Goal: Information Seeking & Learning: Learn about a topic

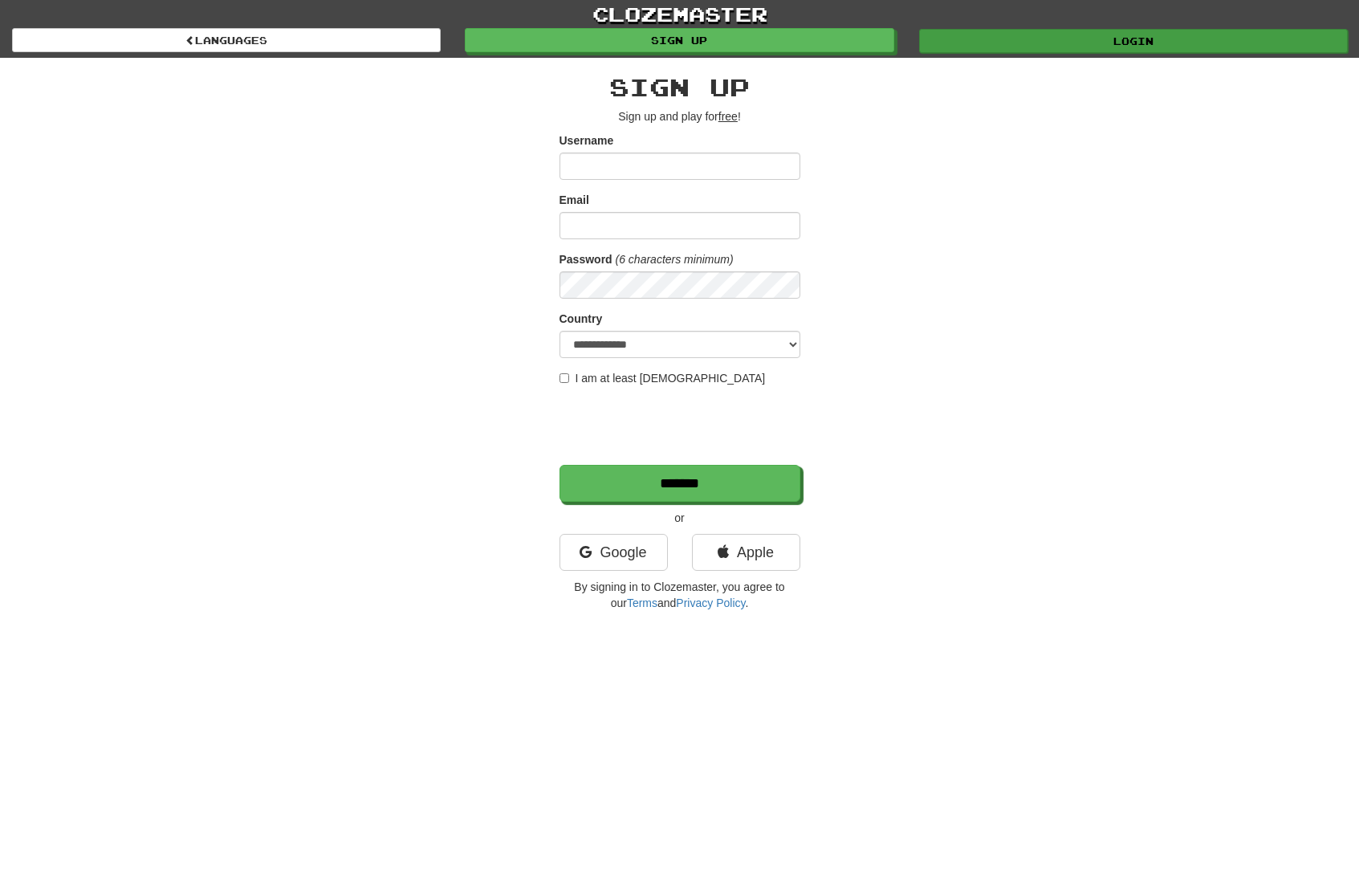
click at [979, 50] on link "Login" at bounding box center [1133, 40] width 429 height 24
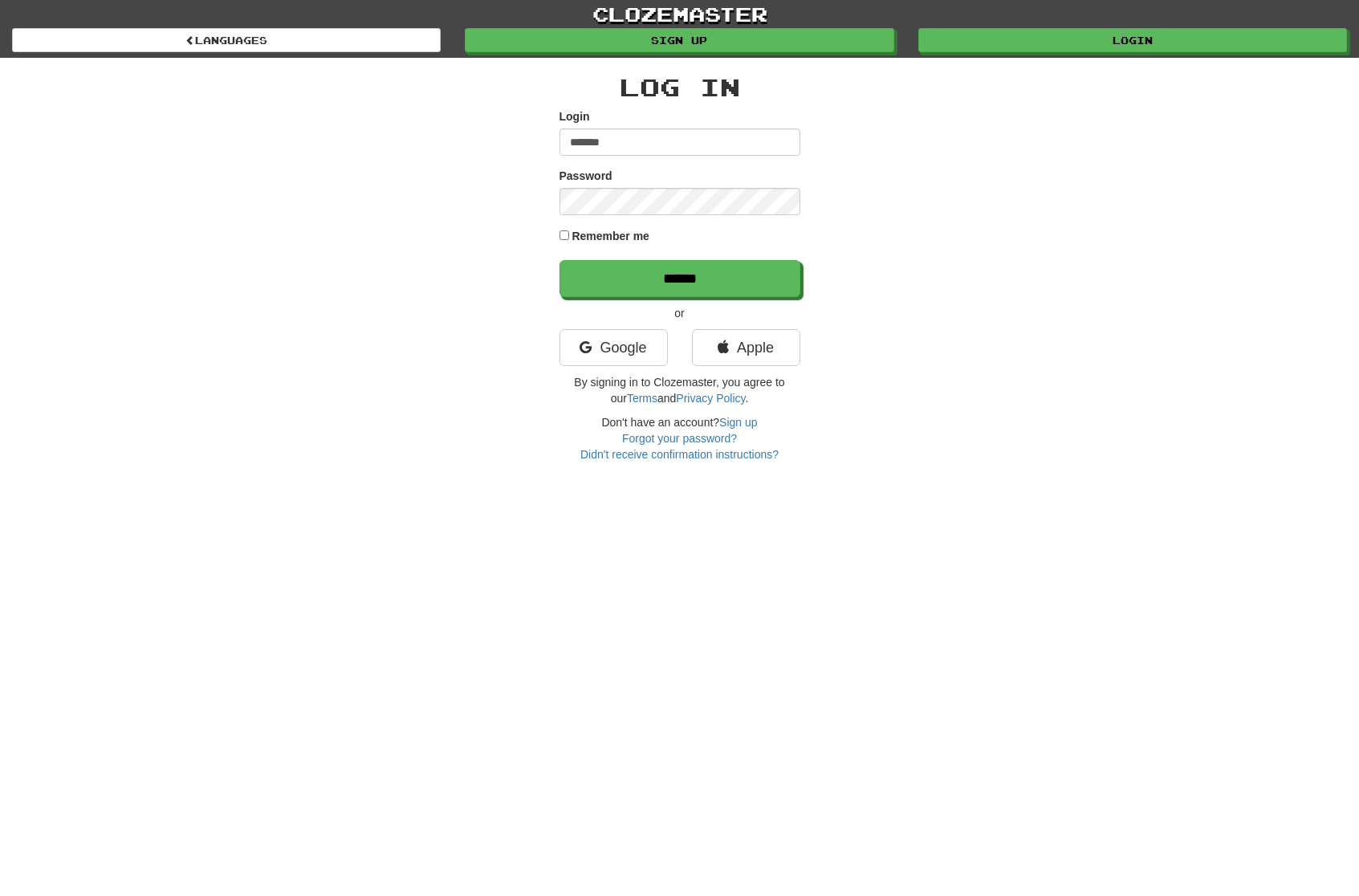
type input "*******"
click at [618, 269] on input "******" at bounding box center [680, 279] width 241 height 37
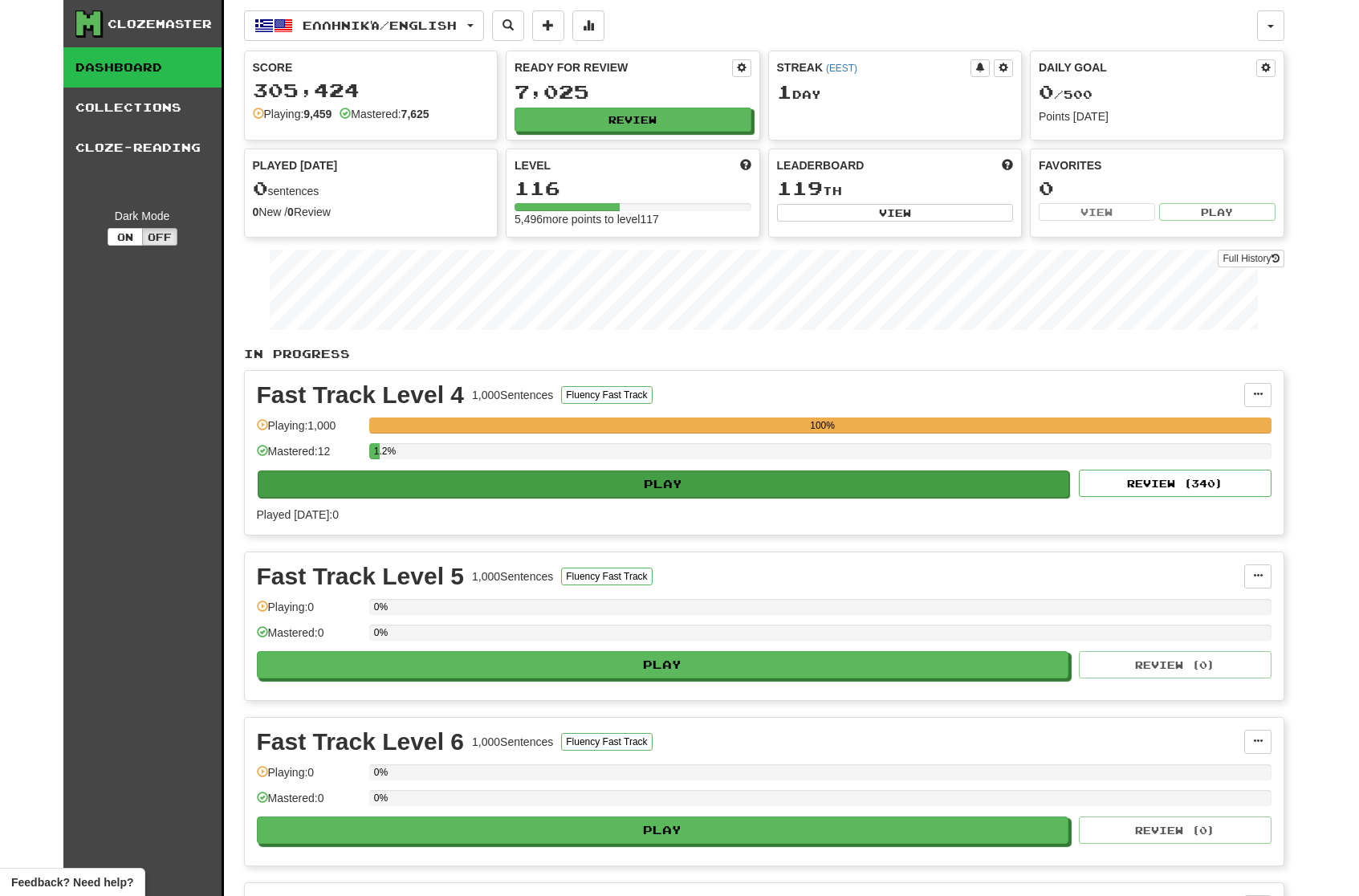
click at [807, 481] on button "Play" at bounding box center [663, 484] width 812 height 27
select select "**"
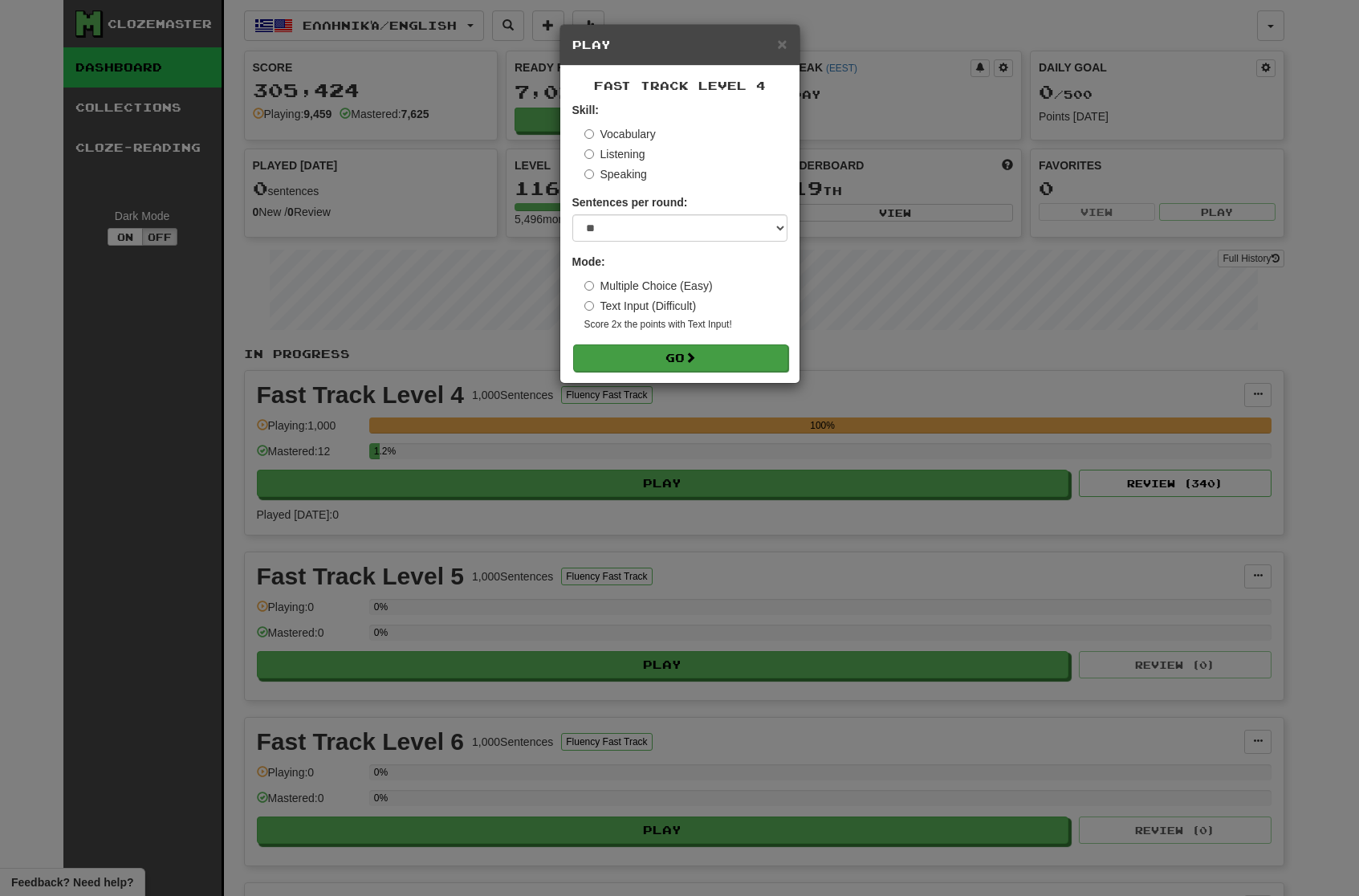
click at [723, 356] on button "Go" at bounding box center [681, 357] width 215 height 27
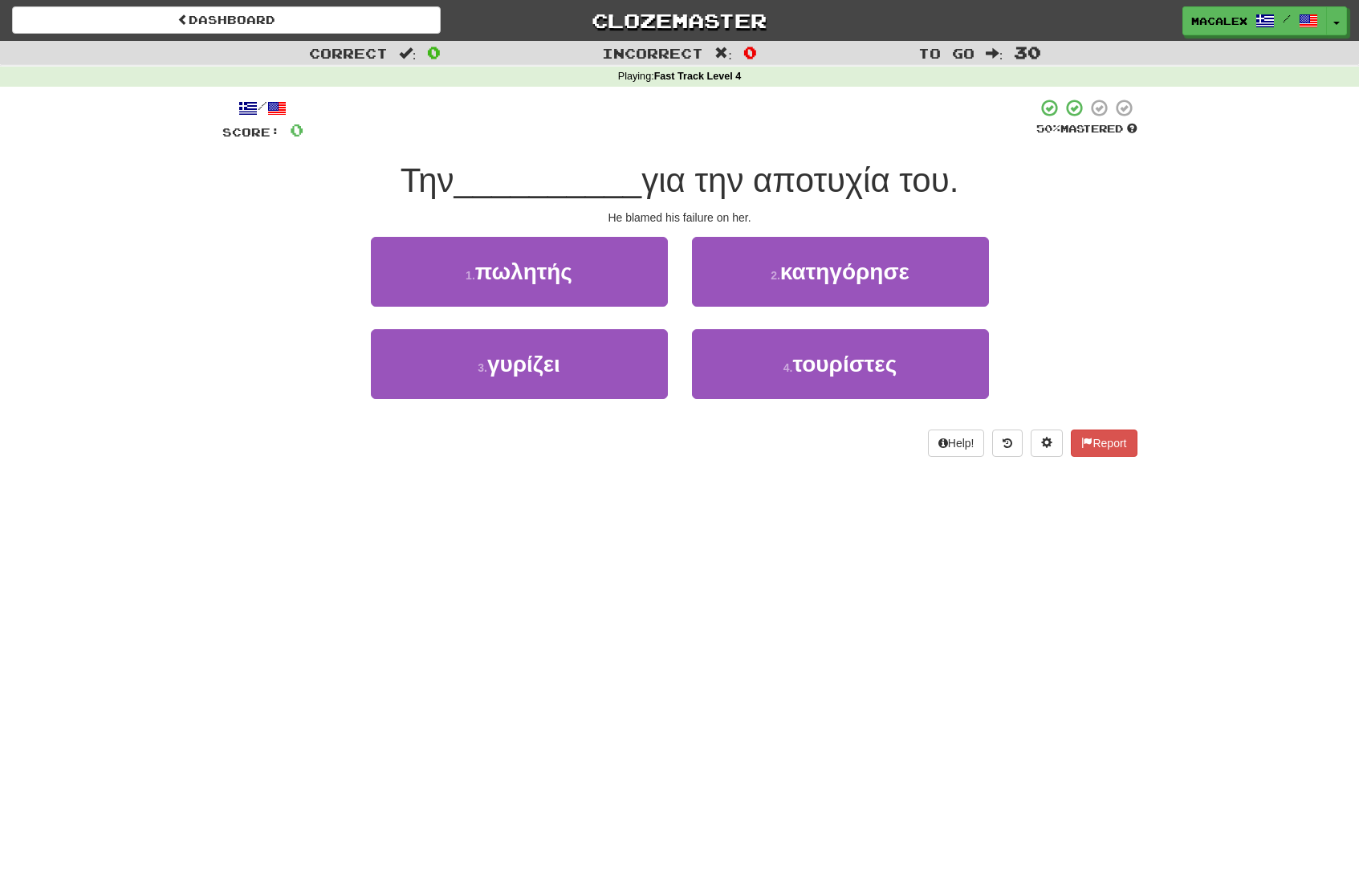
click at [829, 277] on span "κατηγόρησε" at bounding box center [844, 272] width 129 height 25
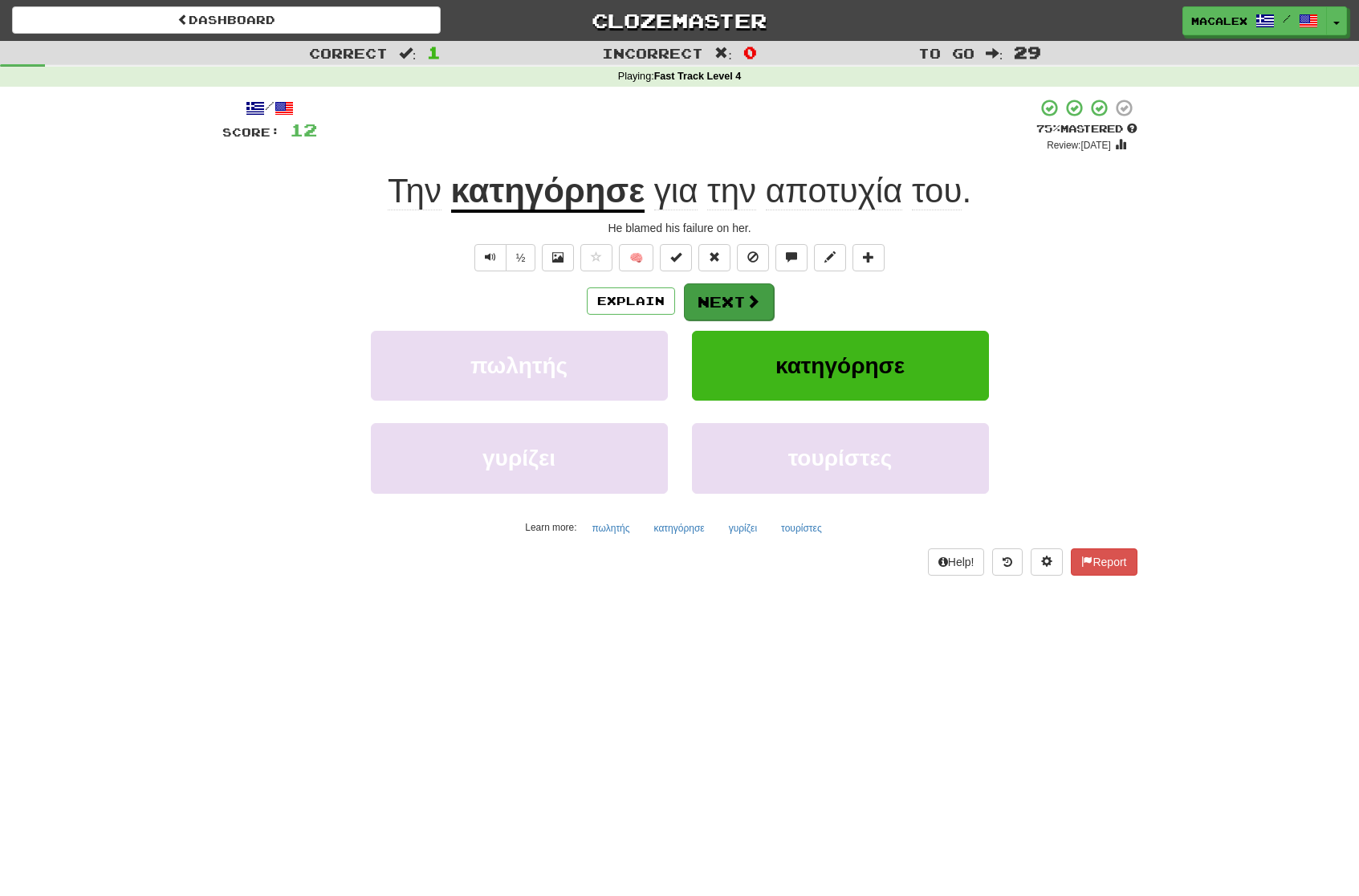
click at [741, 302] on button "Next" at bounding box center [728, 301] width 90 height 37
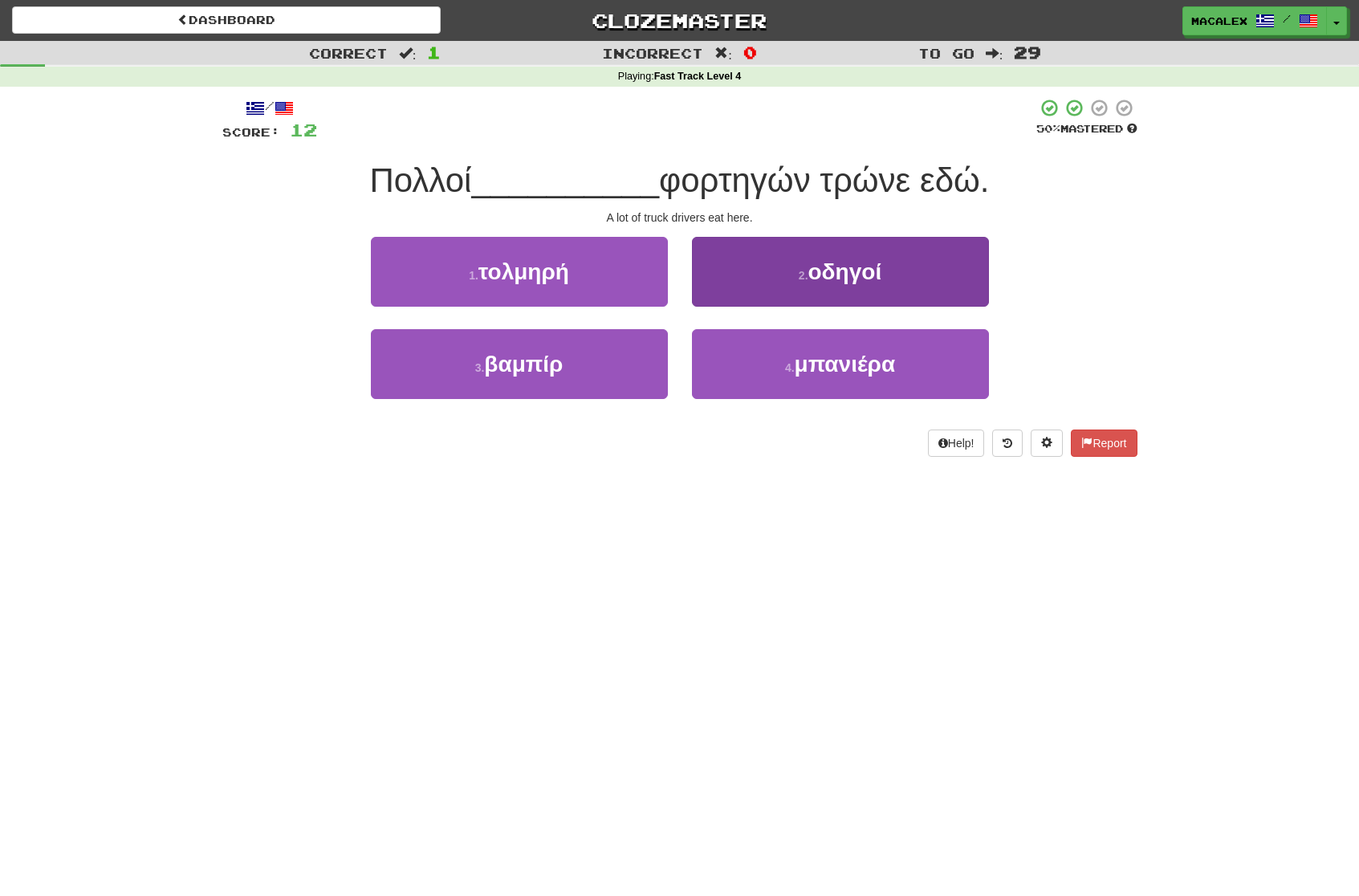
click at [816, 277] on span "οδηγοί" at bounding box center [845, 272] width 74 height 25
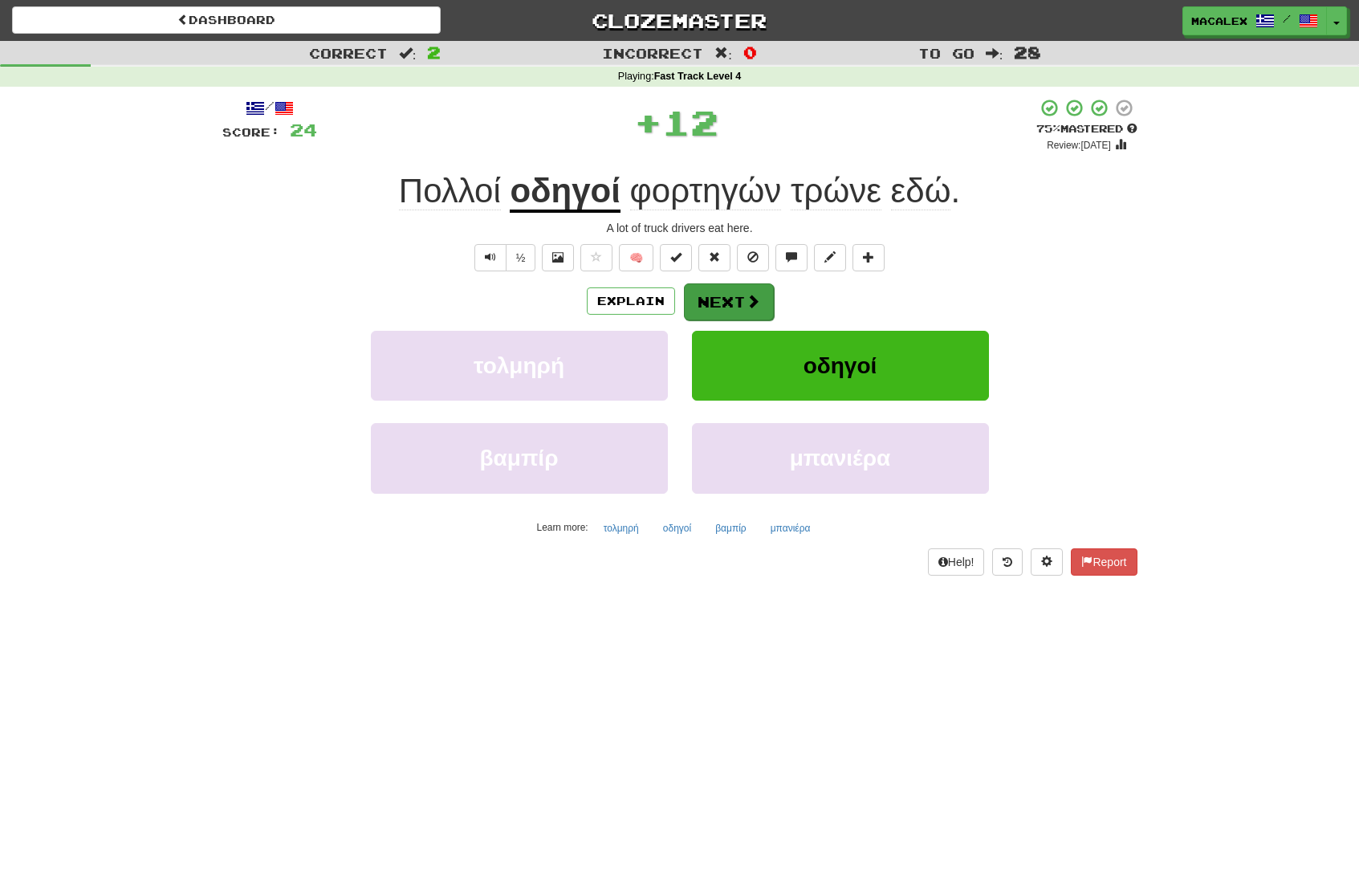
click at [711, 296] on button "Next" at bounding box center [728, 301] width 90 height 37
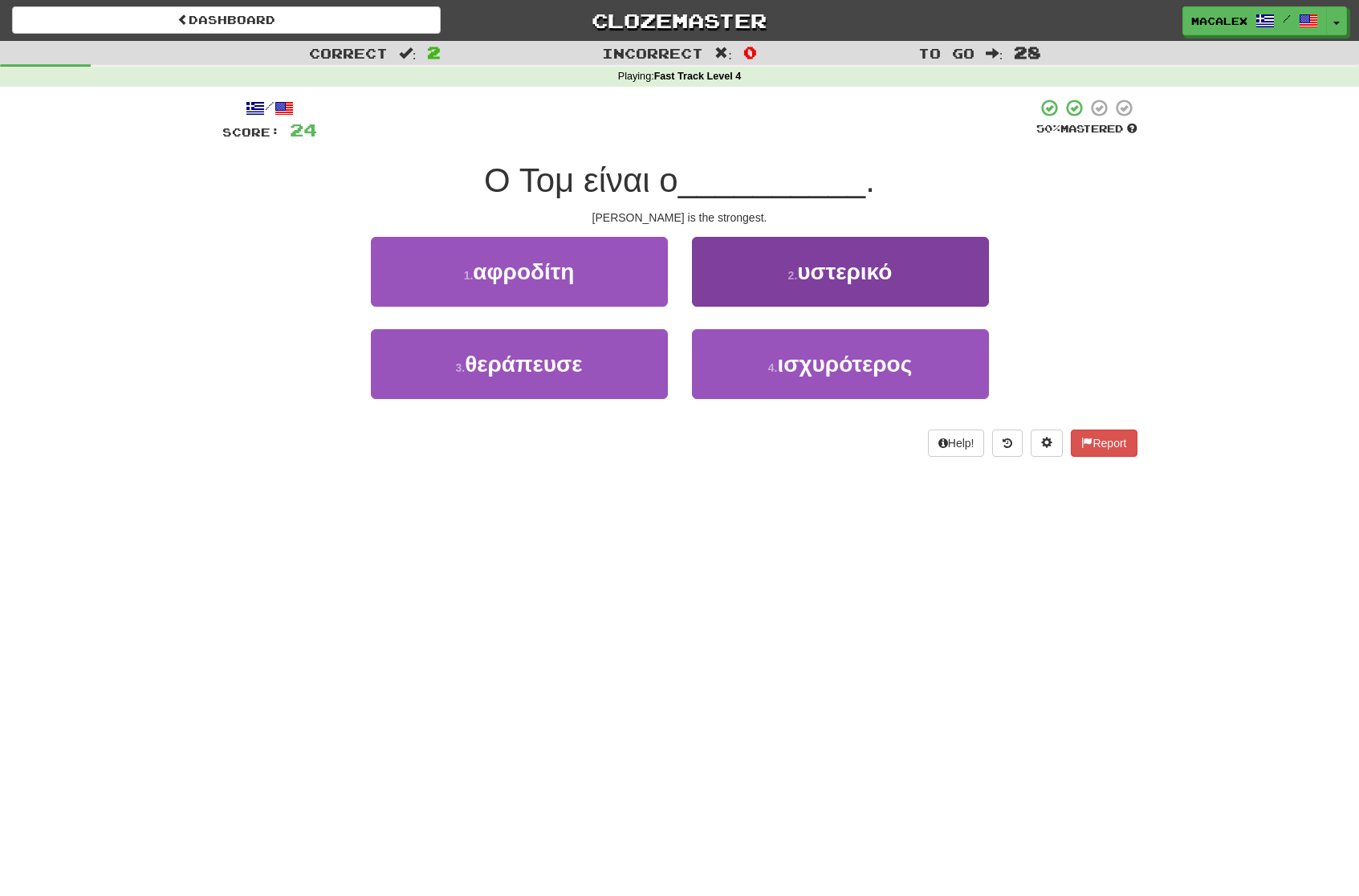
click at [833, 364] on span "ισχυρότερος" at bounding box center [844, 364] width 135 height 25
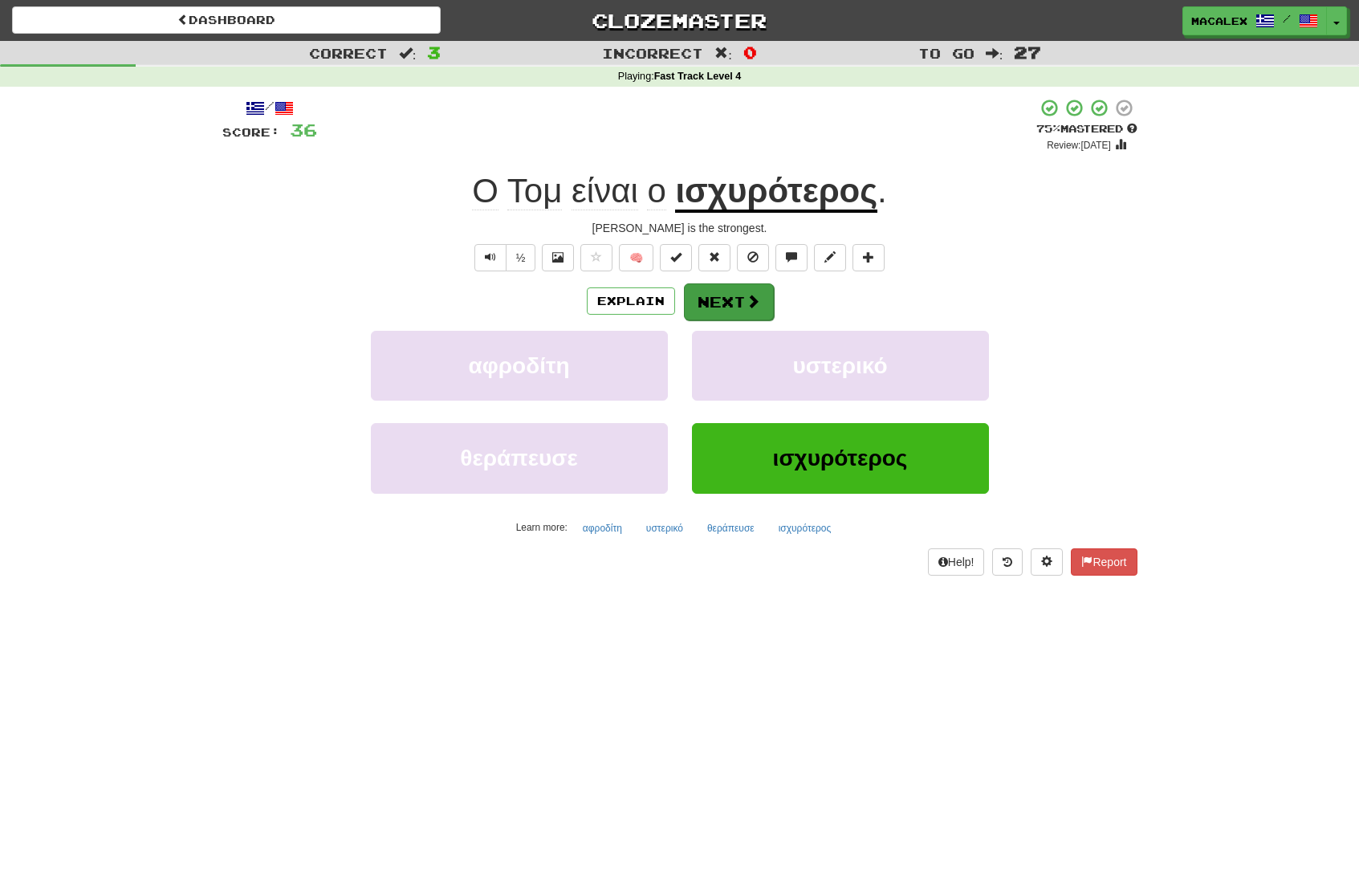
click at [728, 299] on button "Next" at bounding box center [728, 301] width 90 height 37
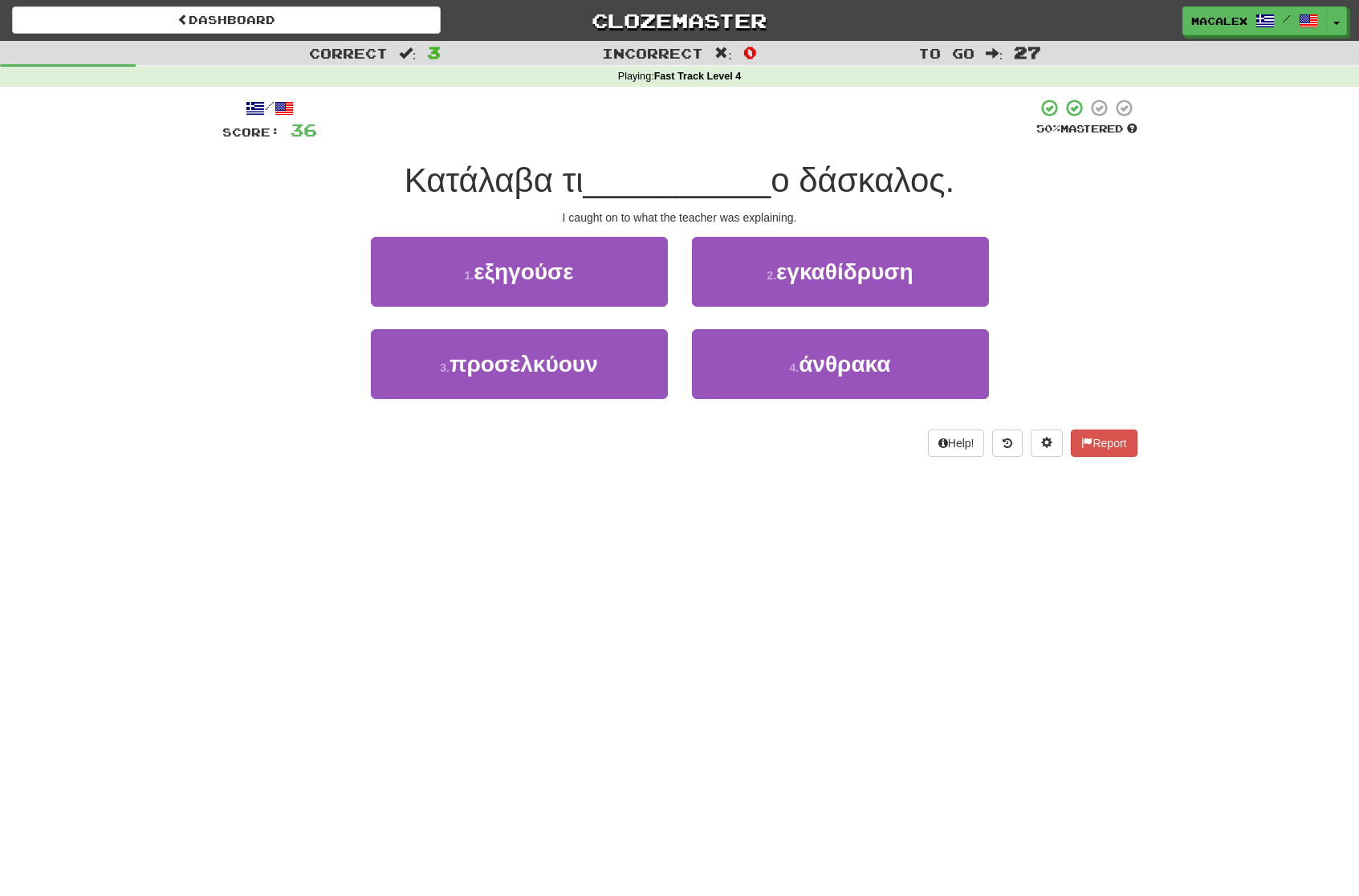
click at [804, 273] on span "εγκαθίδρυση" at bounding box center [844, 272] width 137 height 25
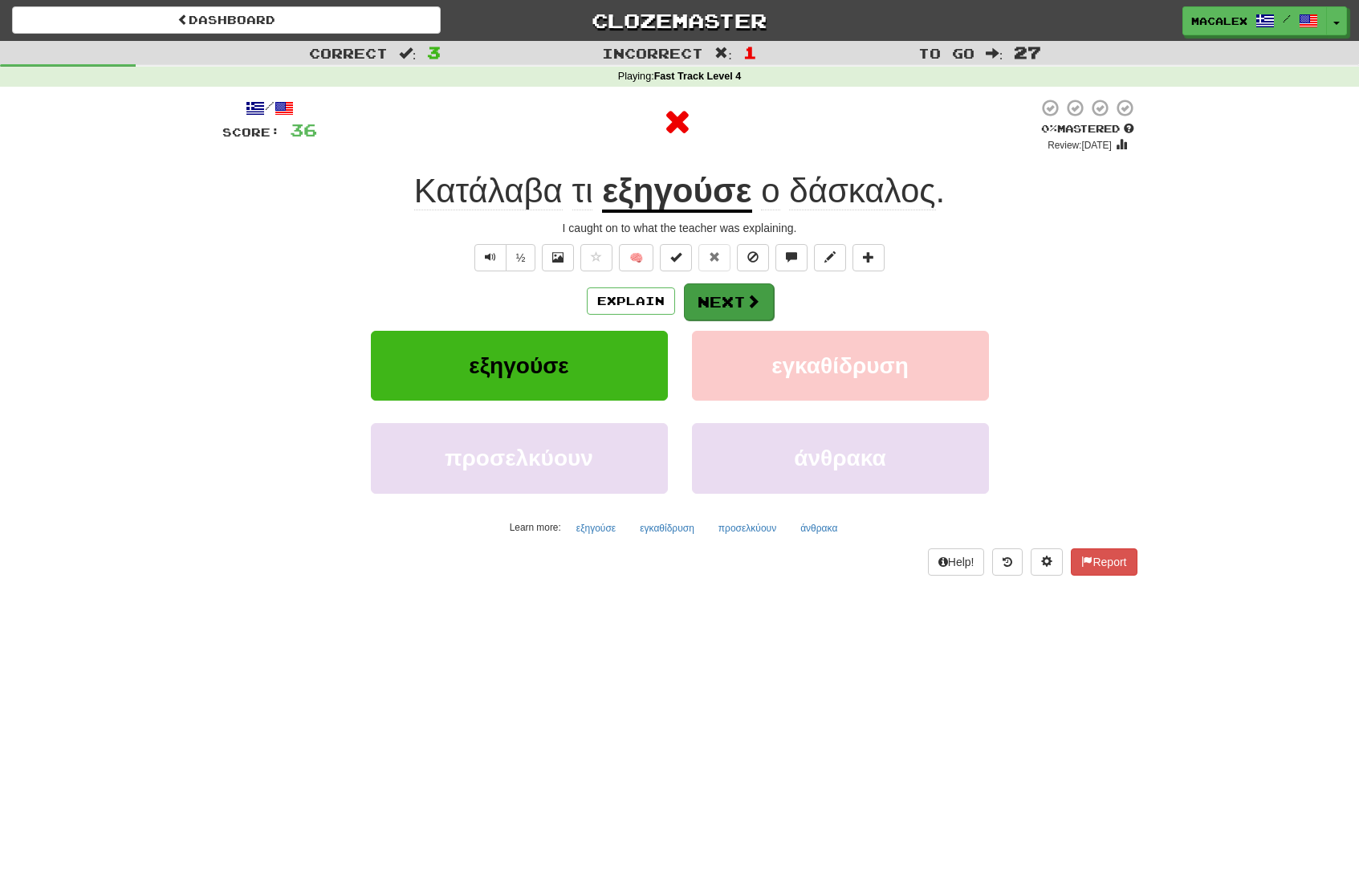
click at [728, 301] on button "Next" at bounding box center [728, 301] width 90 height 37
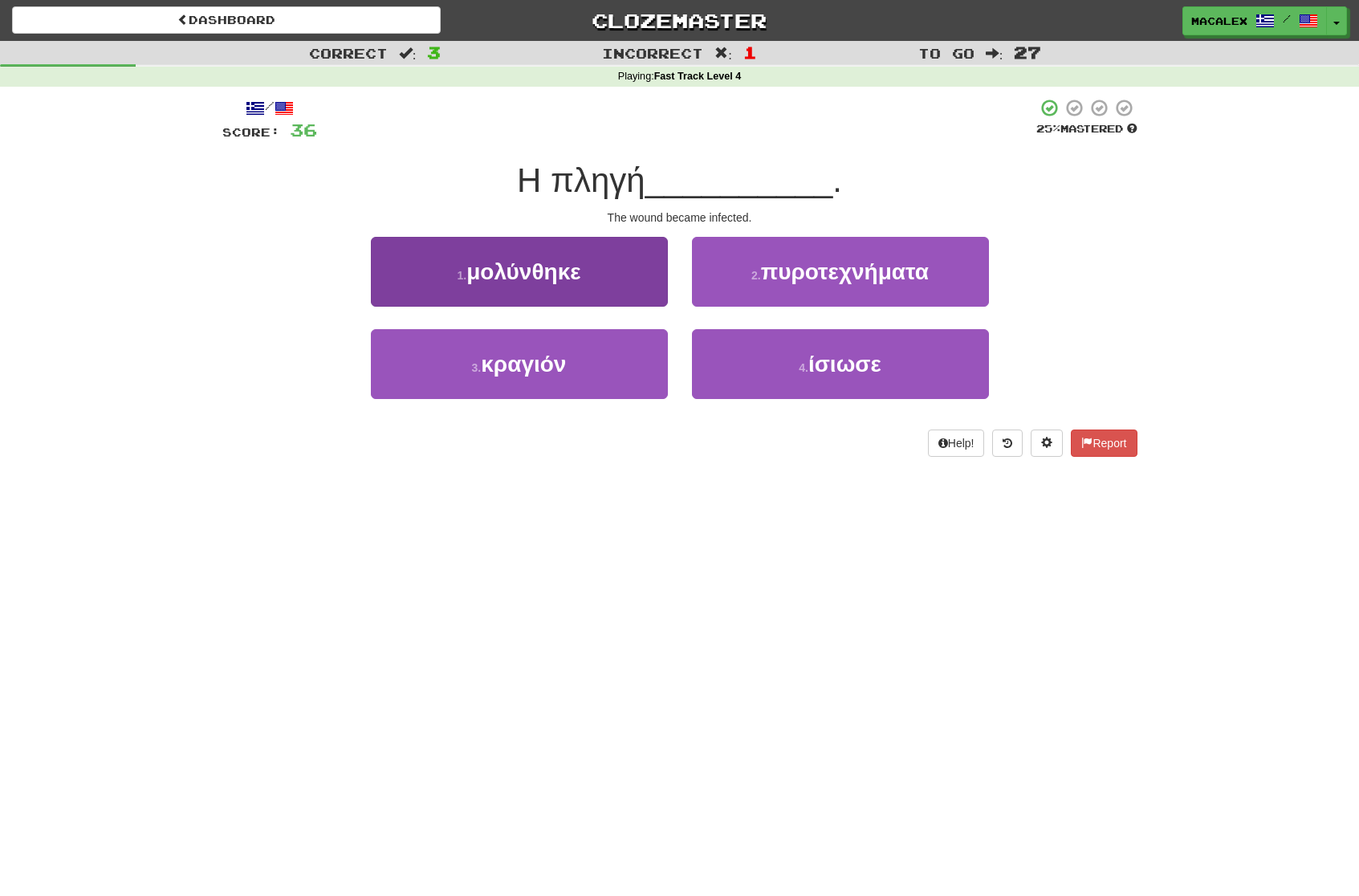
click at [539, 277] on span "μολύνθηκε" at bounding box center [523, 272] width 114 height 25
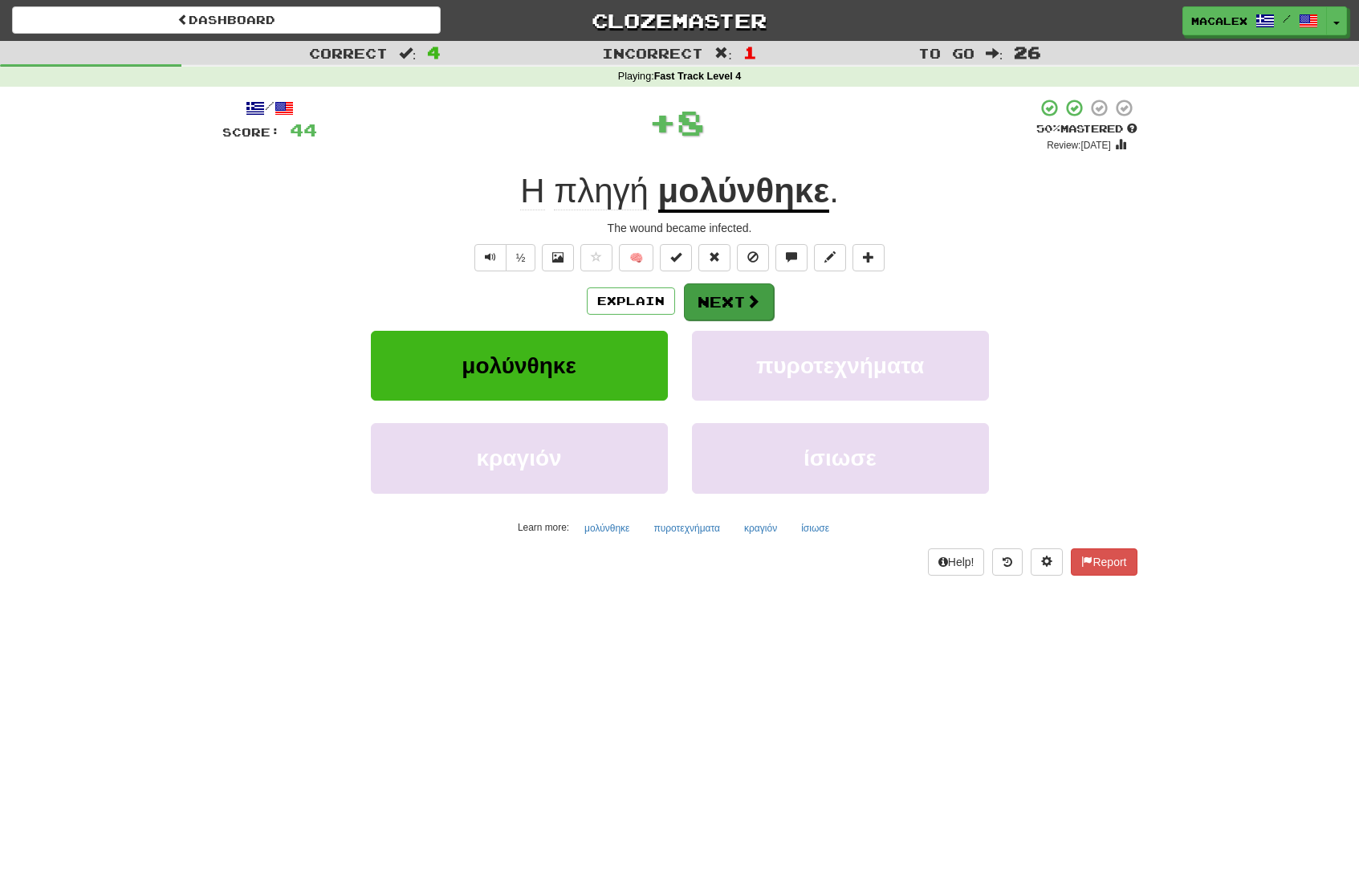
click at [721, 302] on button "Next" at bounding box center [728, 301] width 90 height 37
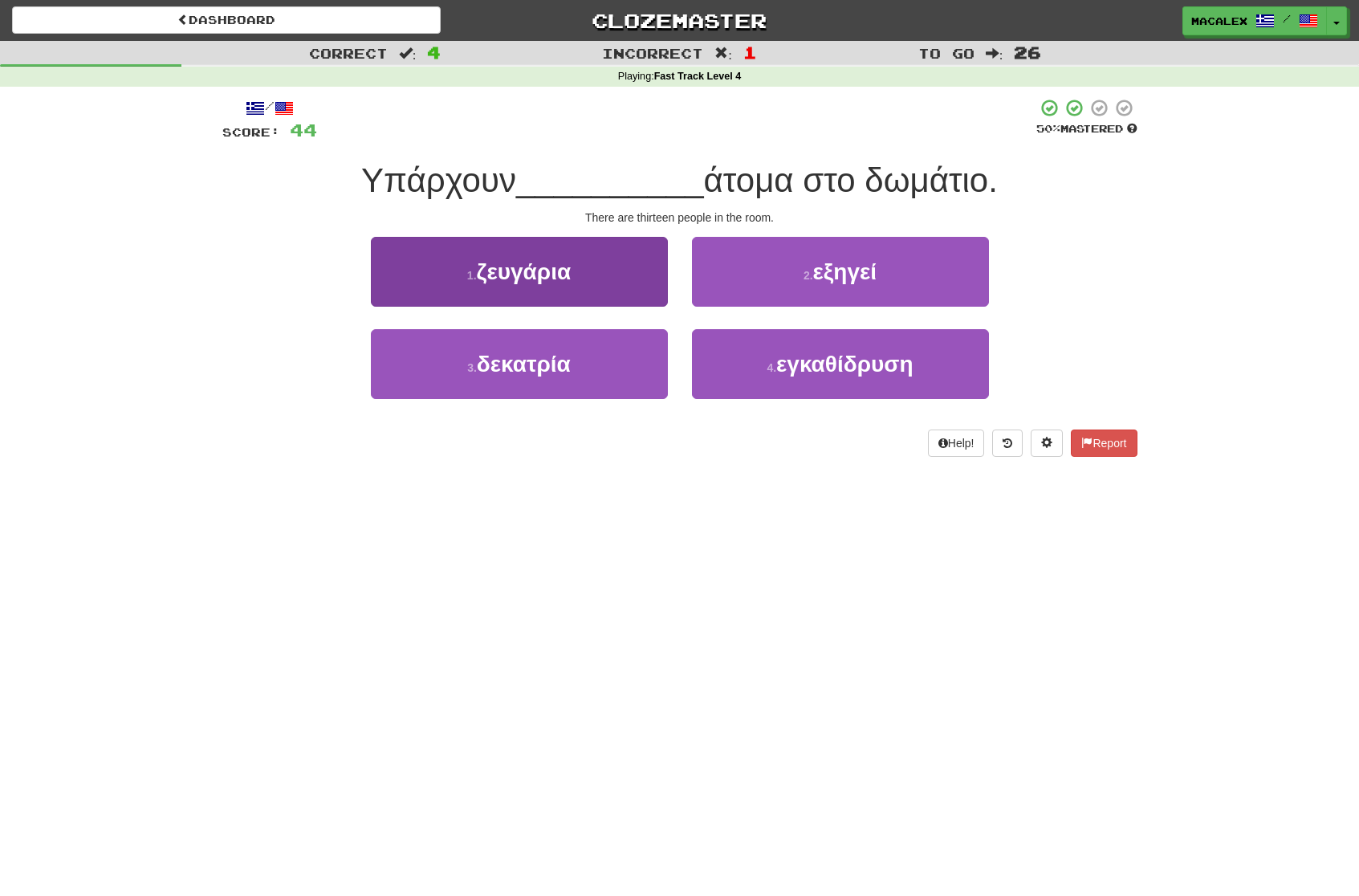
drag, startPoint x: 520, startPoint y: 349, endPoint x: 544, endPoint y: 347, distance: 24.1
click at [520, 352] on span "δεκατρία" at bounding box center [524, 364] width 94 height 25
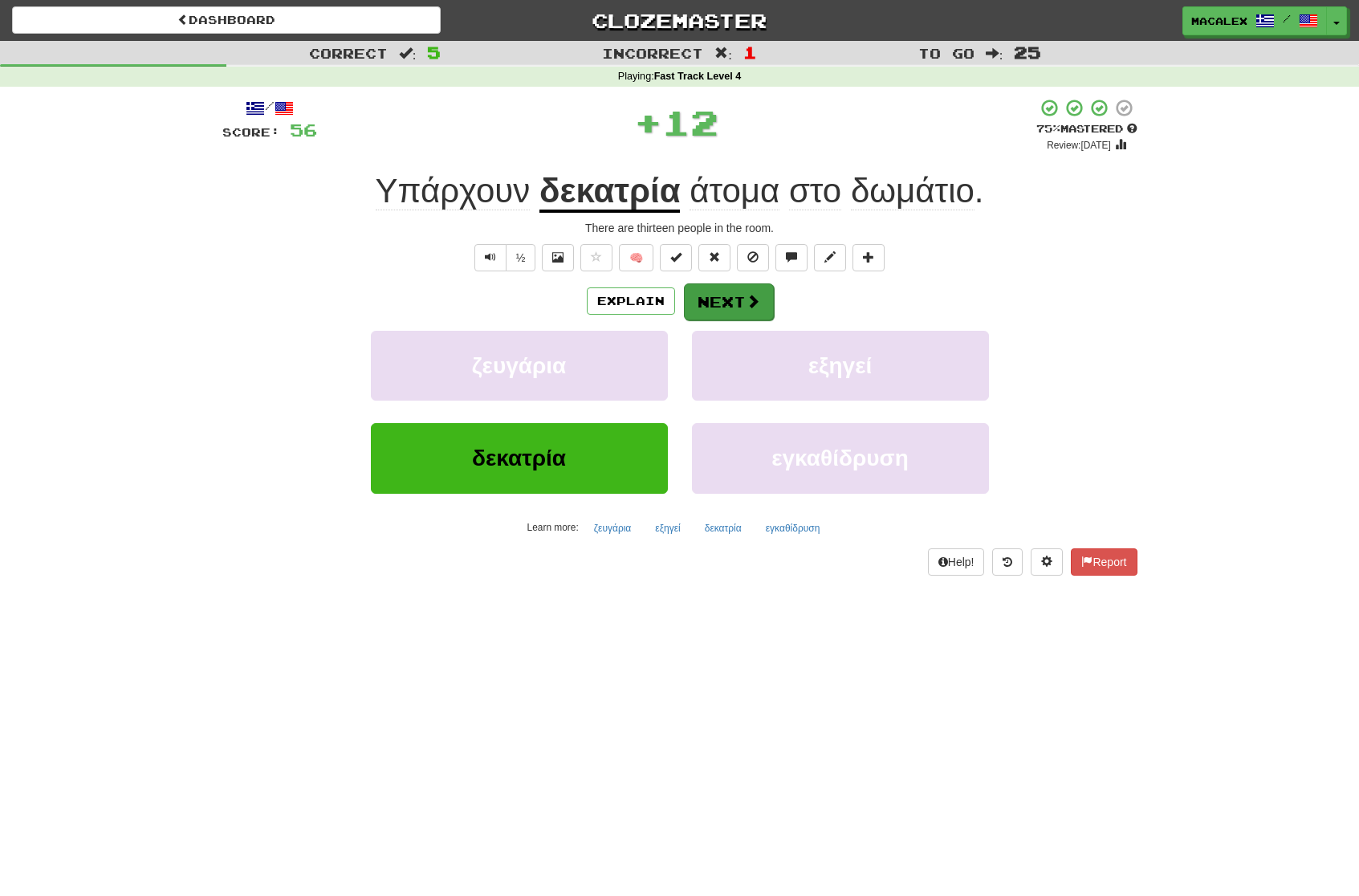
click at [727, 304] on button "Next" at bounding box center [728, 301] width 90 height 37
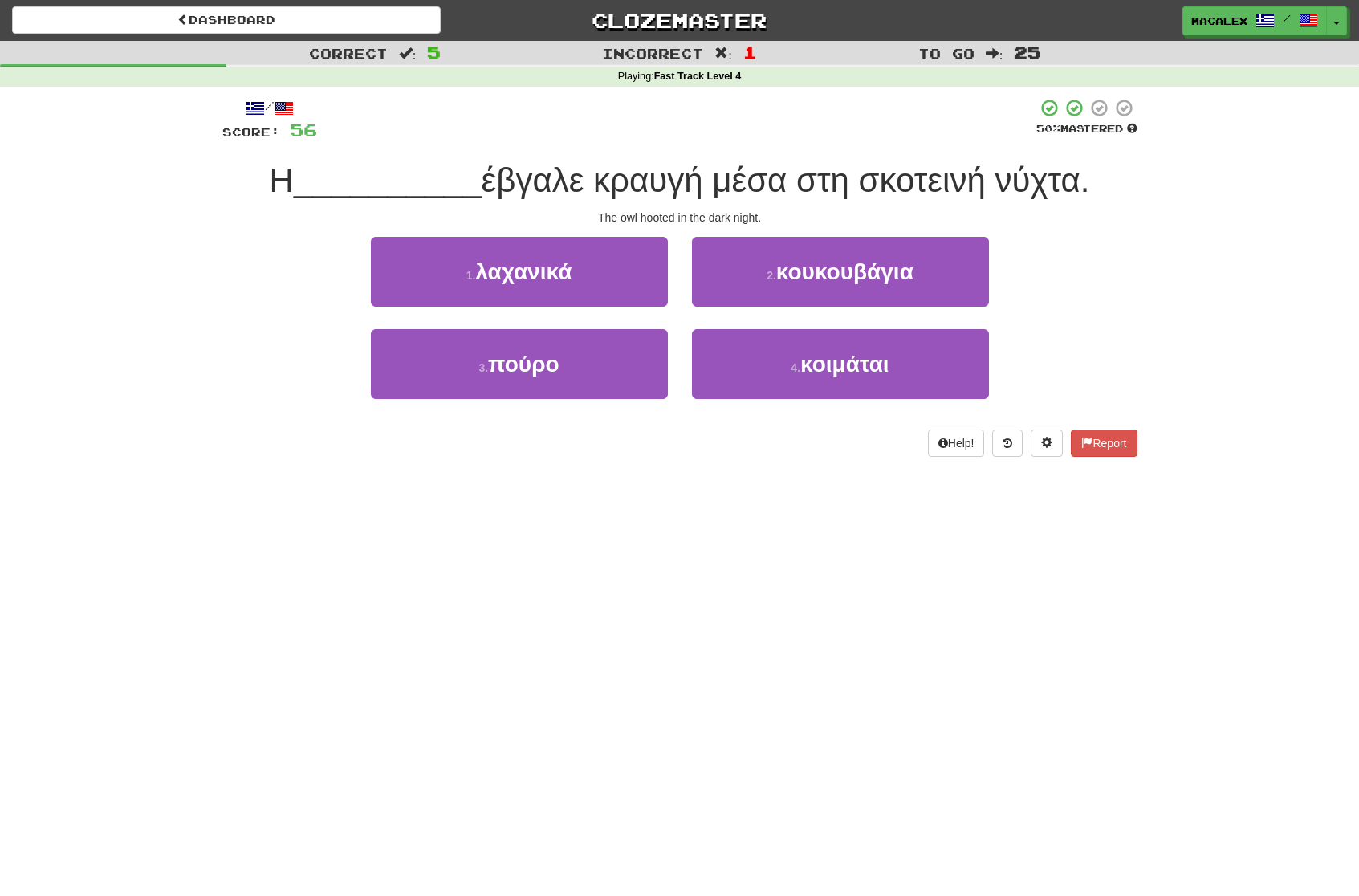
click at [801, 276] on span "κουκουβάγια" at bounding box center [844, 272] width 137 height 25
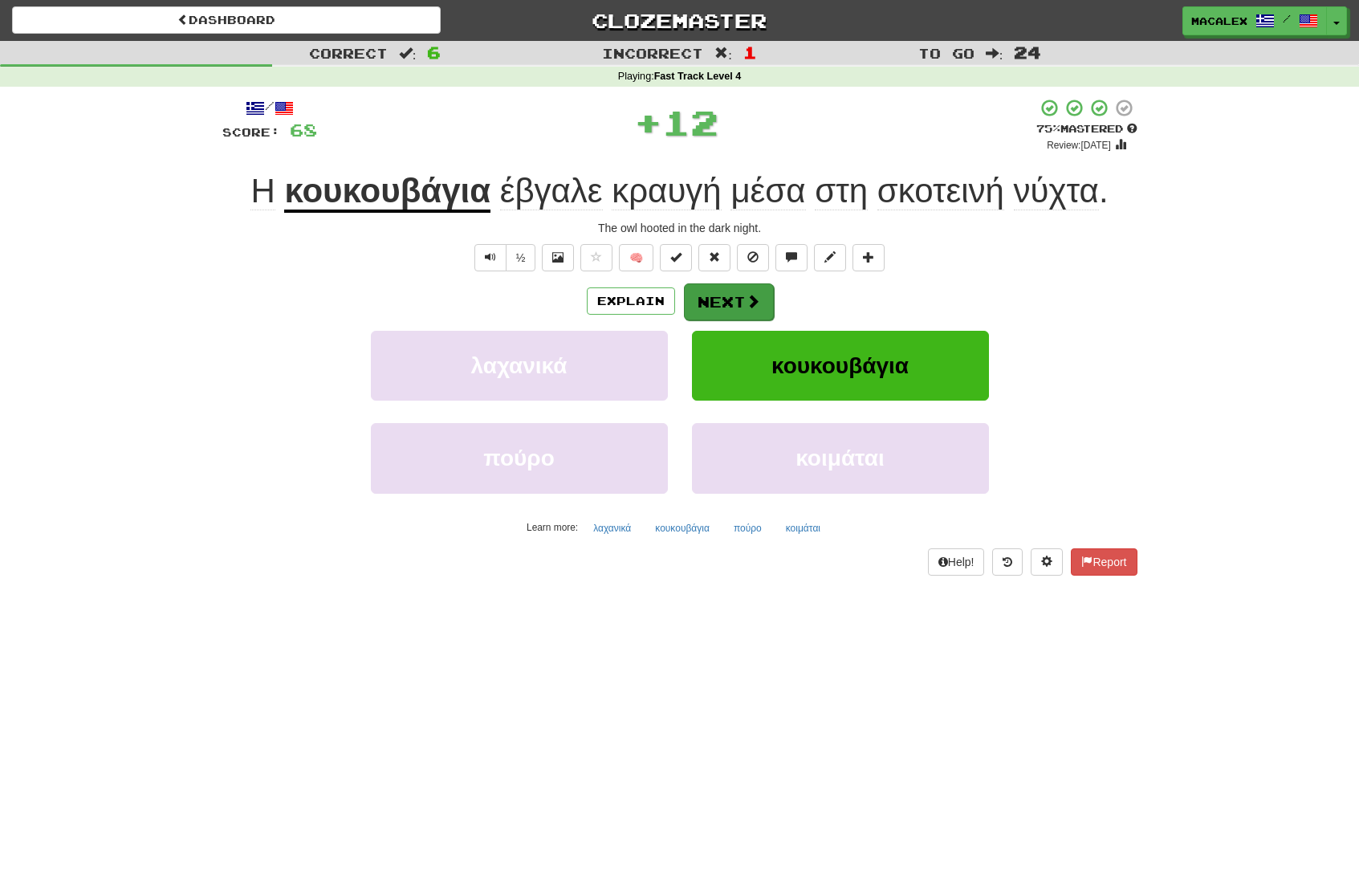
click at [734, 305] on button "Next" at bounding box center [728, 301] width 90 height 37
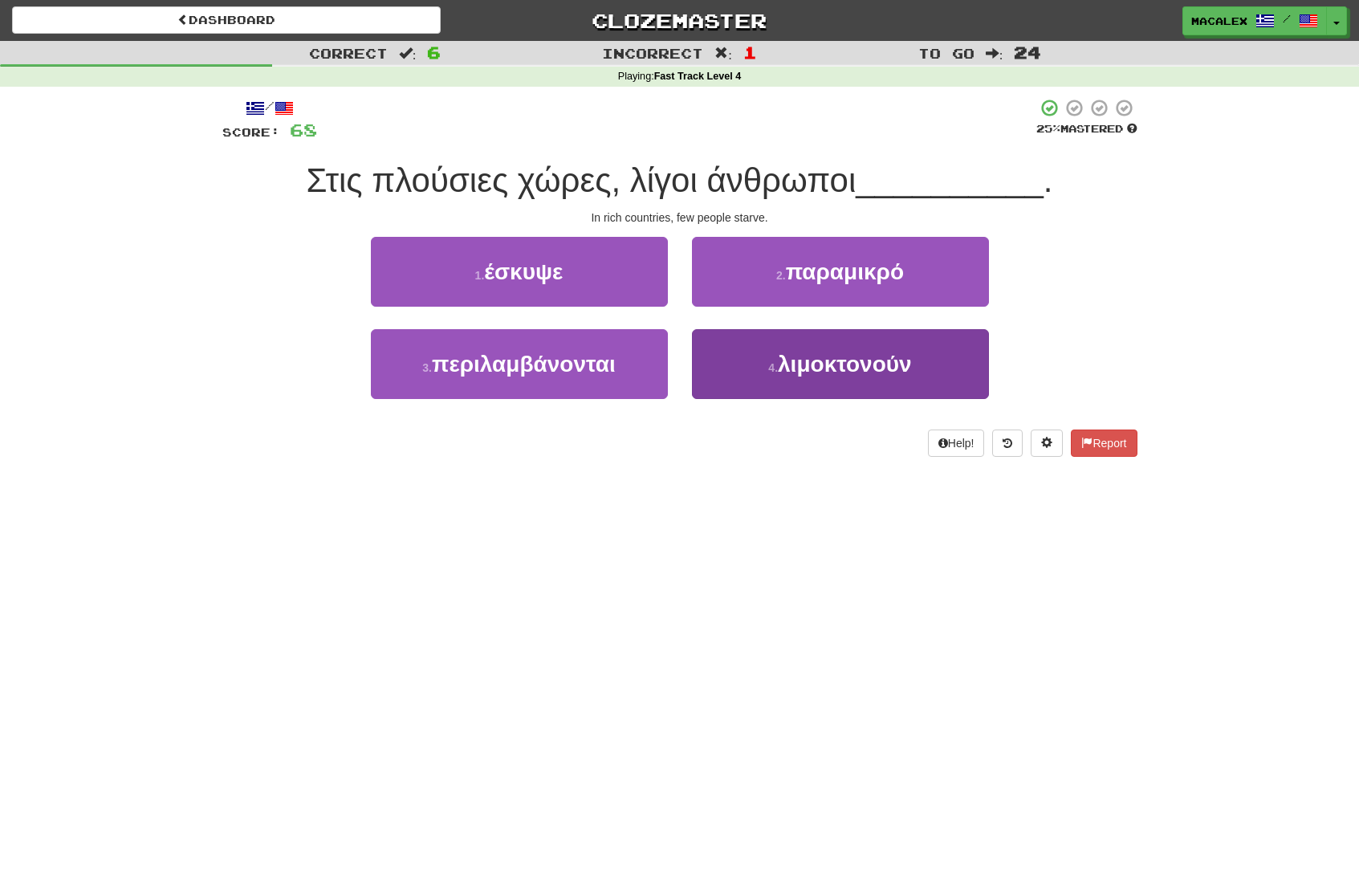
click at [815, 368] on span "λιμοκτονούν" at bounding box center [844, 364] width 134 height 25
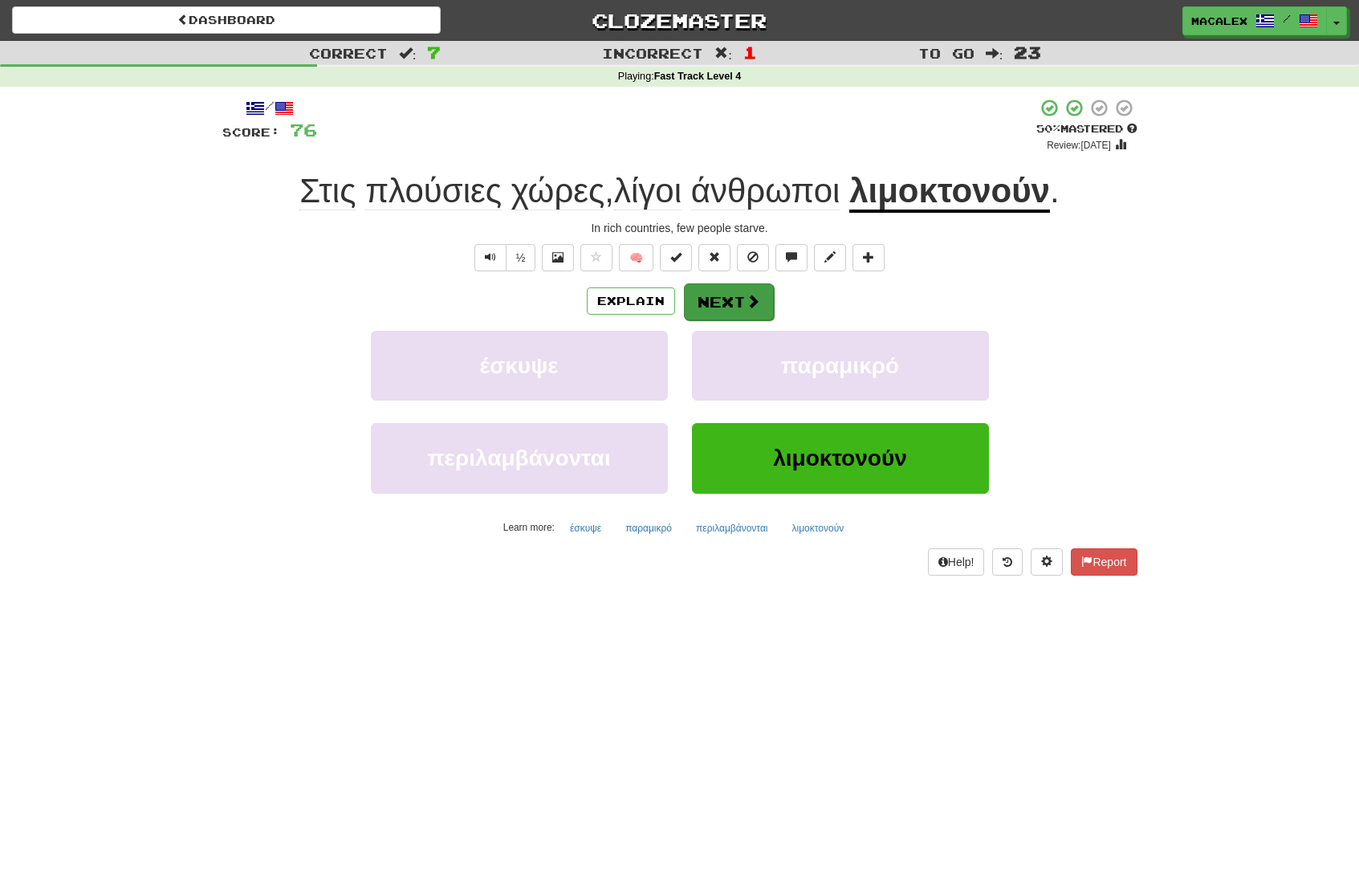
click at [725, 297] on button "Next" at bounding box center [728, 301] width 90 height 37
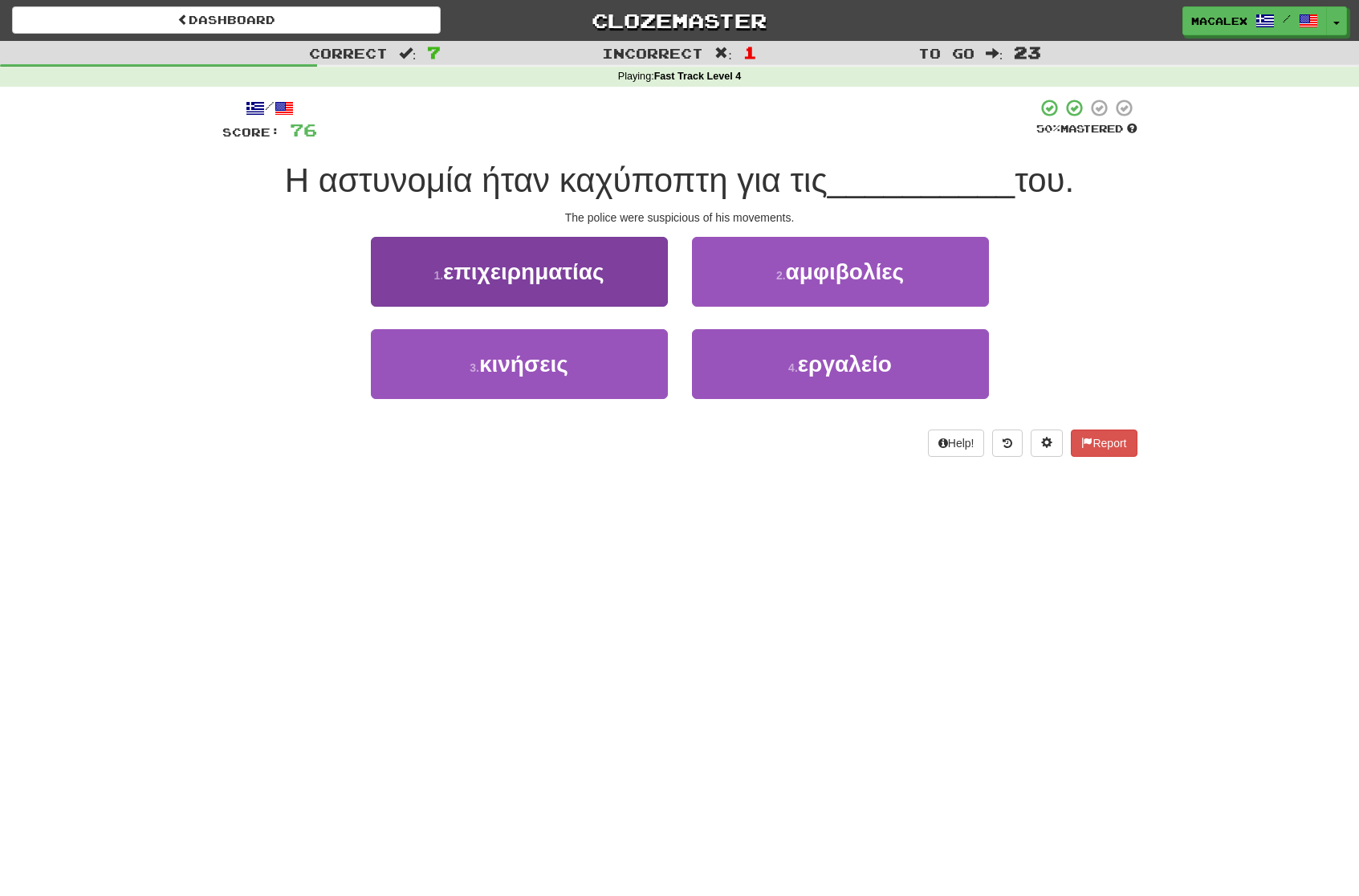
click at [516, 367] on span "κινήσεις" at bounding box center [524, 364] width 90 height 25
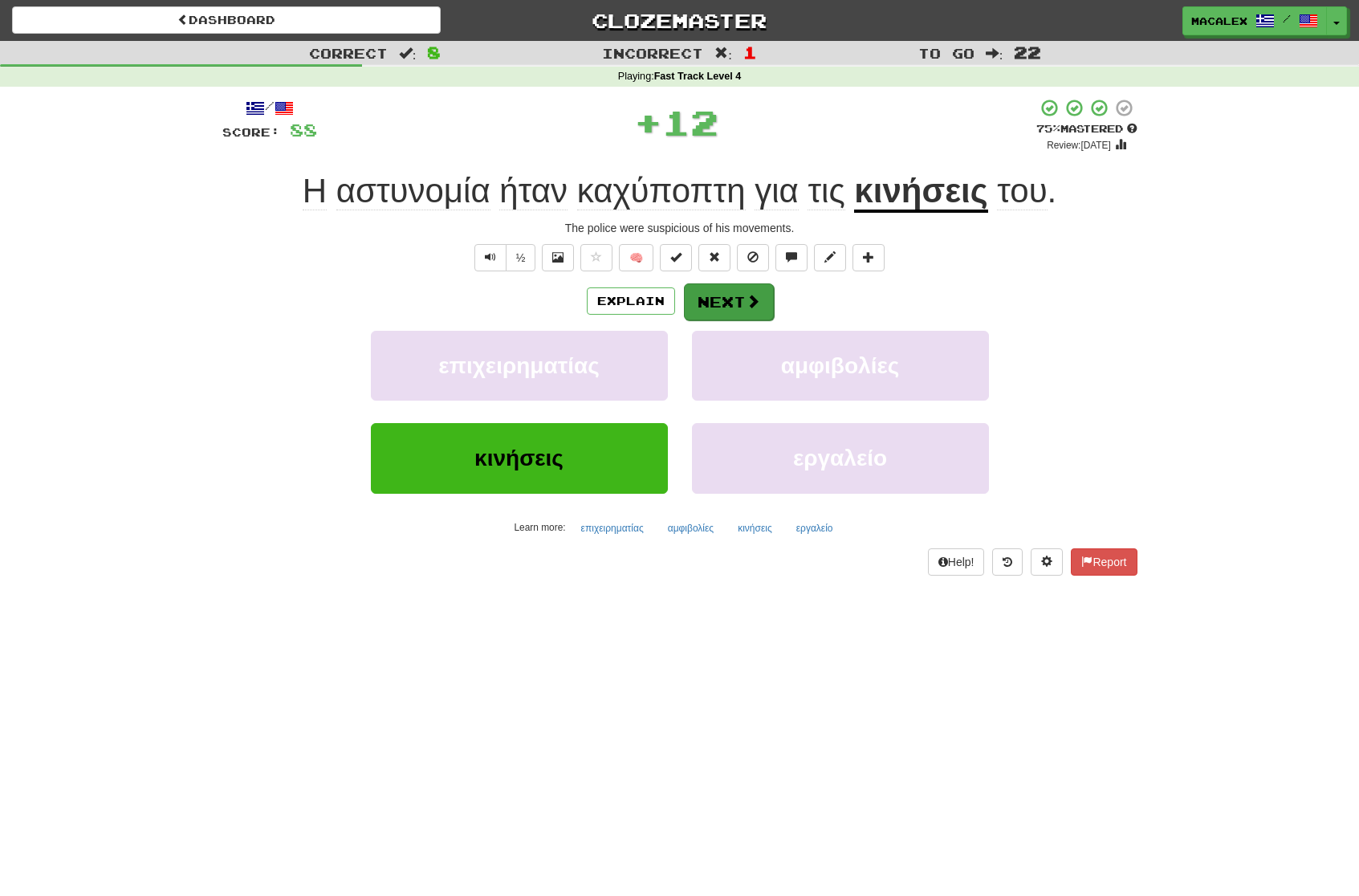
scroll to position [6, 0]
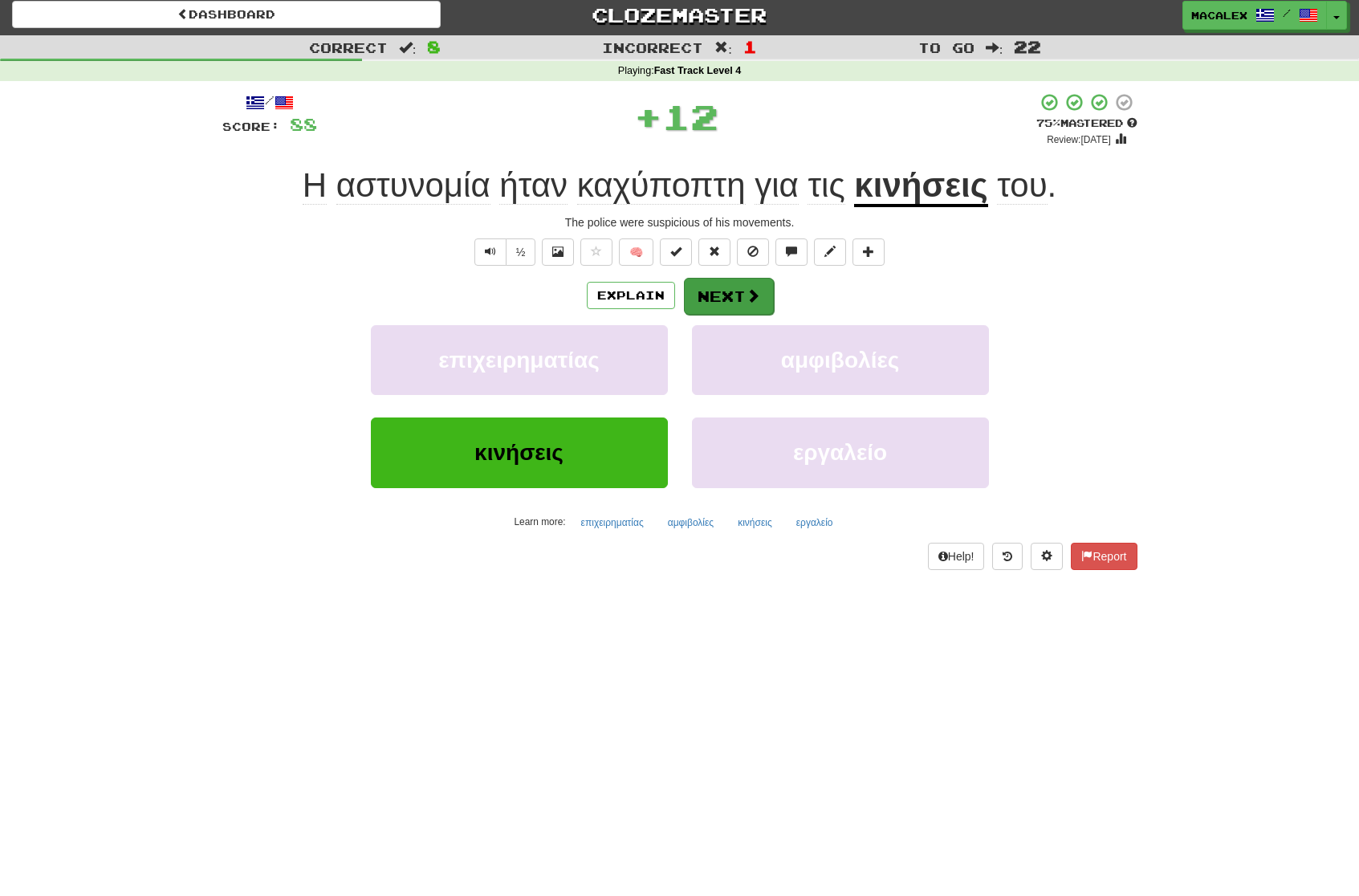
click at [730, 302] on button "Next" at bounding box center [728, 296] width 90 height 37
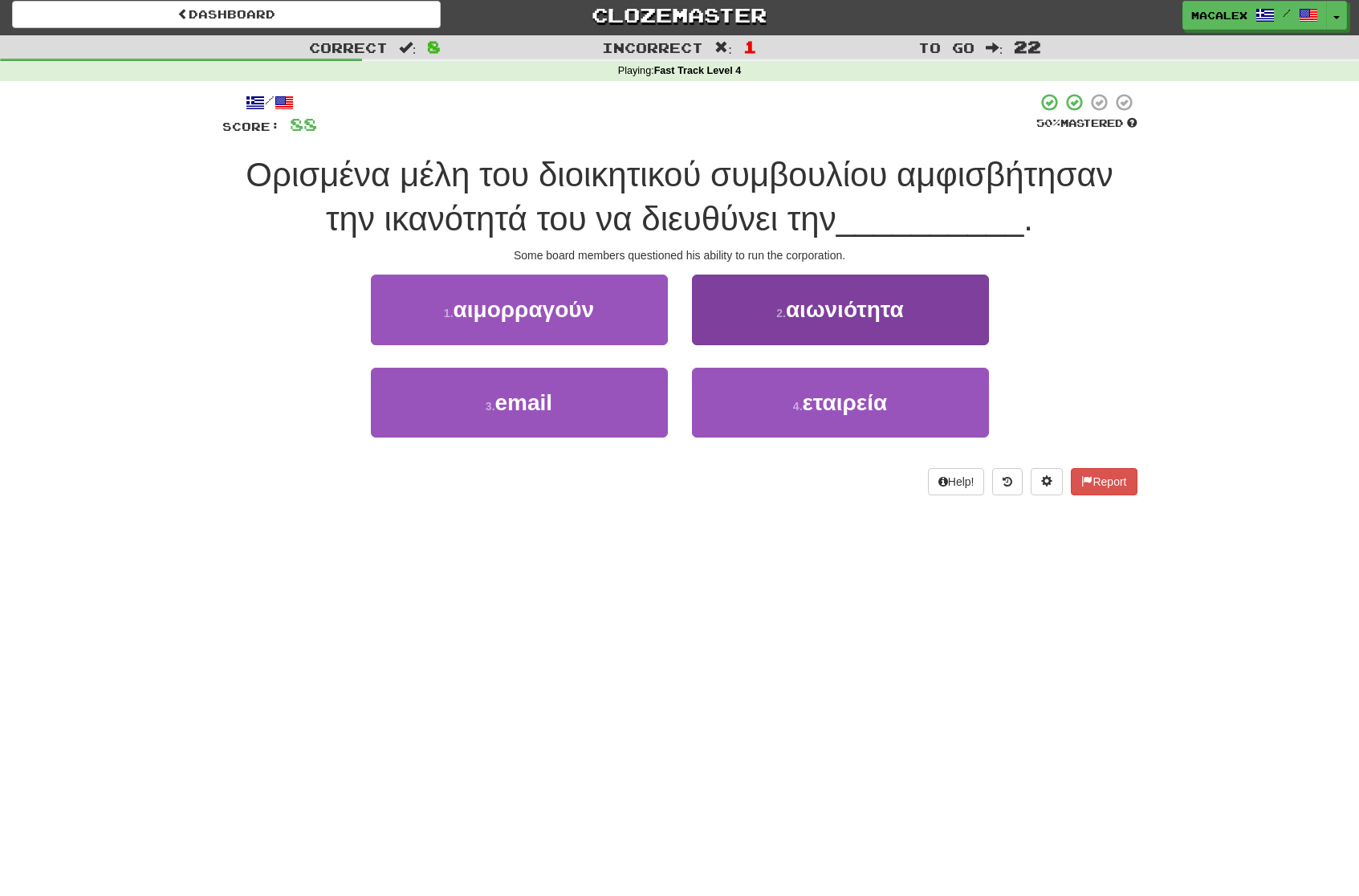
click at [852, 407] on span "εταιρεία" at bounding box center [846, 402] width 85 height 25
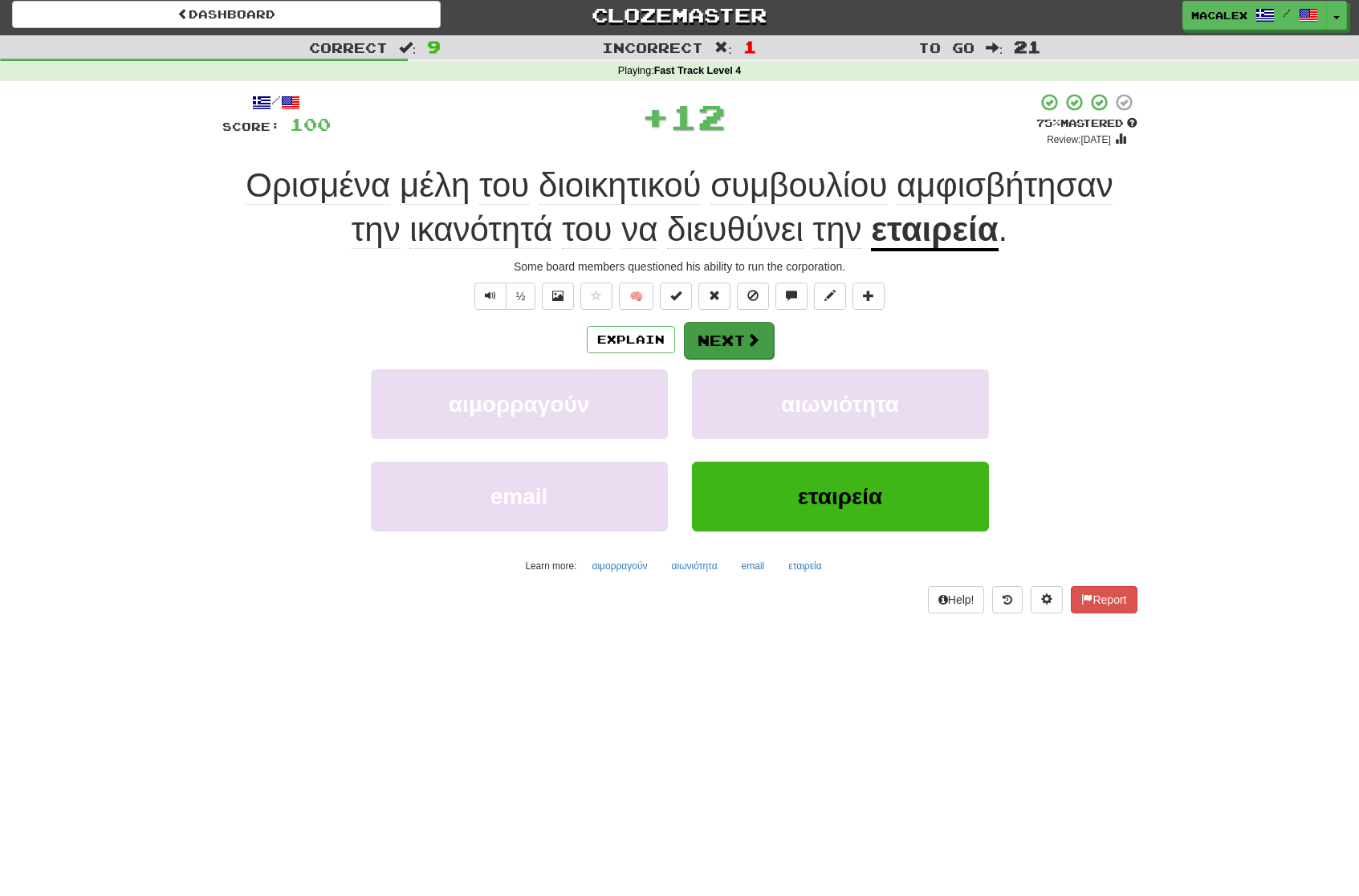
click at [740, 342] on button "Next" at bounding box center [728, 340] width 90 height 37
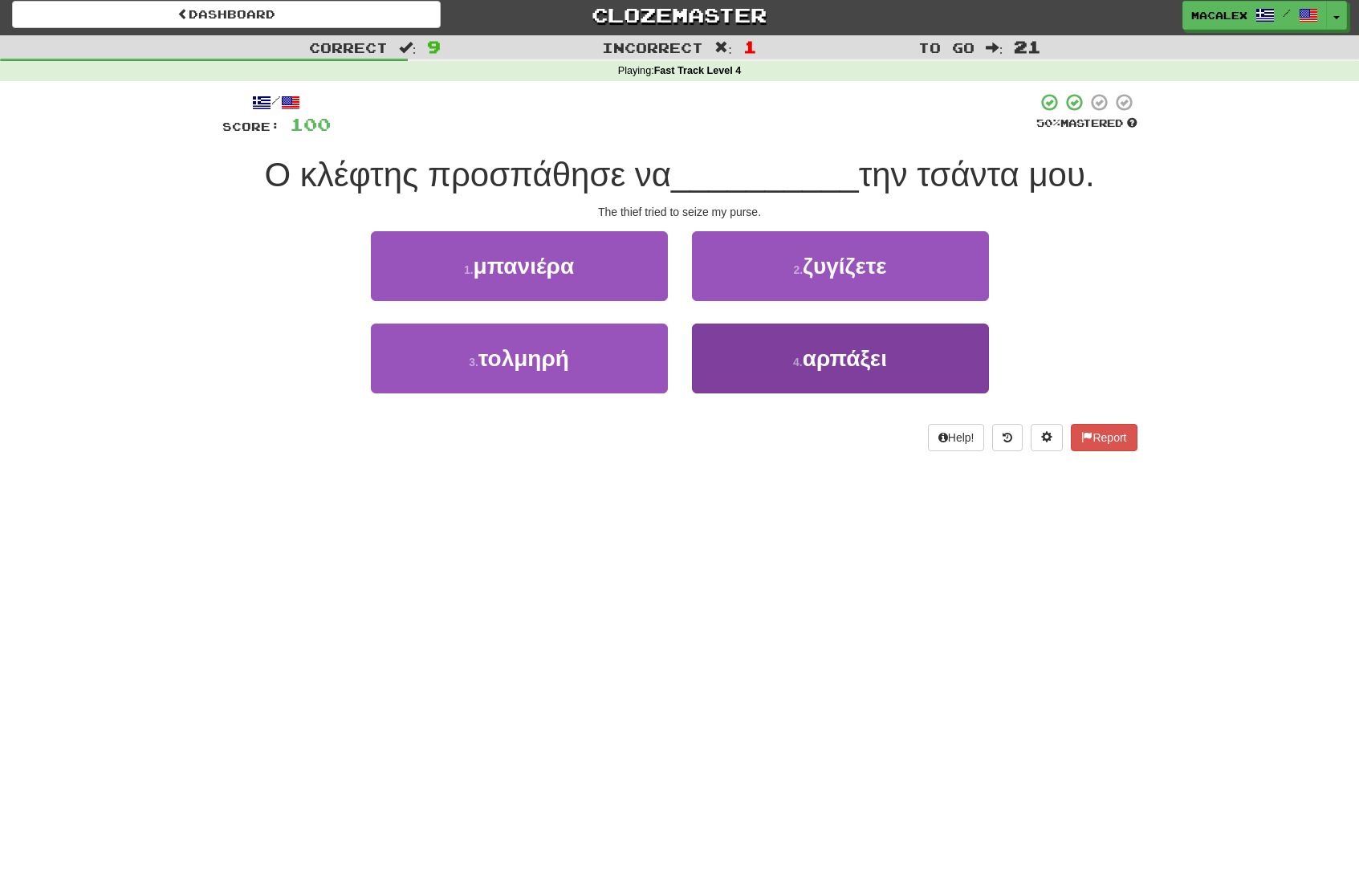
scroll to position [3, 0]
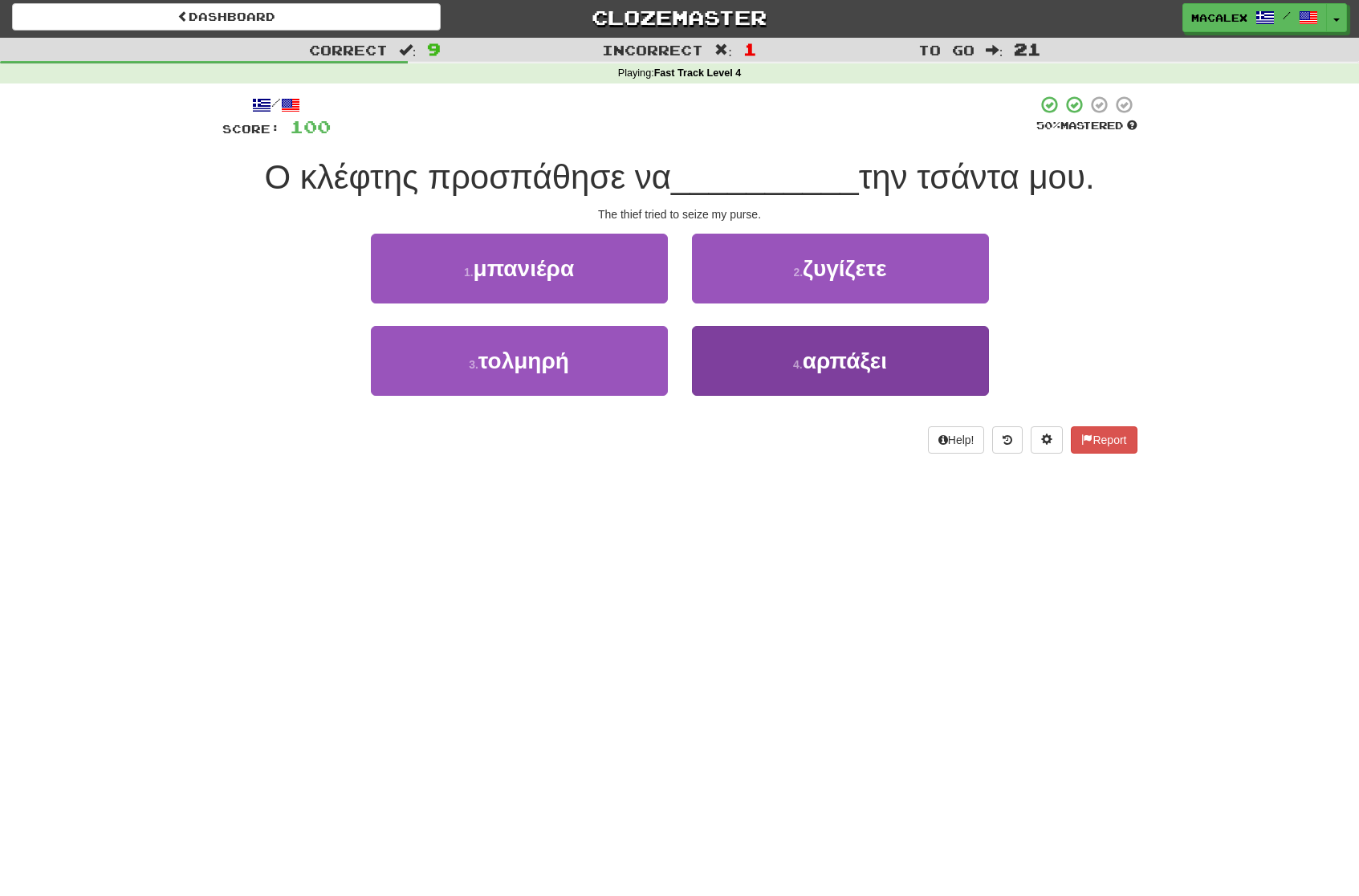
click at [815, 360] on span "αρπάξει" at bounding box center [845, 361] width 85 height 25
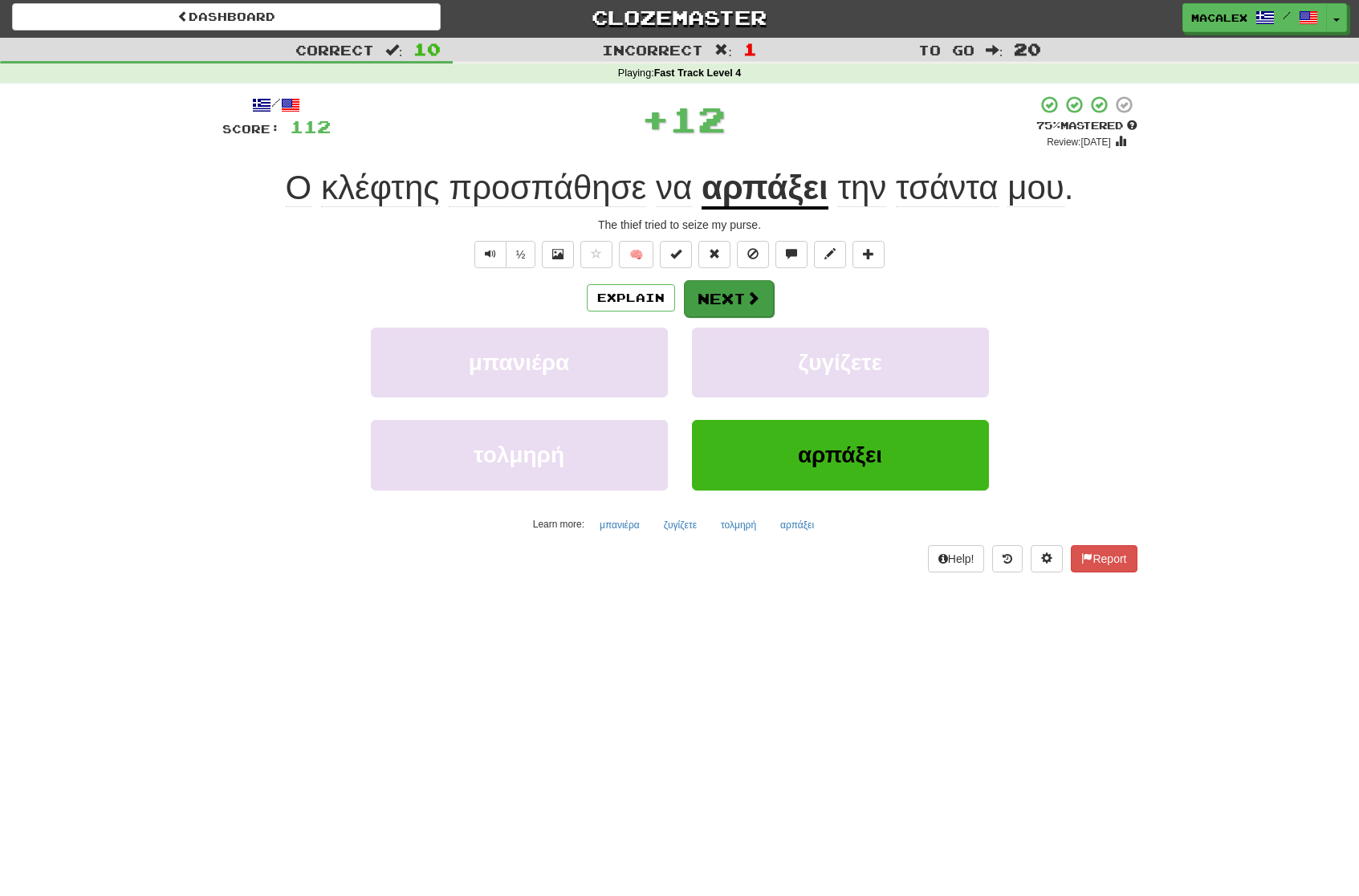
click at [733, 292] on button "Next" at bounding box center [728, 298] width 90 height 37
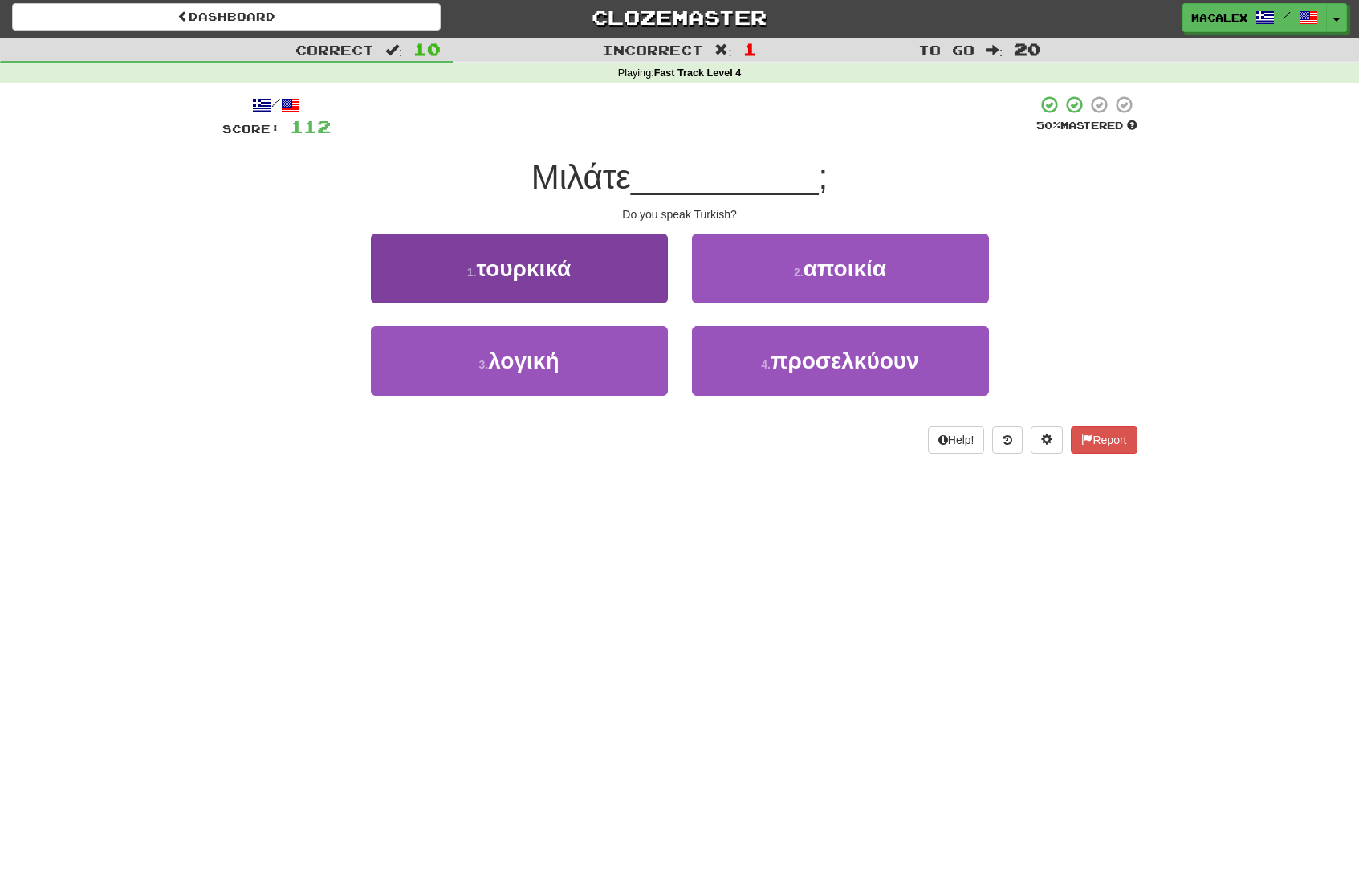
click at [484, 283] on button "1 . τουρκικά" at bounding box center [520, 268] width 297 height 70
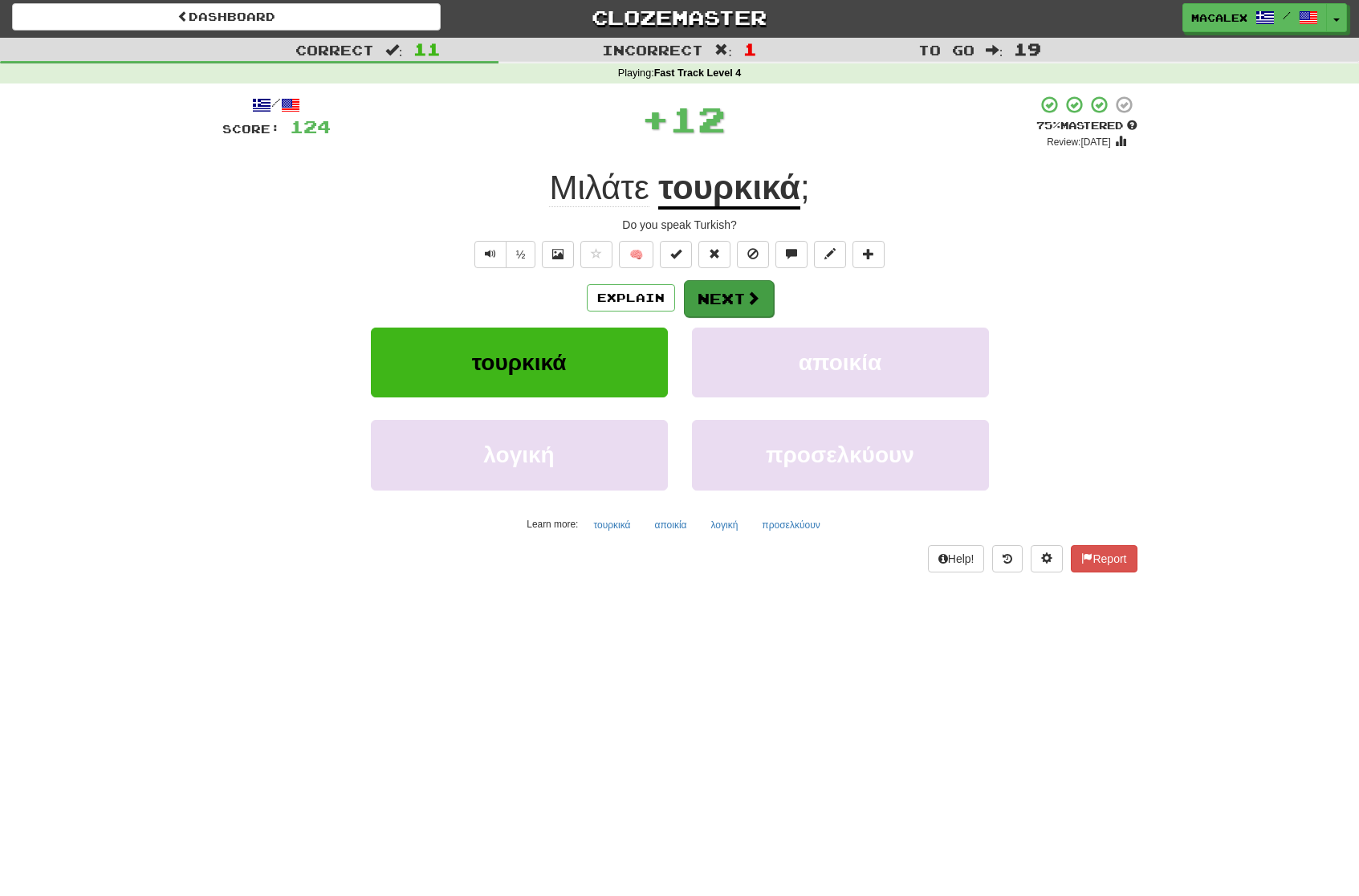
click at [699, 297] on button "Next" at bounding box center [728, 298] width 90 height 37
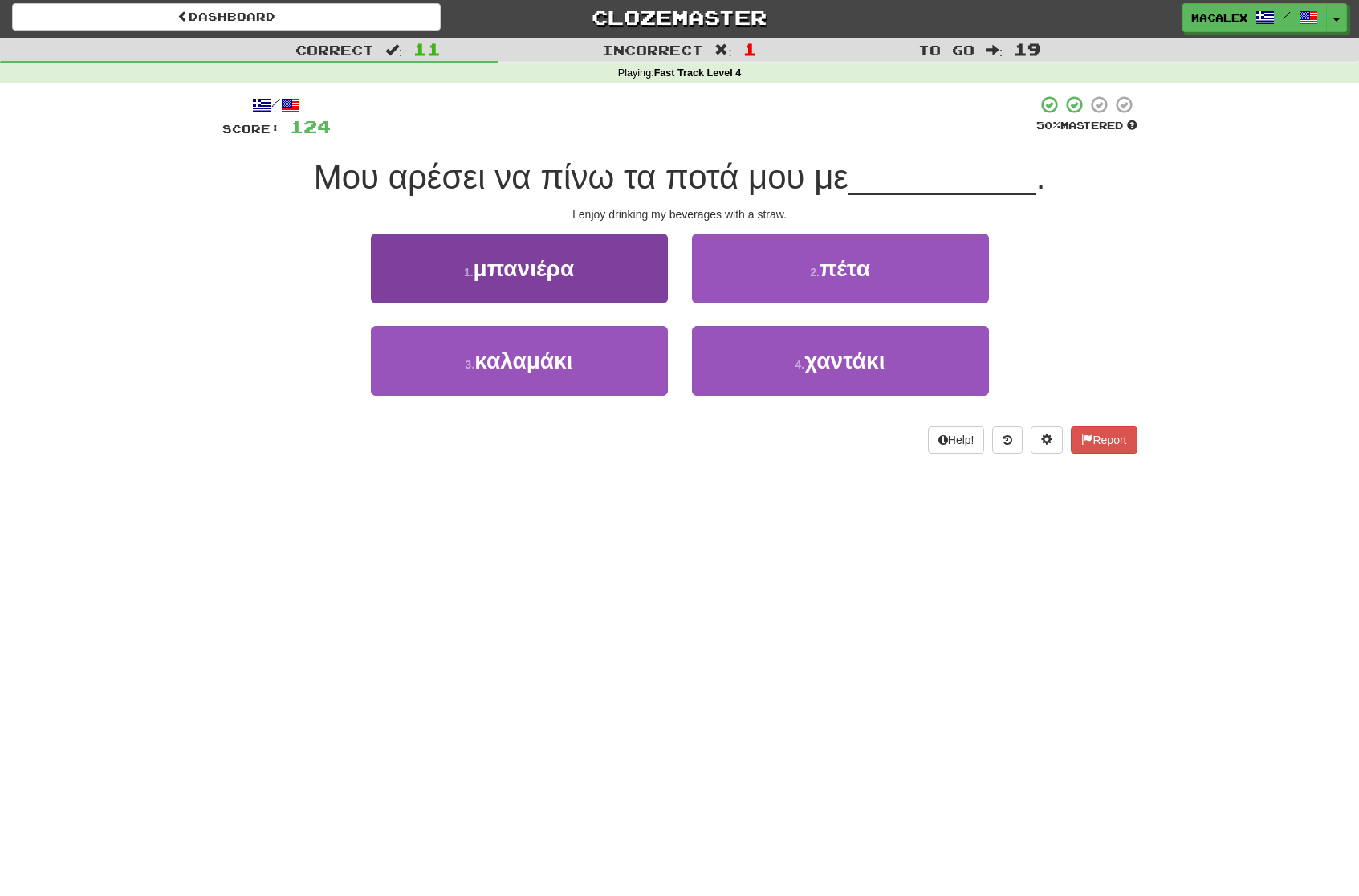
click at [564, 364] on span "καλαμάκι" at bounding box center [523, 361] width 98 height 25
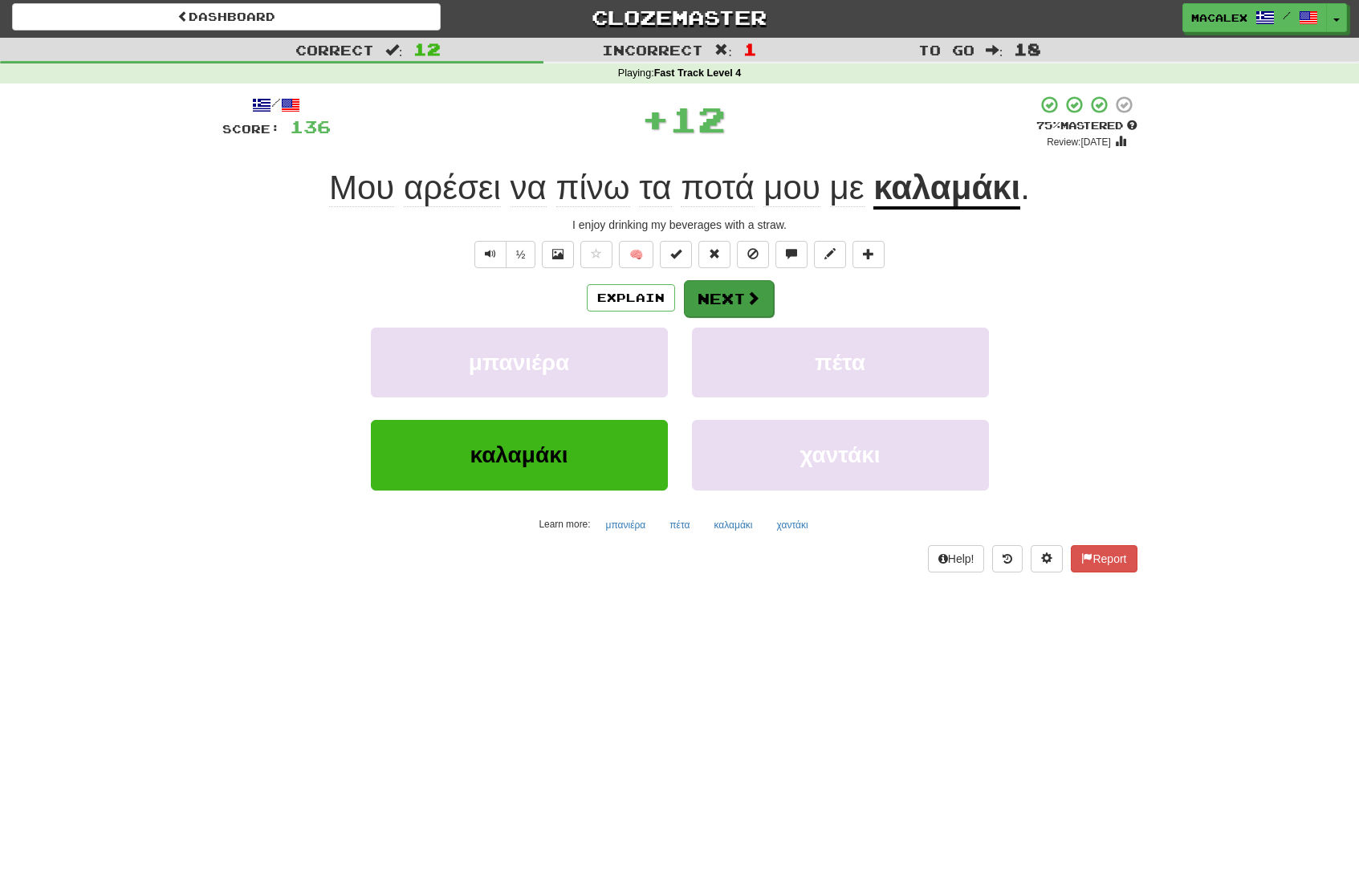
click at [722, 289] on button "Next" at bounding box center [728, 298] width 90 height 37
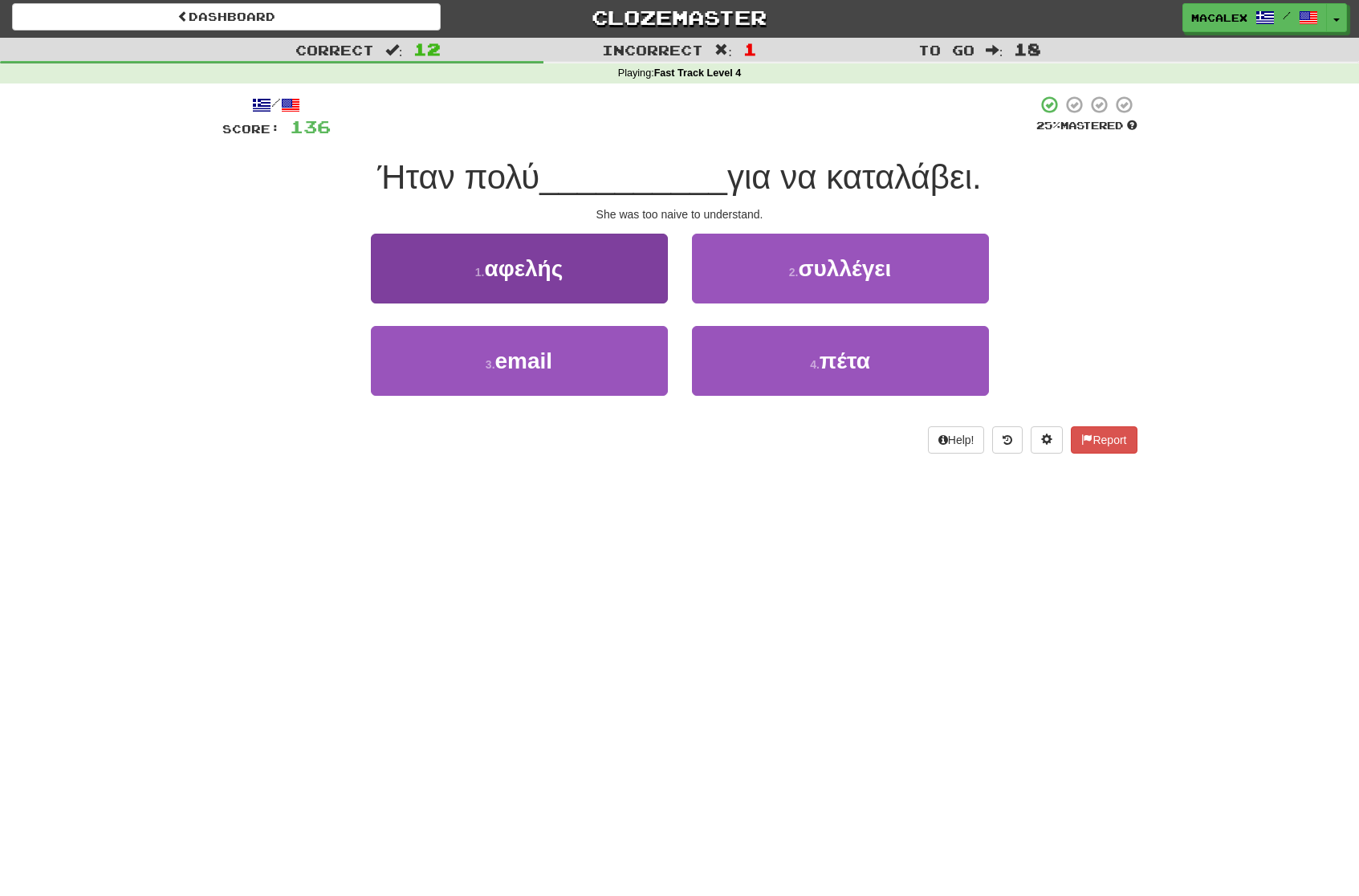
click at [536, 273] on span "αφελής" at bounding box center [524, 269] width 79 height 25
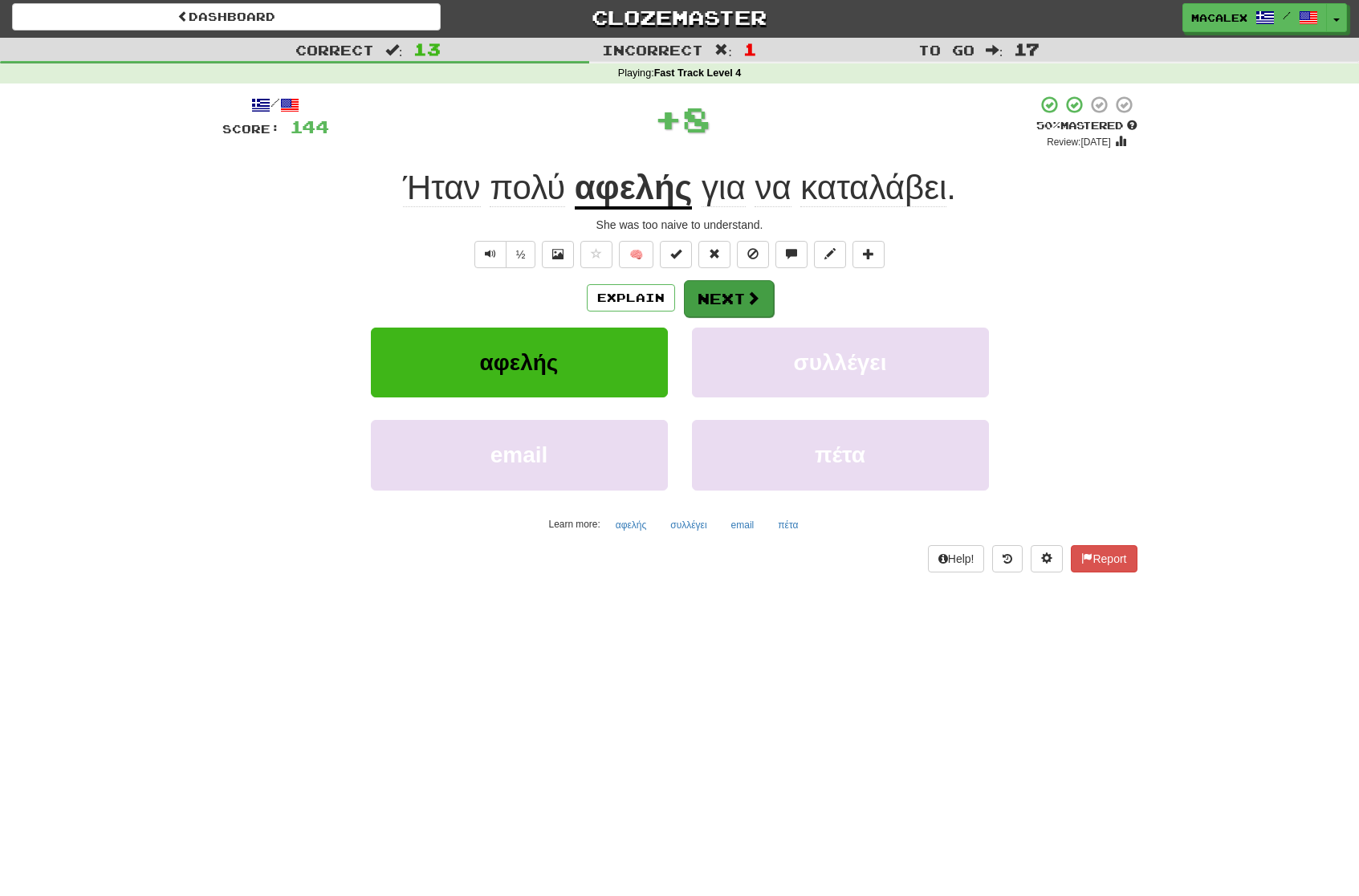
click at [729, 298] on button "Next" at bounding box center [728, 298] width 90 height 37
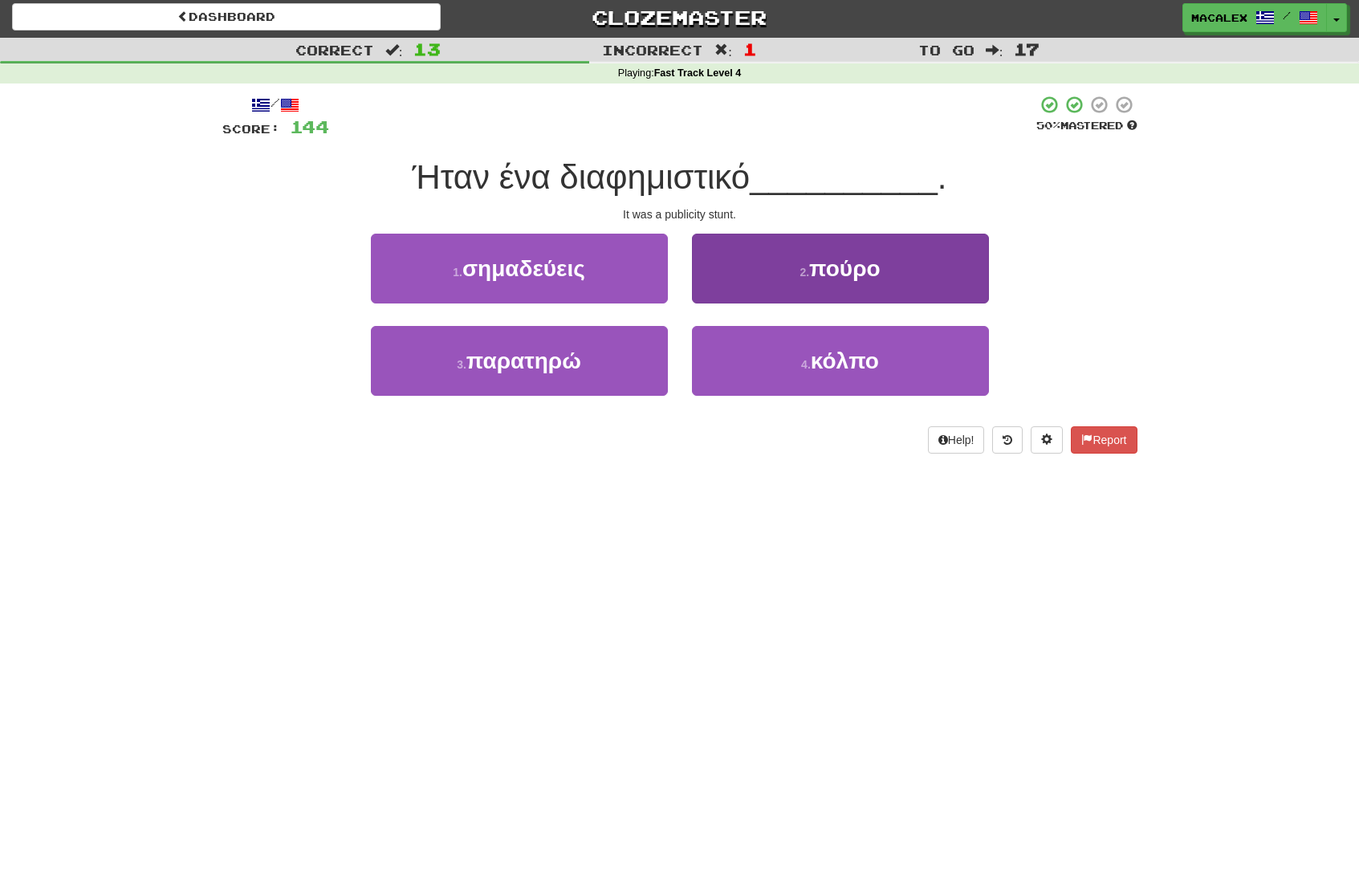
click at [831, 348] on span "κόλπο" at bounding box center [844, 361] width 68 height 25
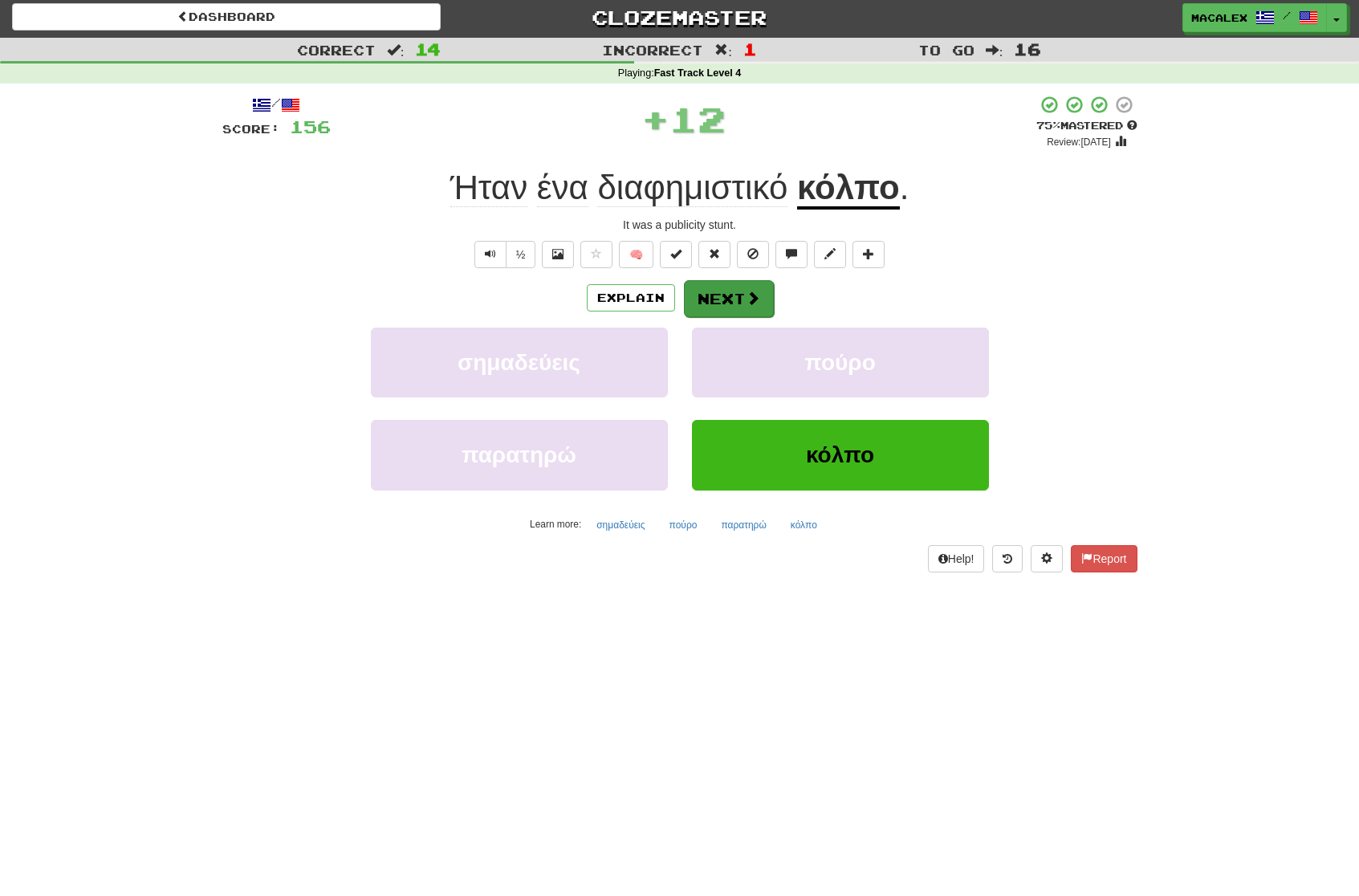
click at [735, 301] on button "Next" at bounding box center [728, 298] width 90 height 37
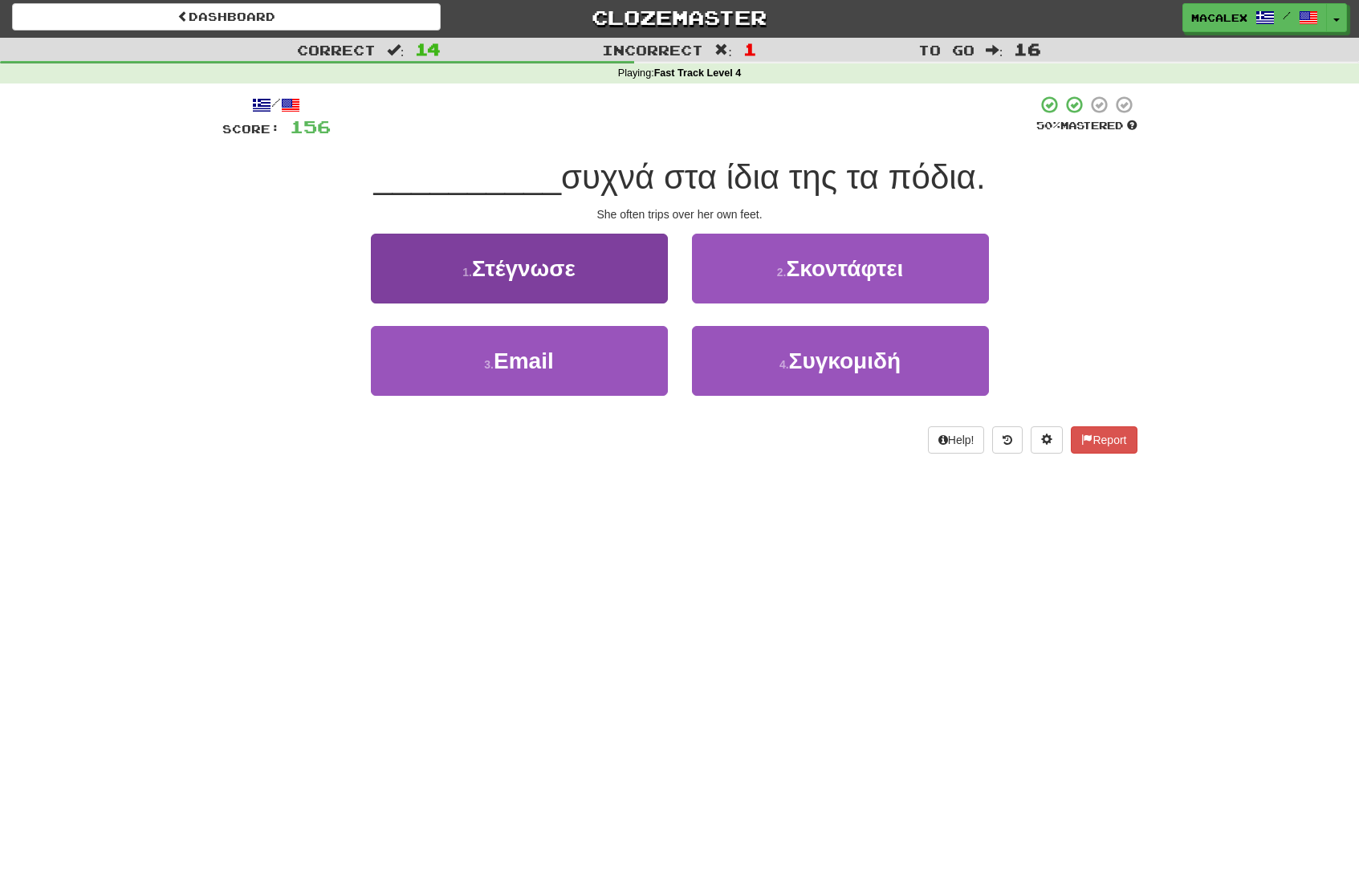
click at [511, 268] on span "Στέγνωσε" at bounding box center [524, 269] width 103 height 25
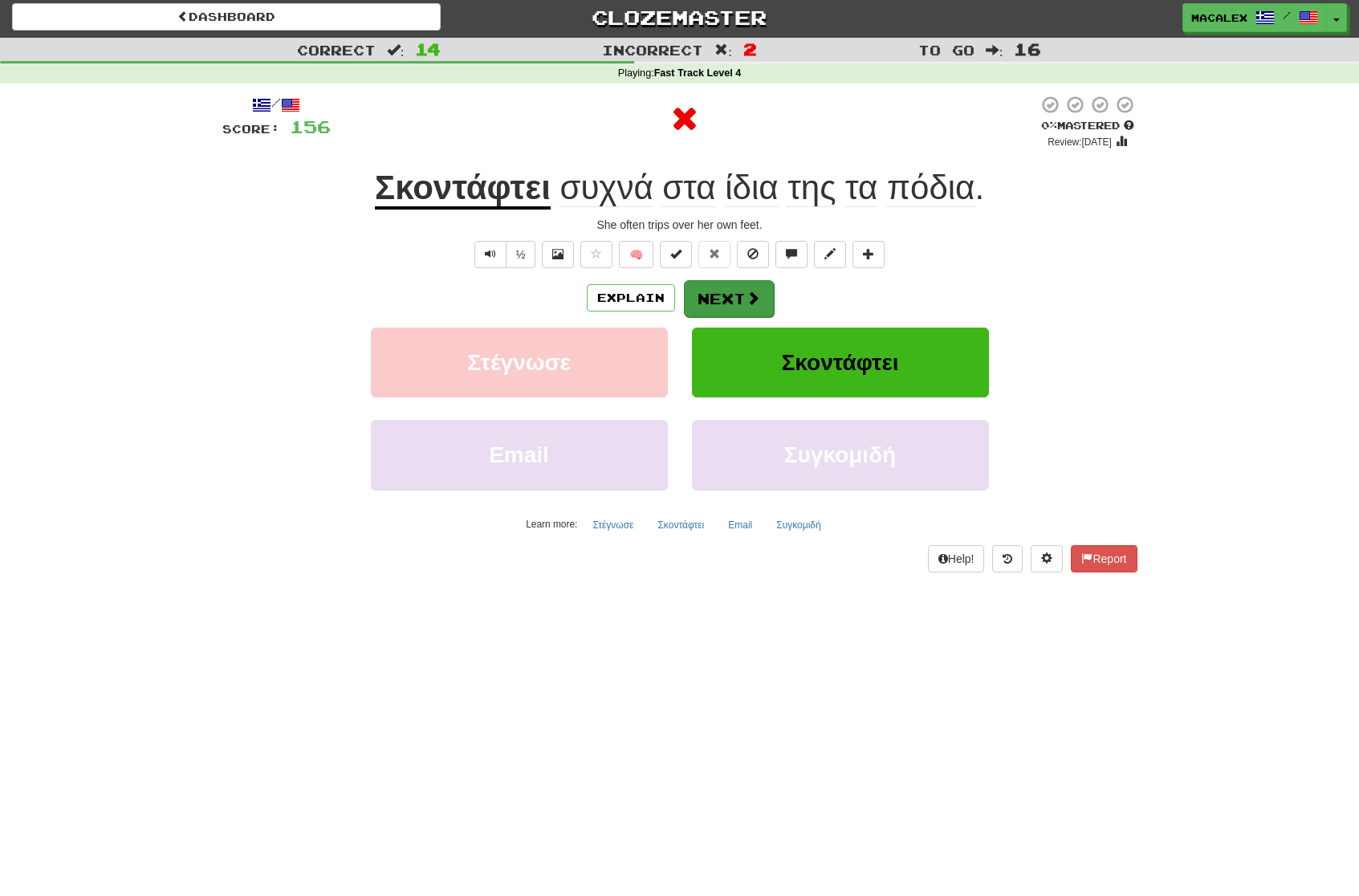
click at [709, 296] on button "Next" at bounding box center [728, 298] width 90 height 37
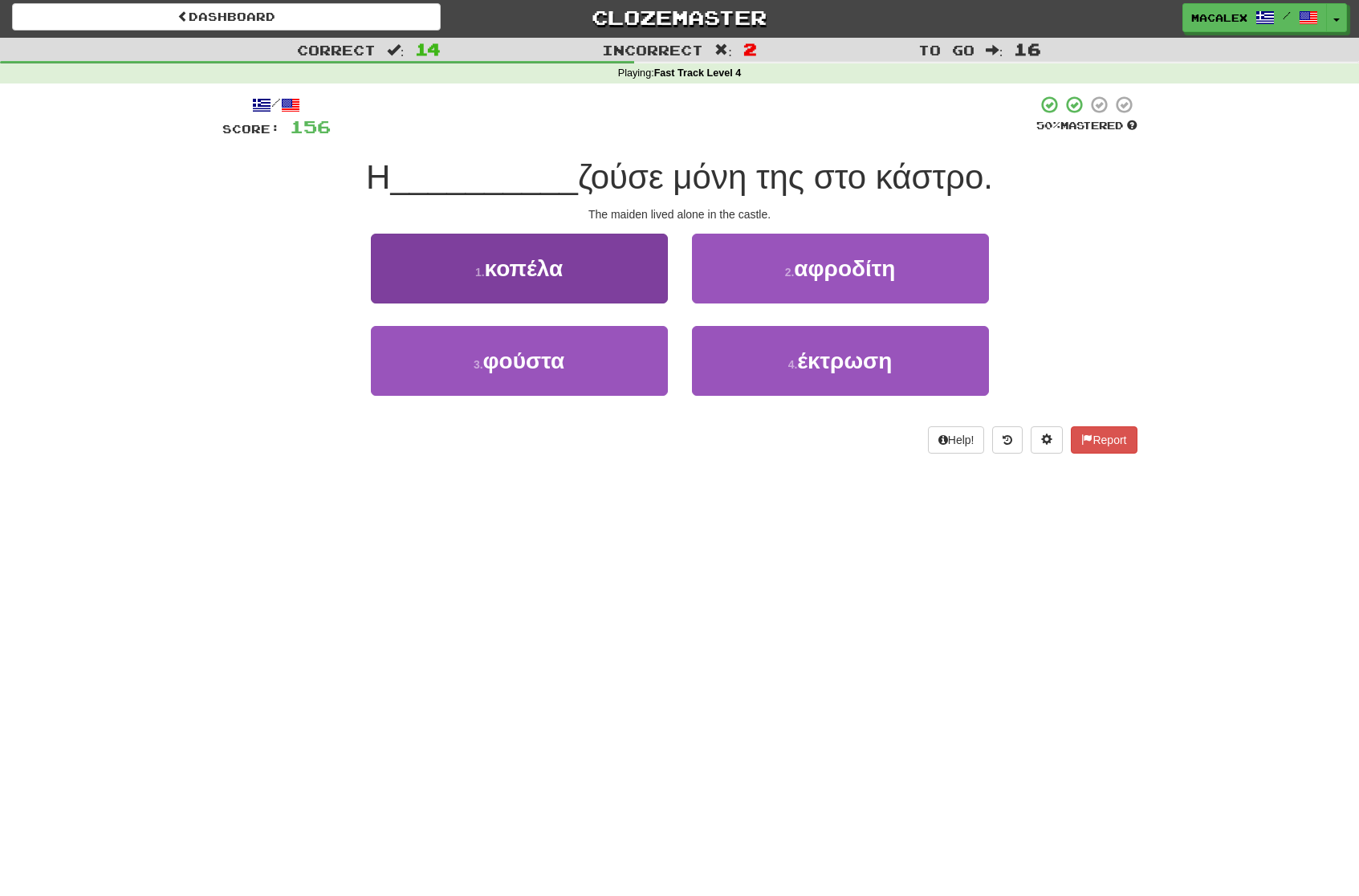
click at [530, 278] on button "1 . κοπέλα" at bounding box center [520, 268] width 297 height 70
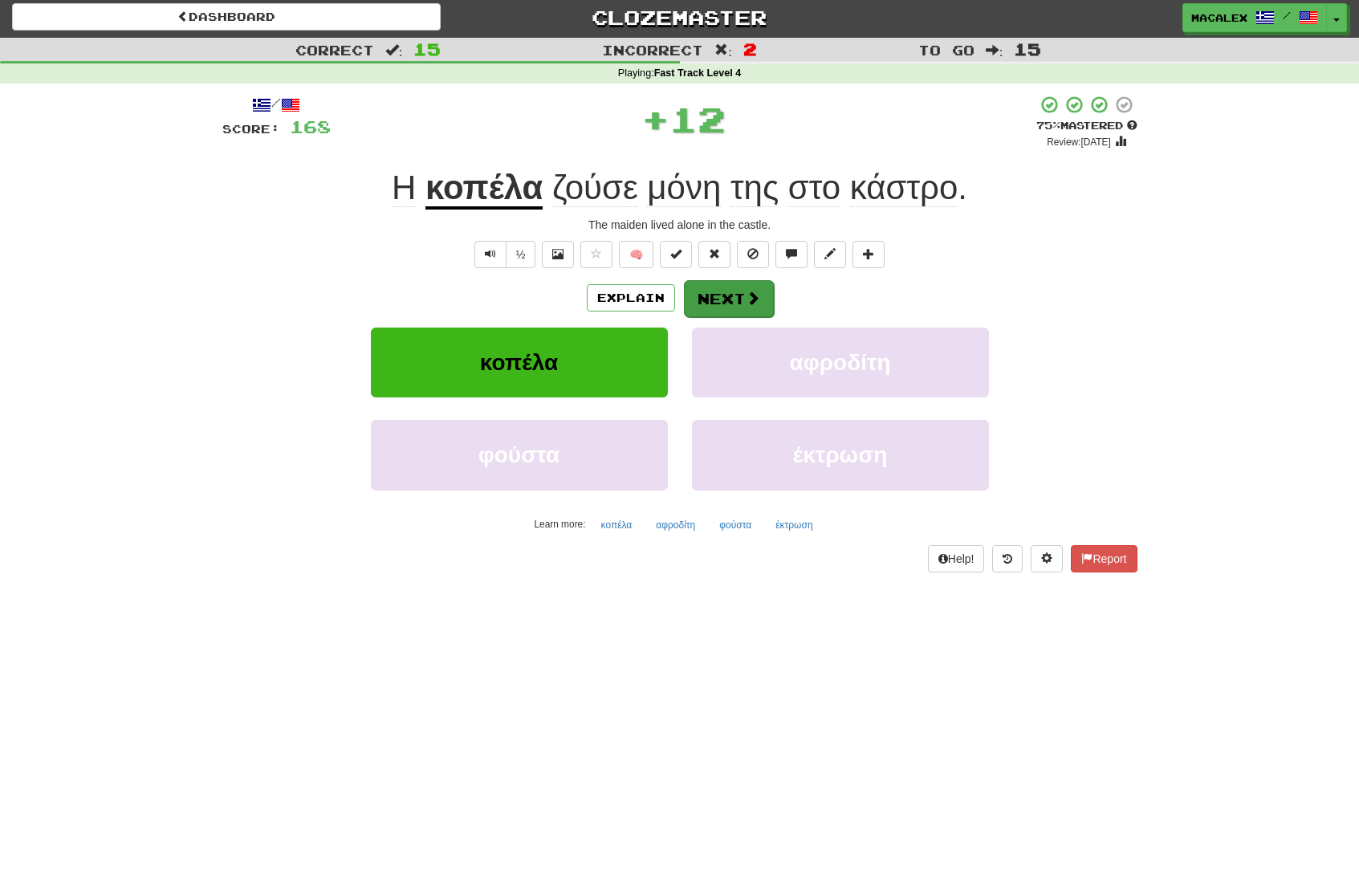
click at [719, 290] on button "Next" at bounding box center [728, 298] width 90 height 37
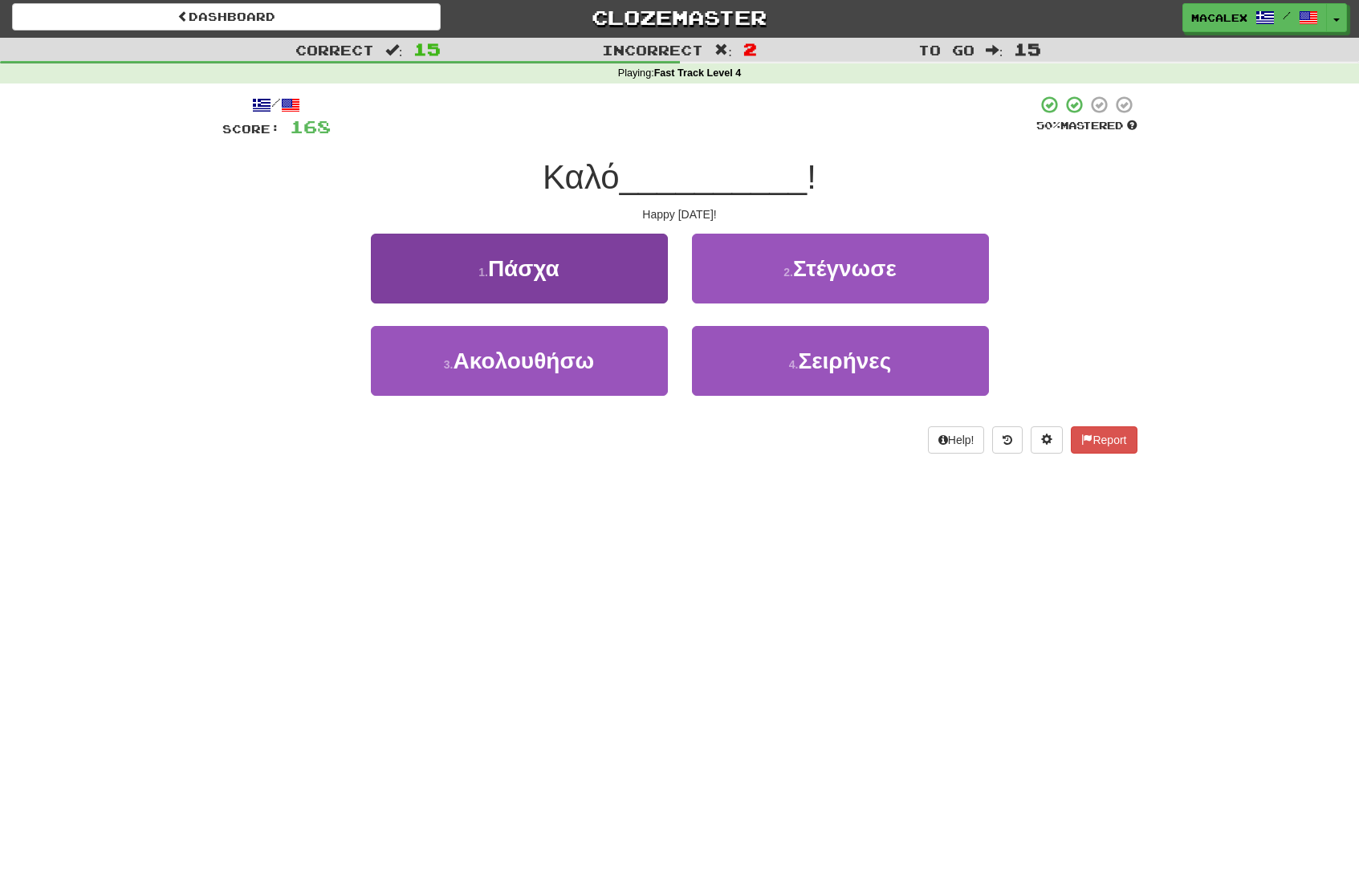
click at [522, 281] on button "1 . Πάσχα" at bounding box center [520, 268] width 297 height 70
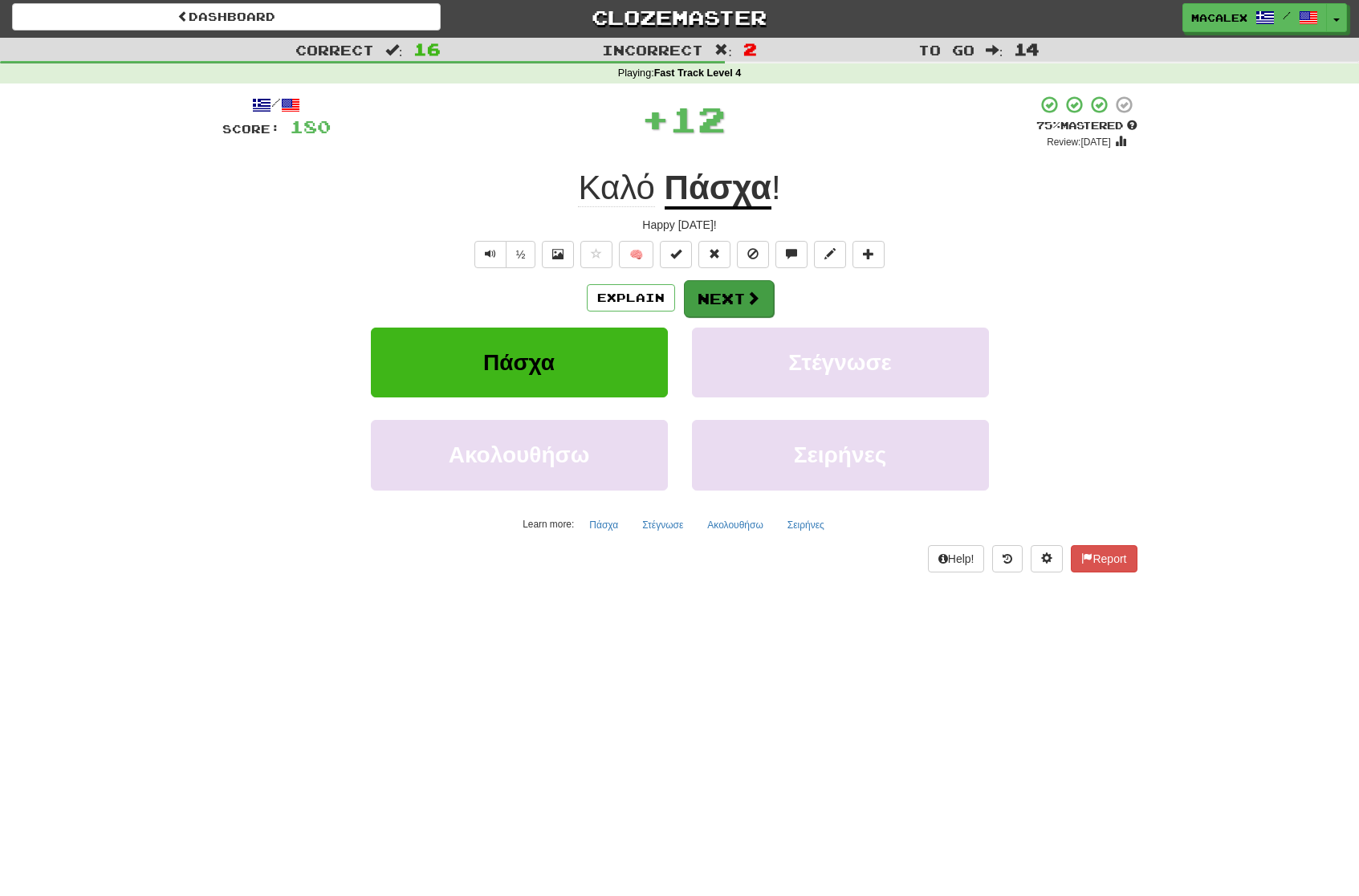
click at [706, 306] on button "Next" at bounding box center [728, 298] width 90 height 37
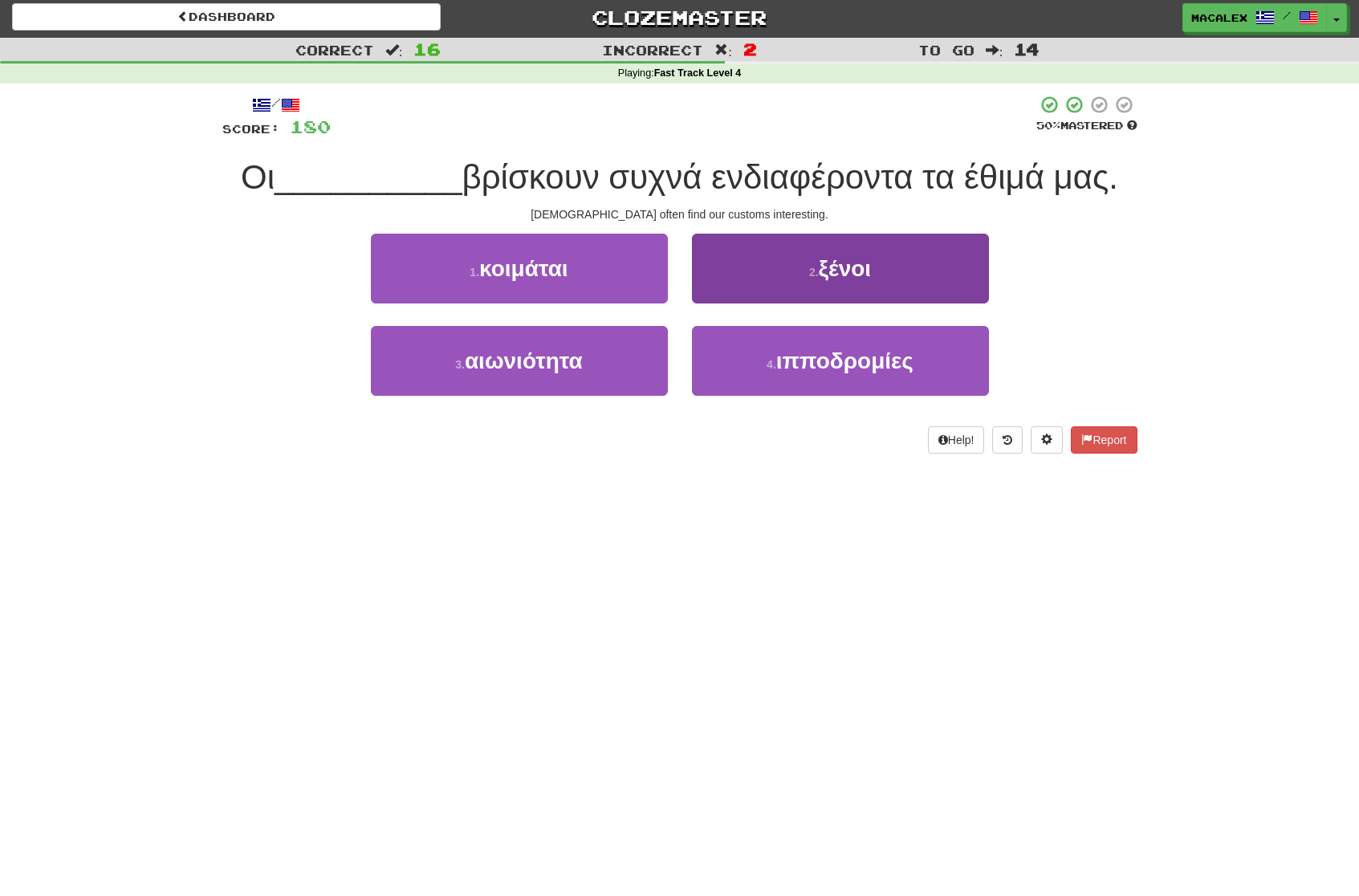
click at [692, 279] on button "2 . ξένοι" at bounding box center [841, 268] width 297 height 70
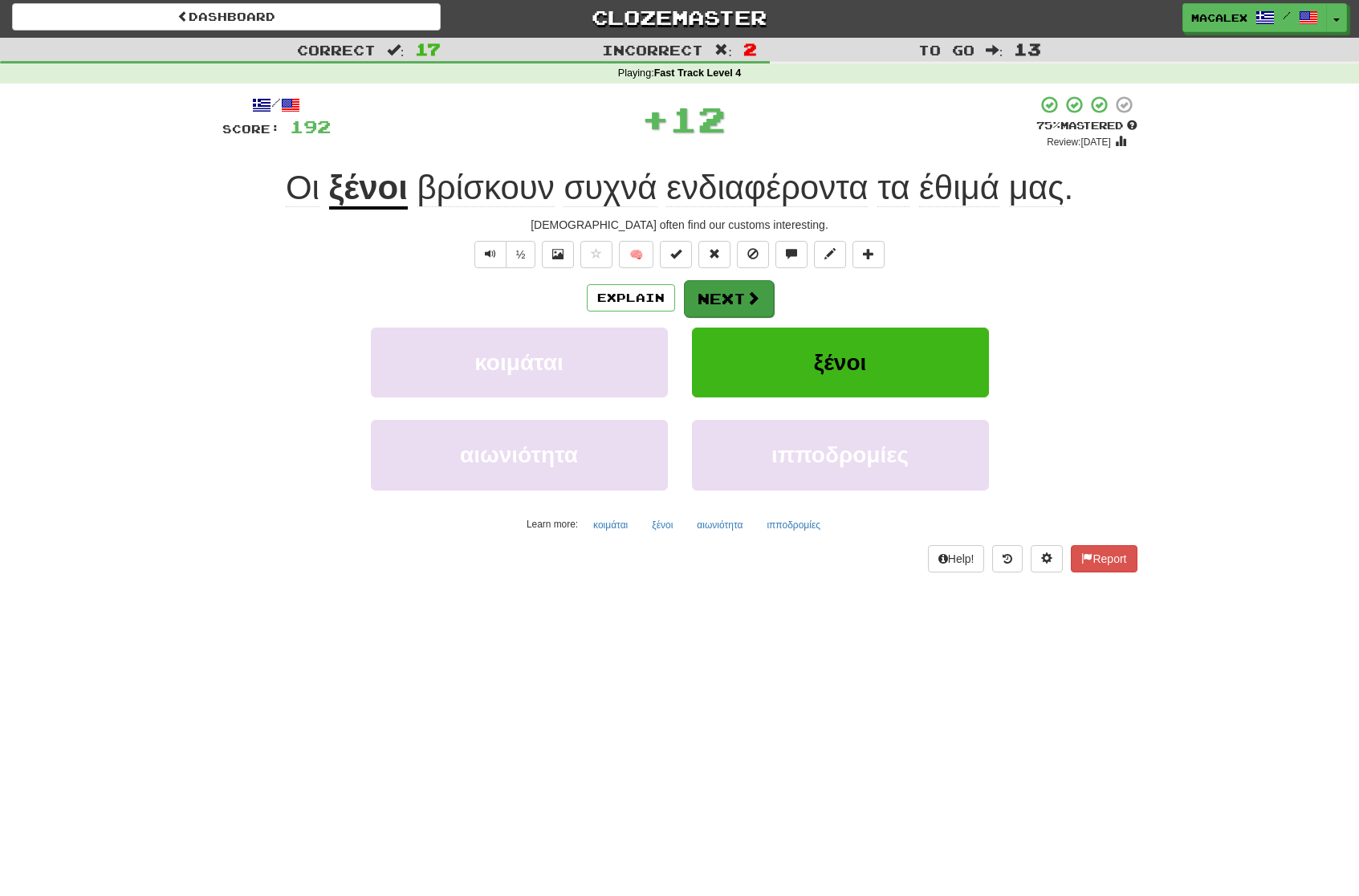
scroll to position [2, 0]
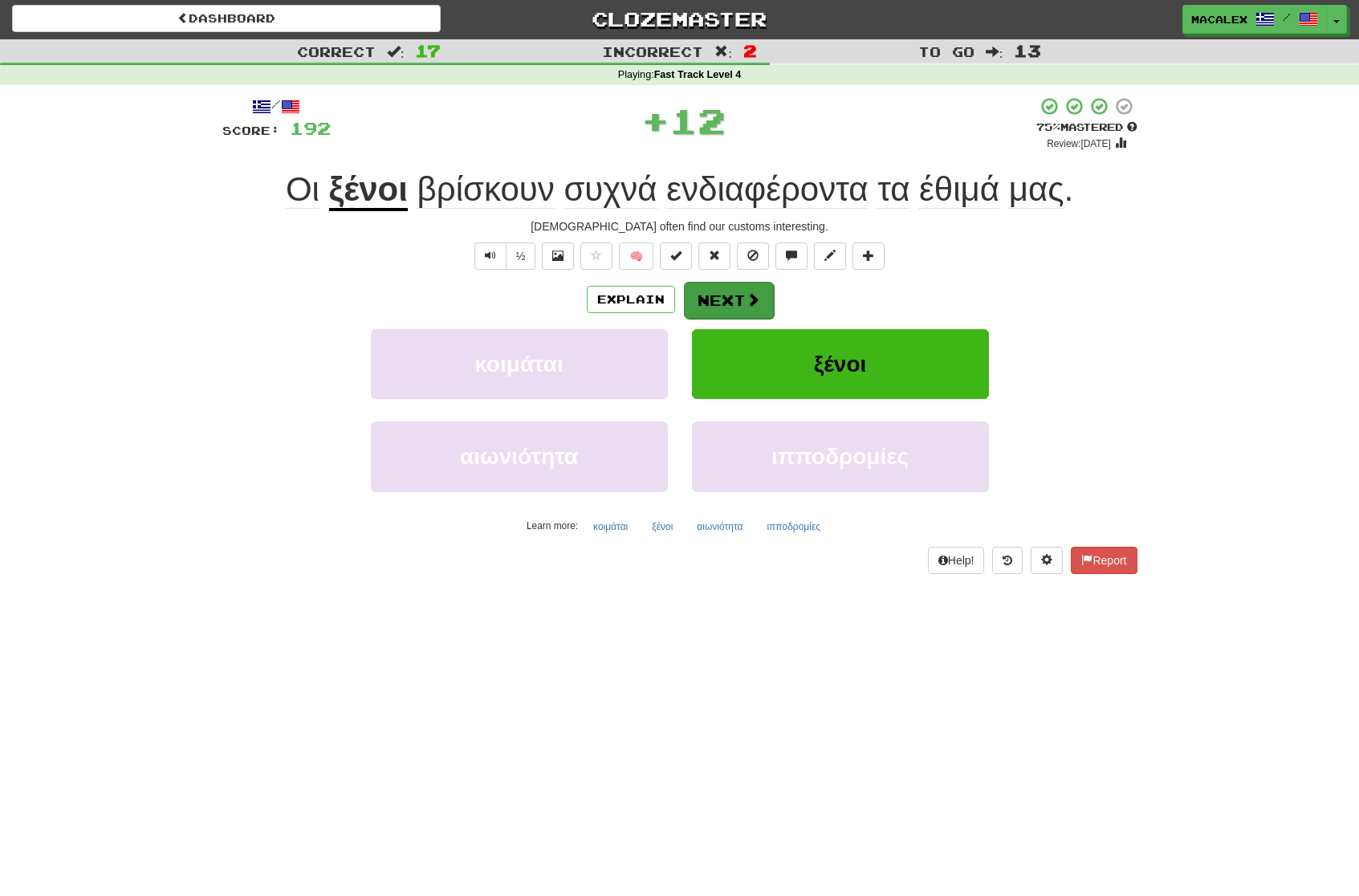
click at [700, 292] on button "Next" at bounding box center [728, 300] width 90 height 37
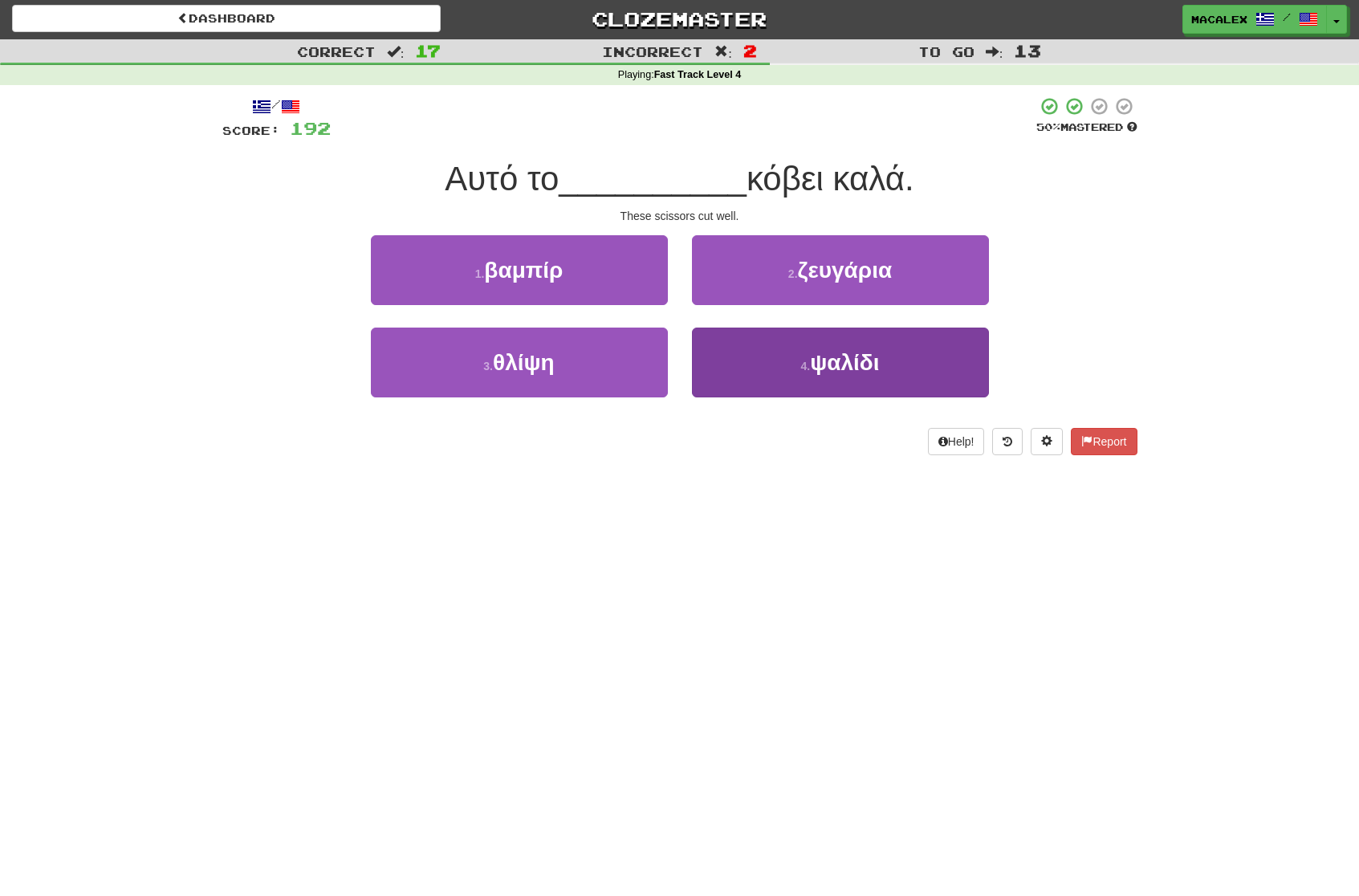
click at [837, 370] on span "ψαλίδι" at bounding box center [844, 362] width 69 height 25
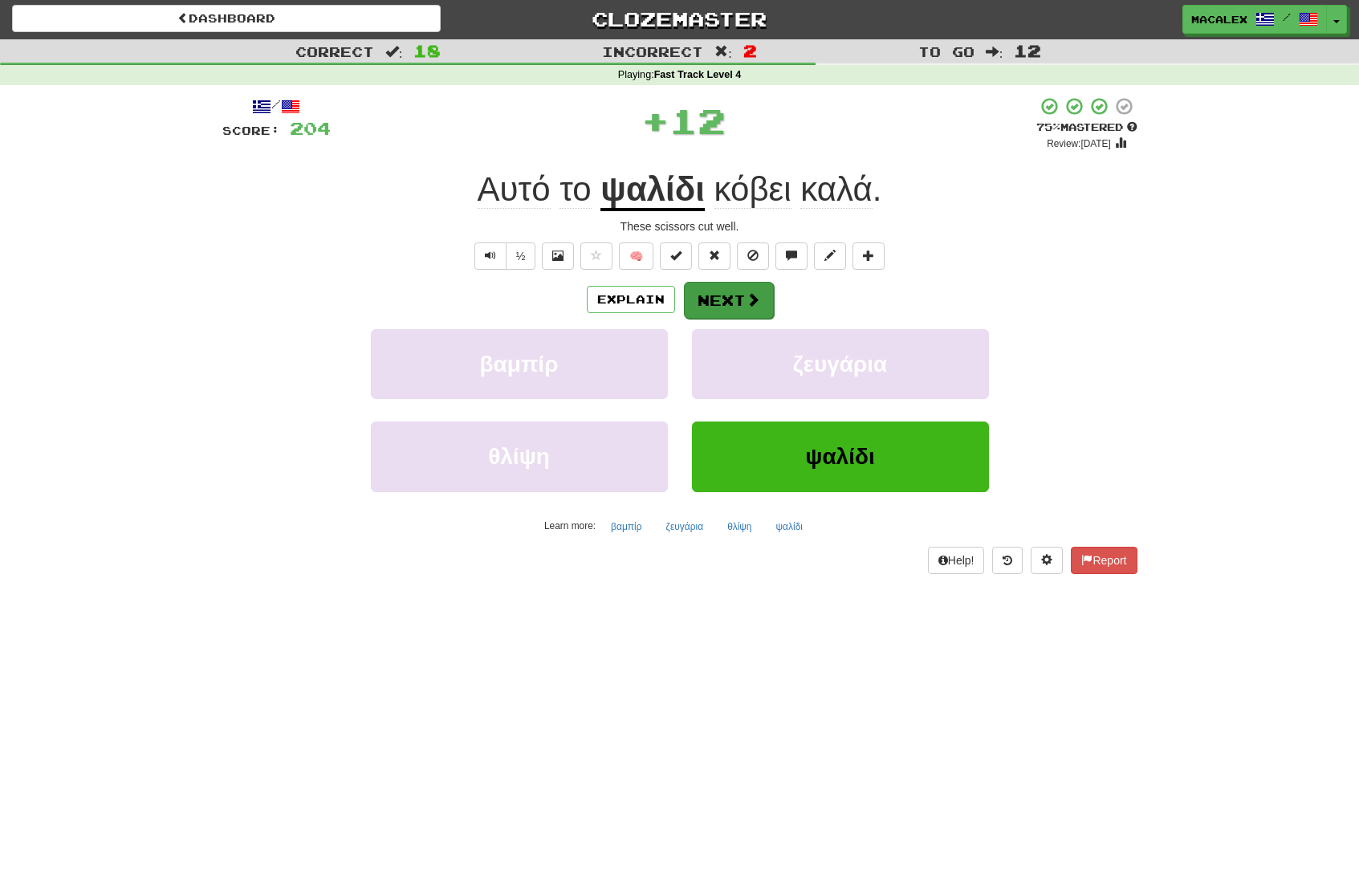
click at [730, 301] on button "Next" at bounding box center [728, 300] width 90 height 37
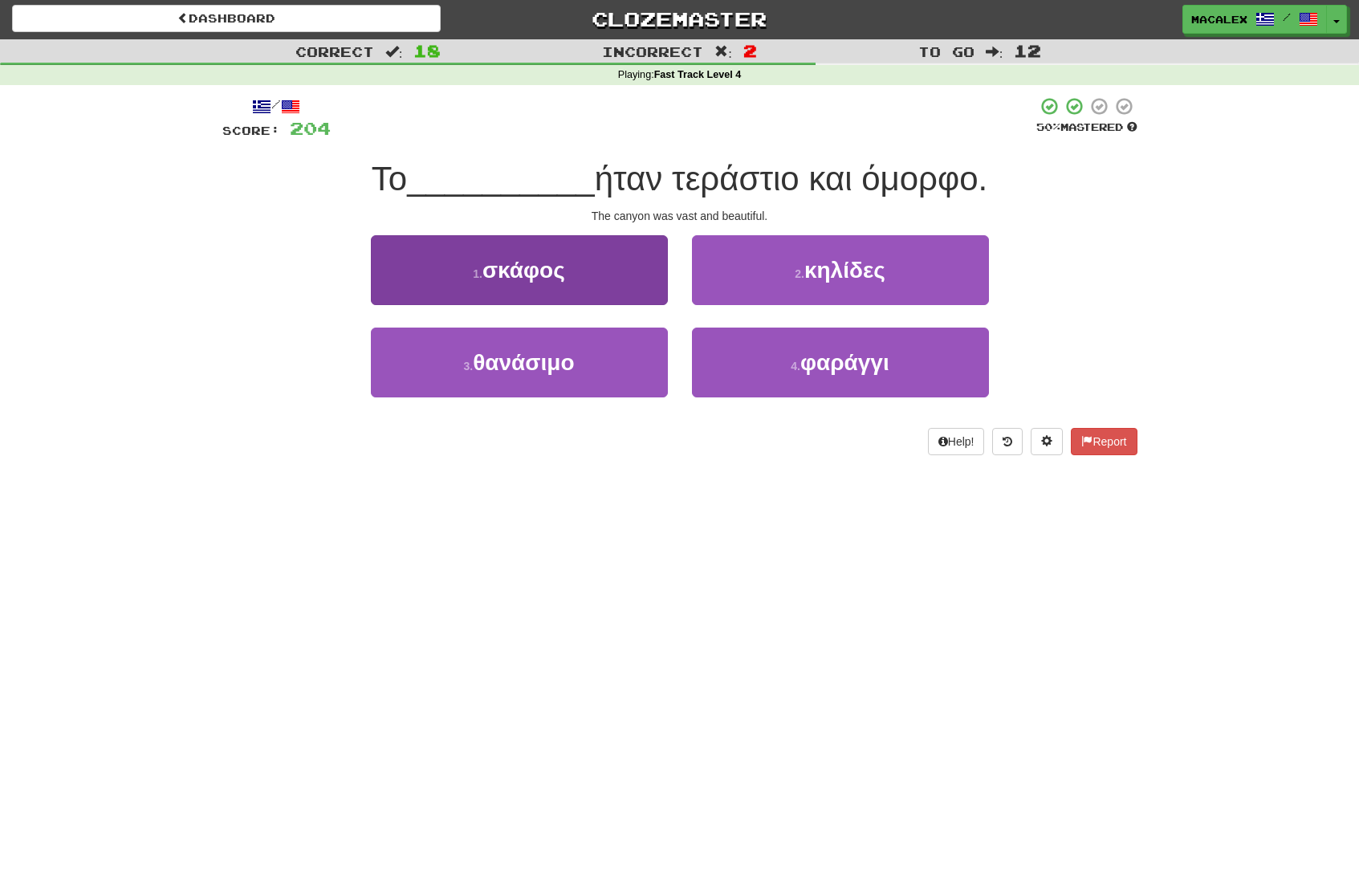
drag, startPoint x: 562, startPoint y: 363, endPoint x: 553, endPoint y: 364, distance: 9.1
click at [555, 364] on span "θανάσιμο" at bounding box center [523, 362] width 101 height 25
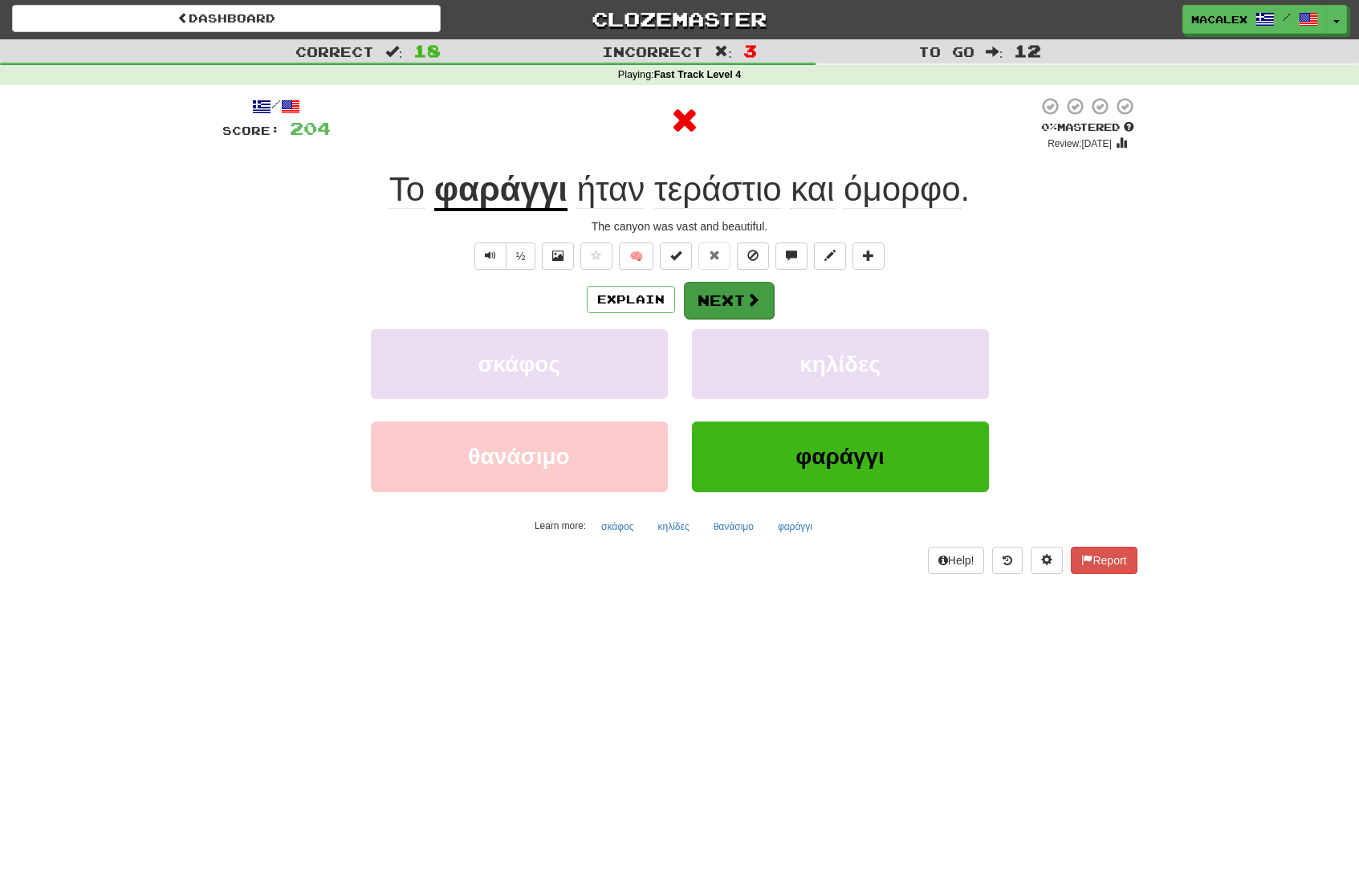
click at [696, 304] on button "Next" at bounding box center [728, 300] width 90 height 37
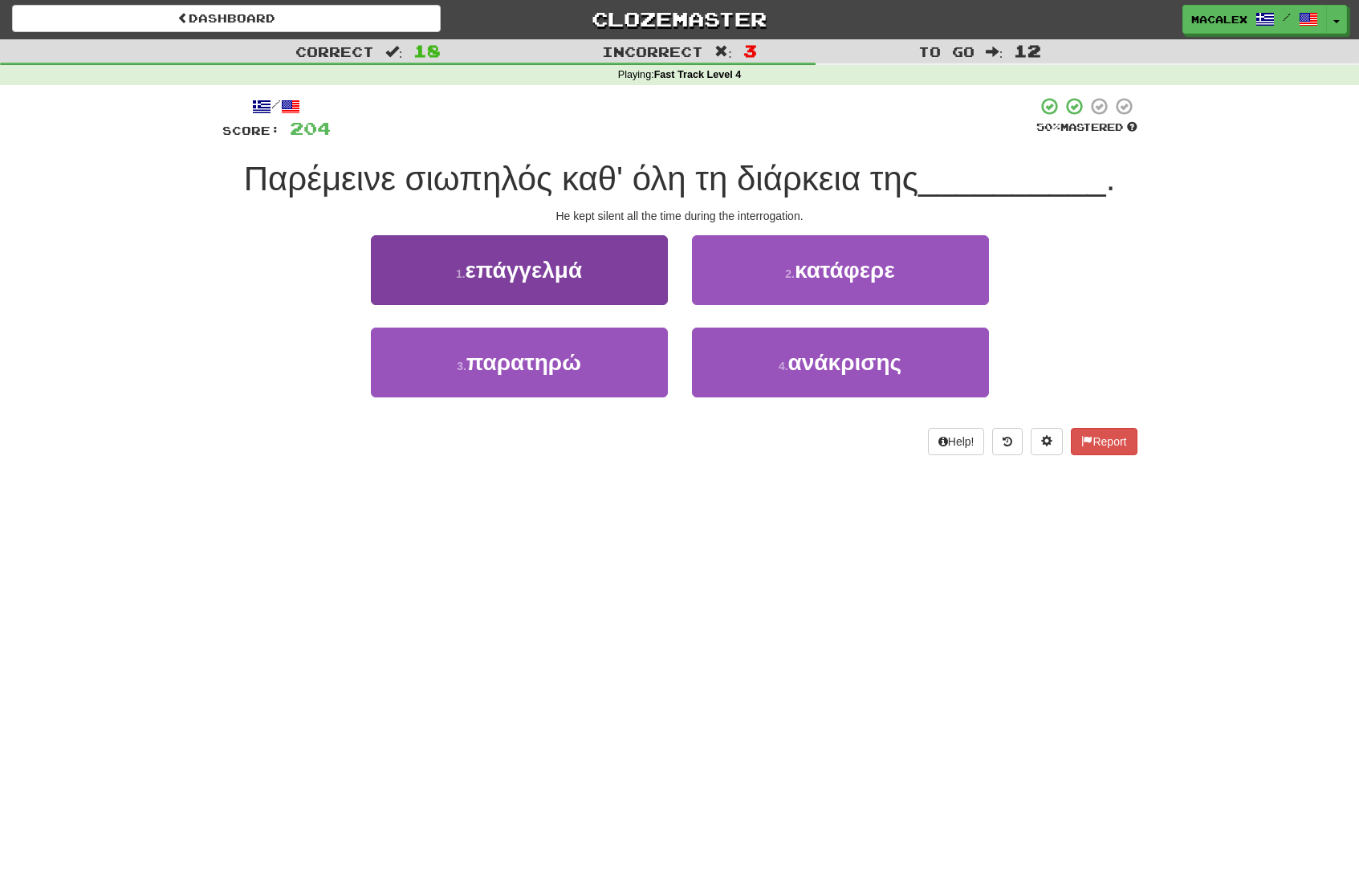
drag, startPoint x: 544, startPoint y: 356, endPoint x: 554, endPoint y: 356, distance: 10.0
click at [544, 356] on span "παρατηρώ" at bounding box center [524, 362] width 115 height 25
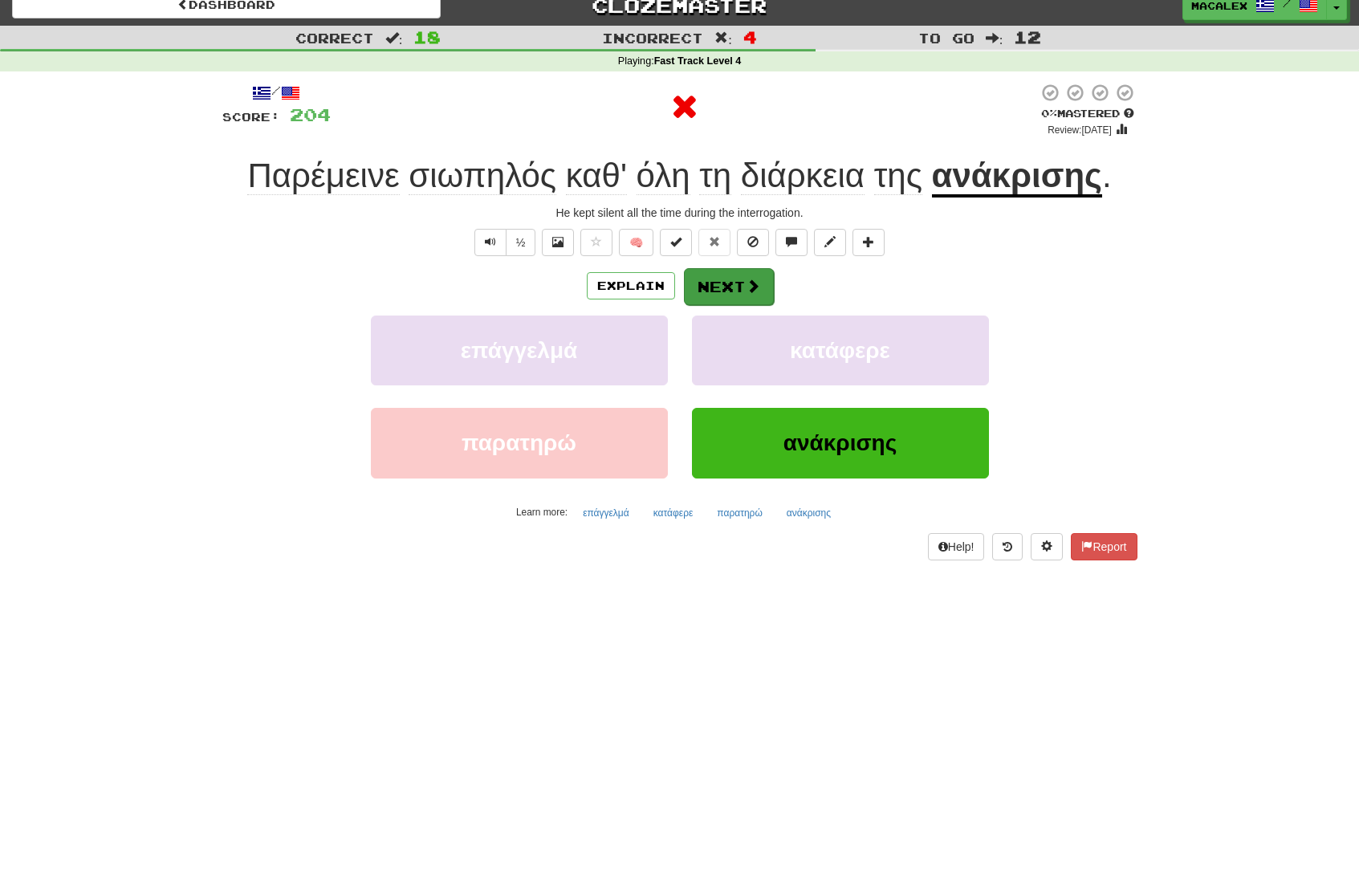
scroll to position [16, 1]
click at [715, 294] on button "Next" at bounding box center [728, 287] width 90 height 37
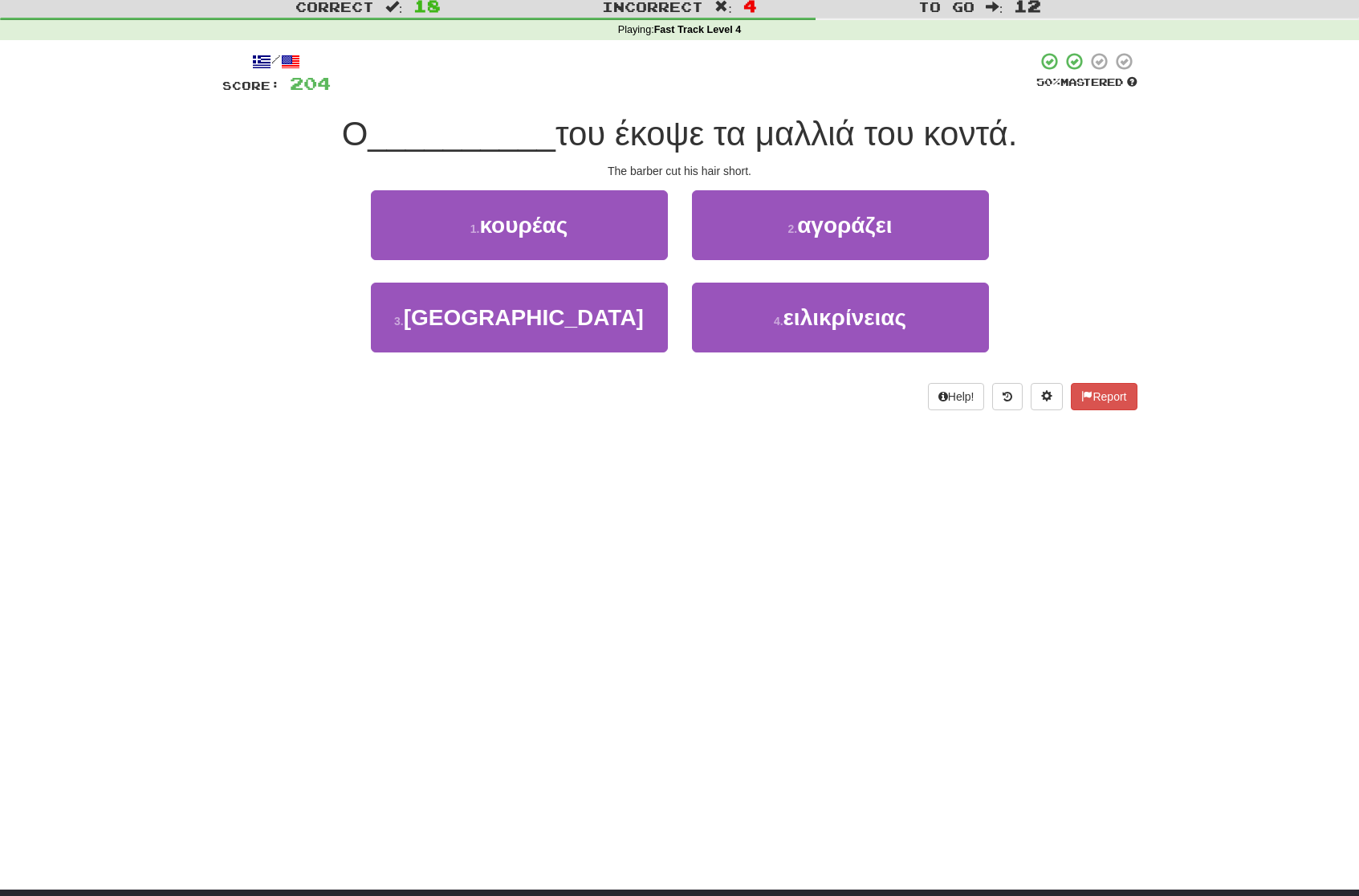
scroll to position [48, 0]
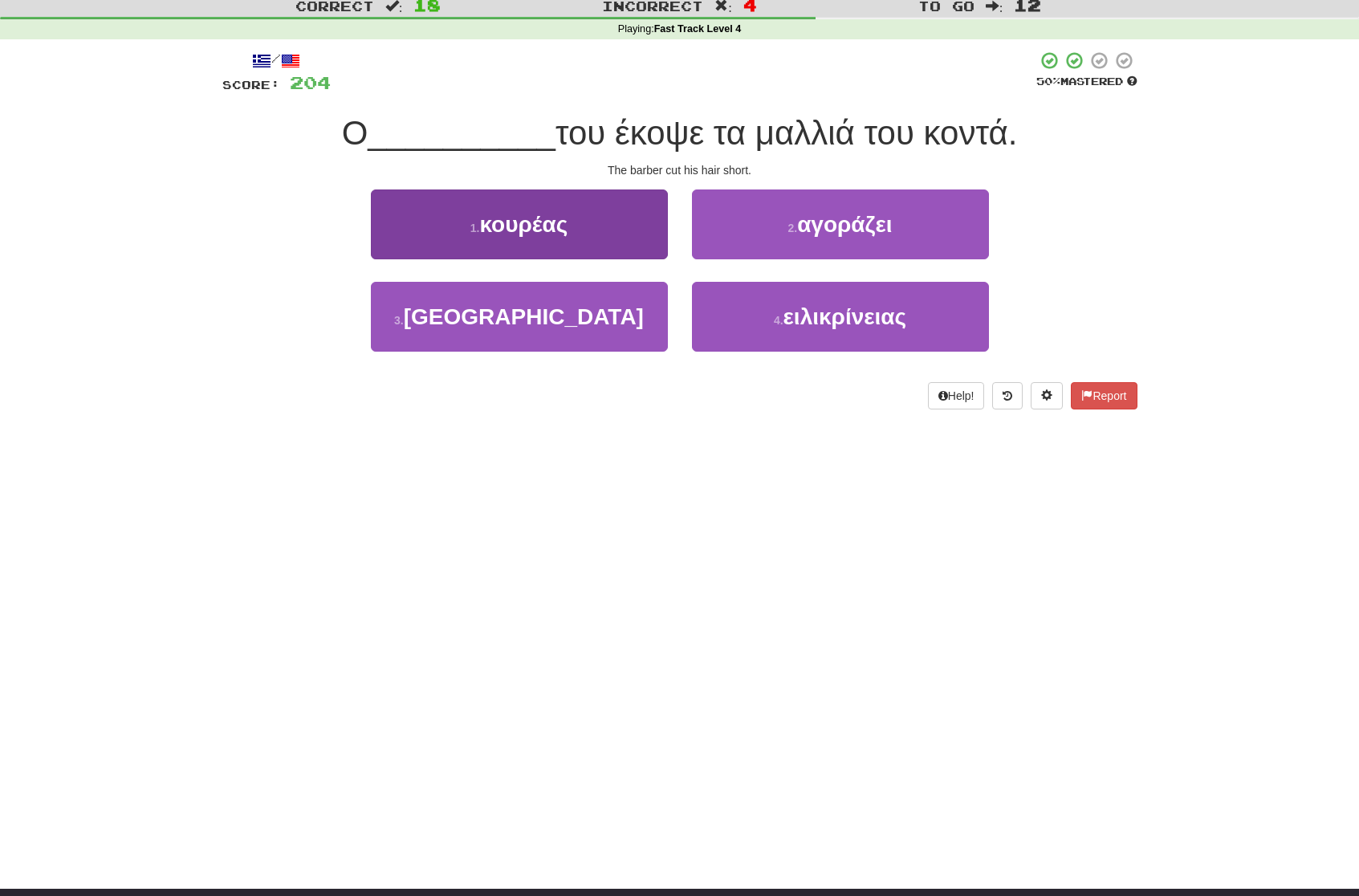
click at [511, 235] on button "1 . κουρέας" at bounding box center [520, 224] width 297 height 70
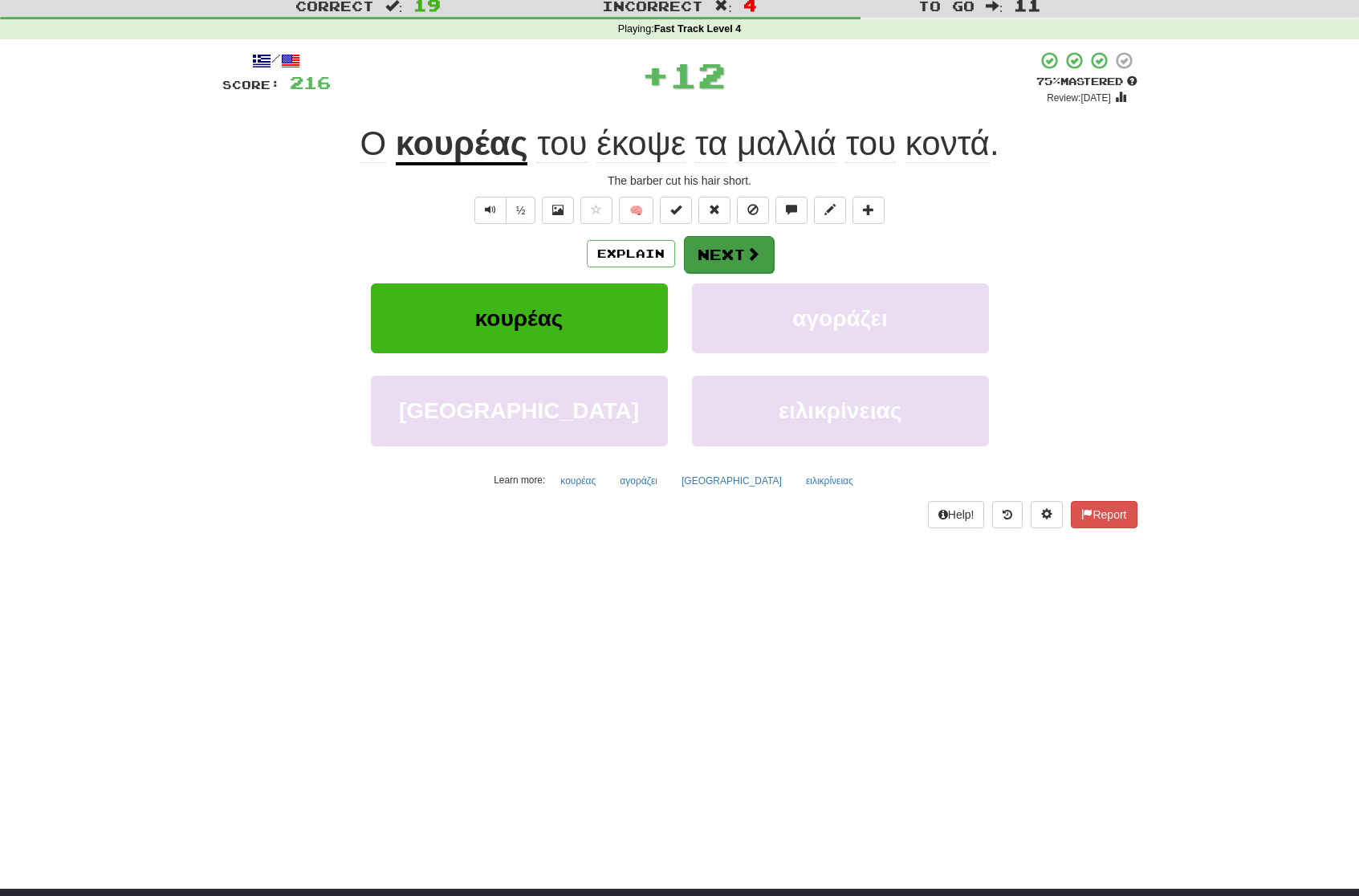
click at [705, 250] on button "Next" at bounding box center [728, 254] width 90 height 37
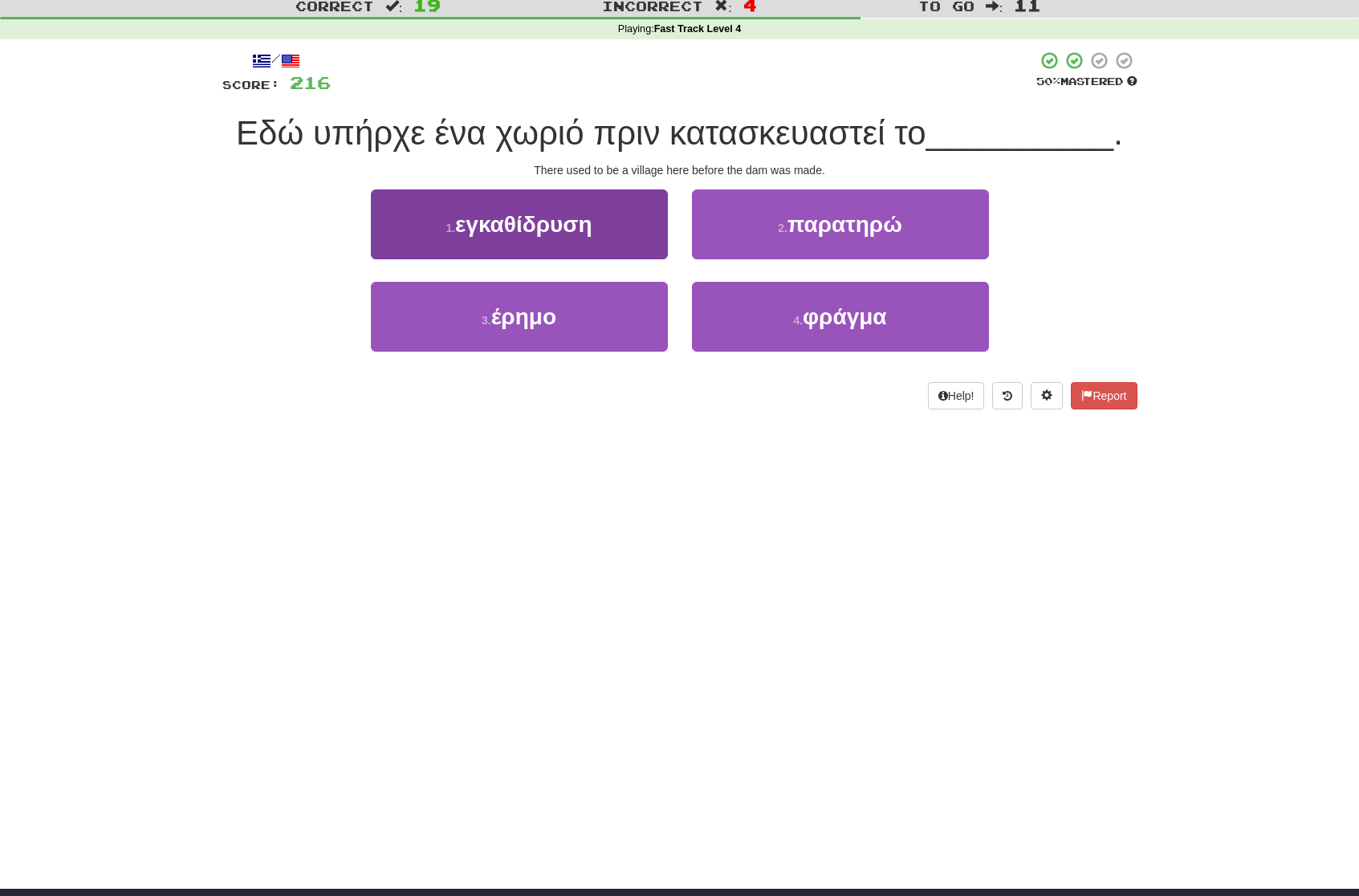
click at [524, 227] on span "εγκαθίδρυση" at bounding box center [523, 224] width 137 height 25
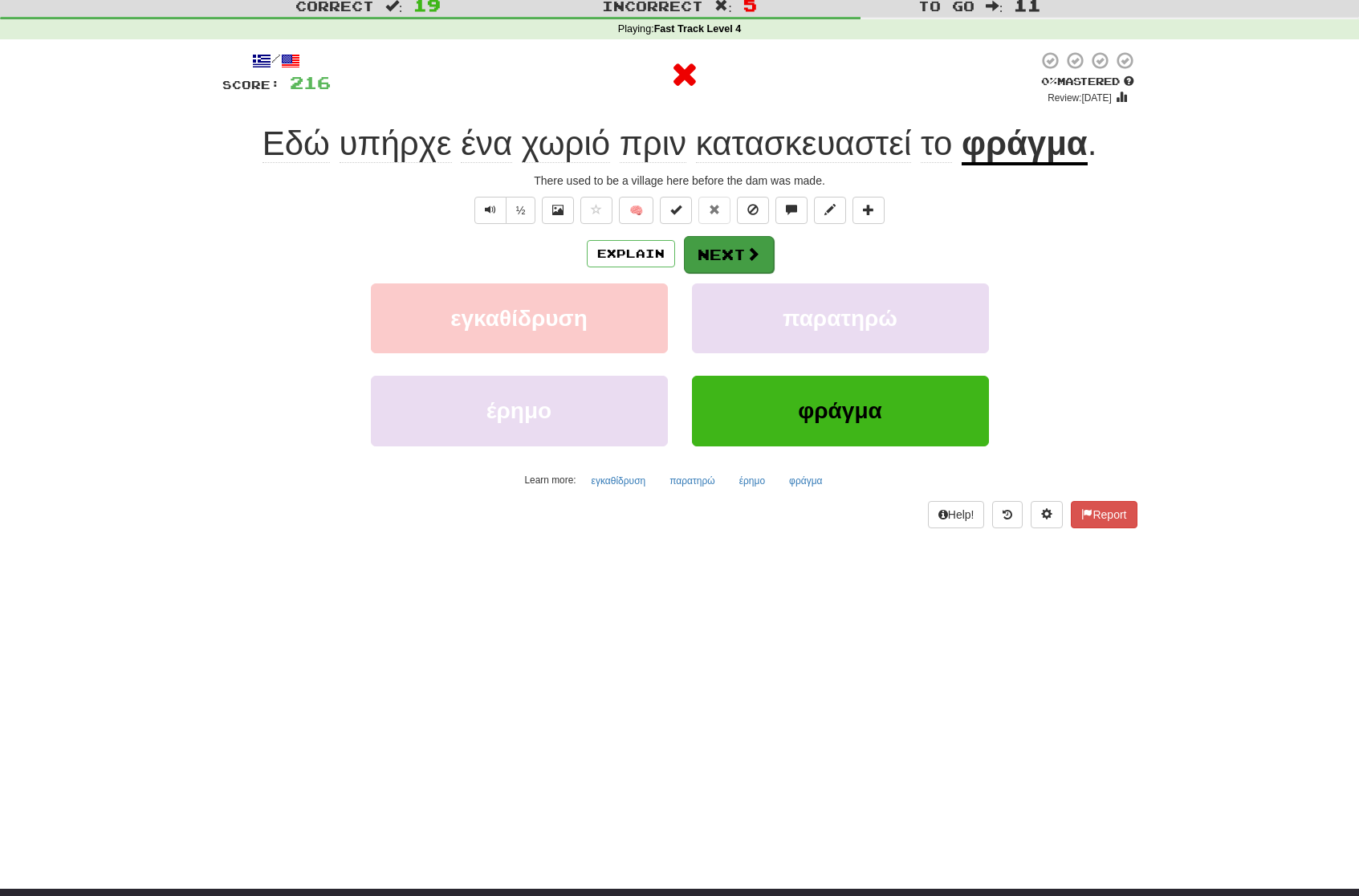
click at [705, 258] on button "Next" at bounding box center [728, 254] width 90 height 37
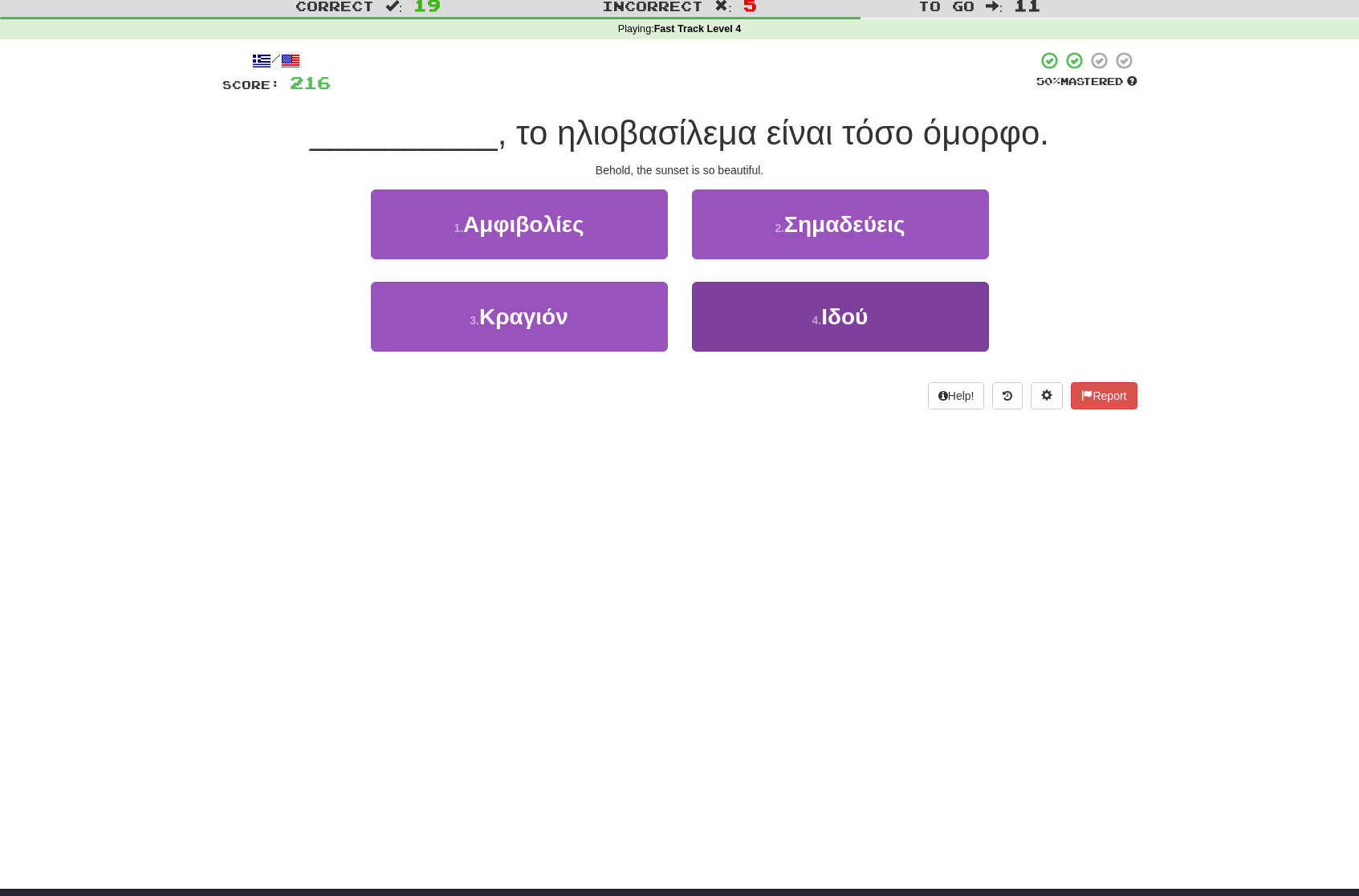
click at [765, 328] on button "4 . Ιδού" at bounding box center [841, 316] width 297 height 70
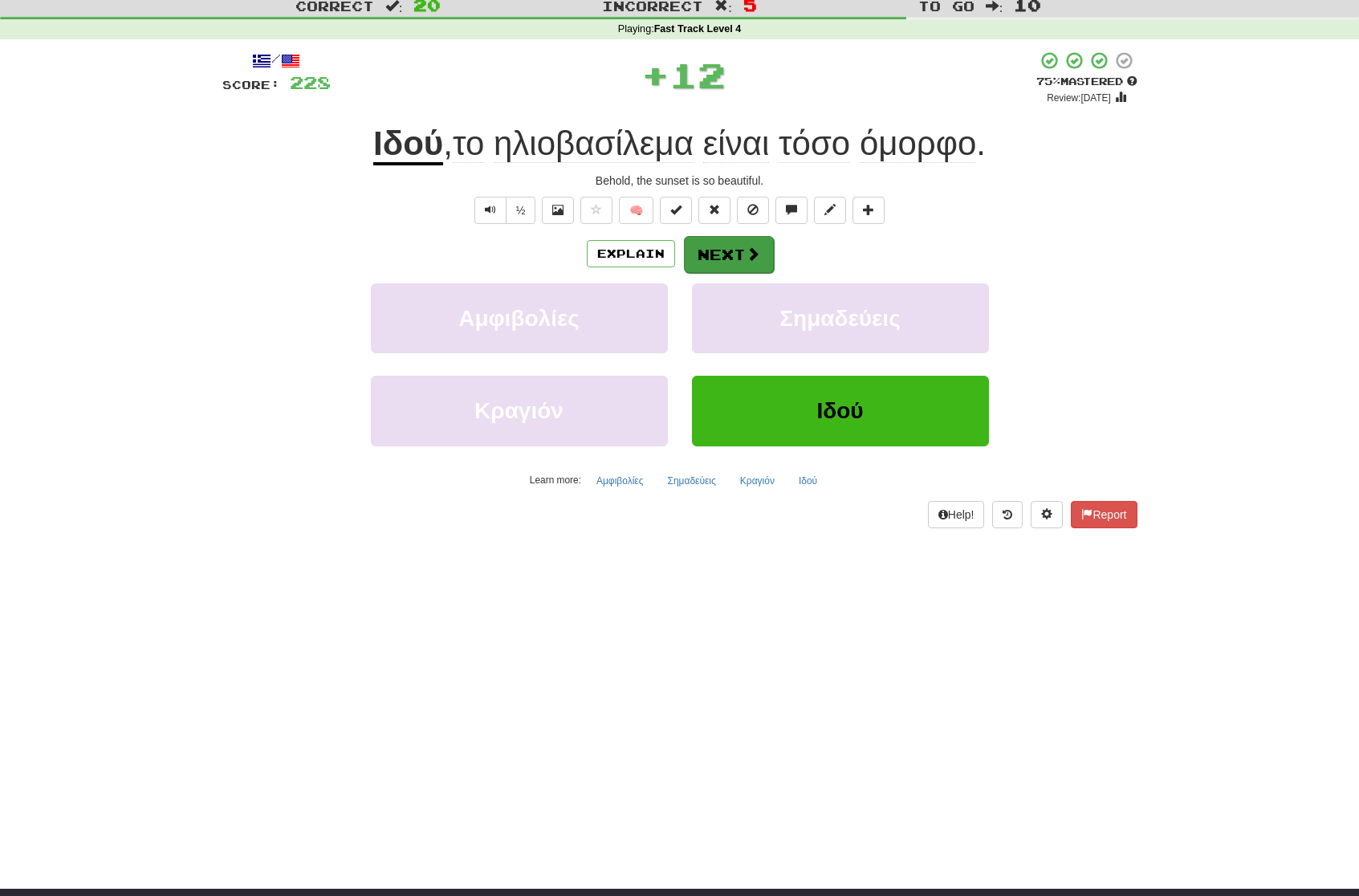
click at [725, 260] on button "Next" at bounding box center [728, 254] width 90 height 37
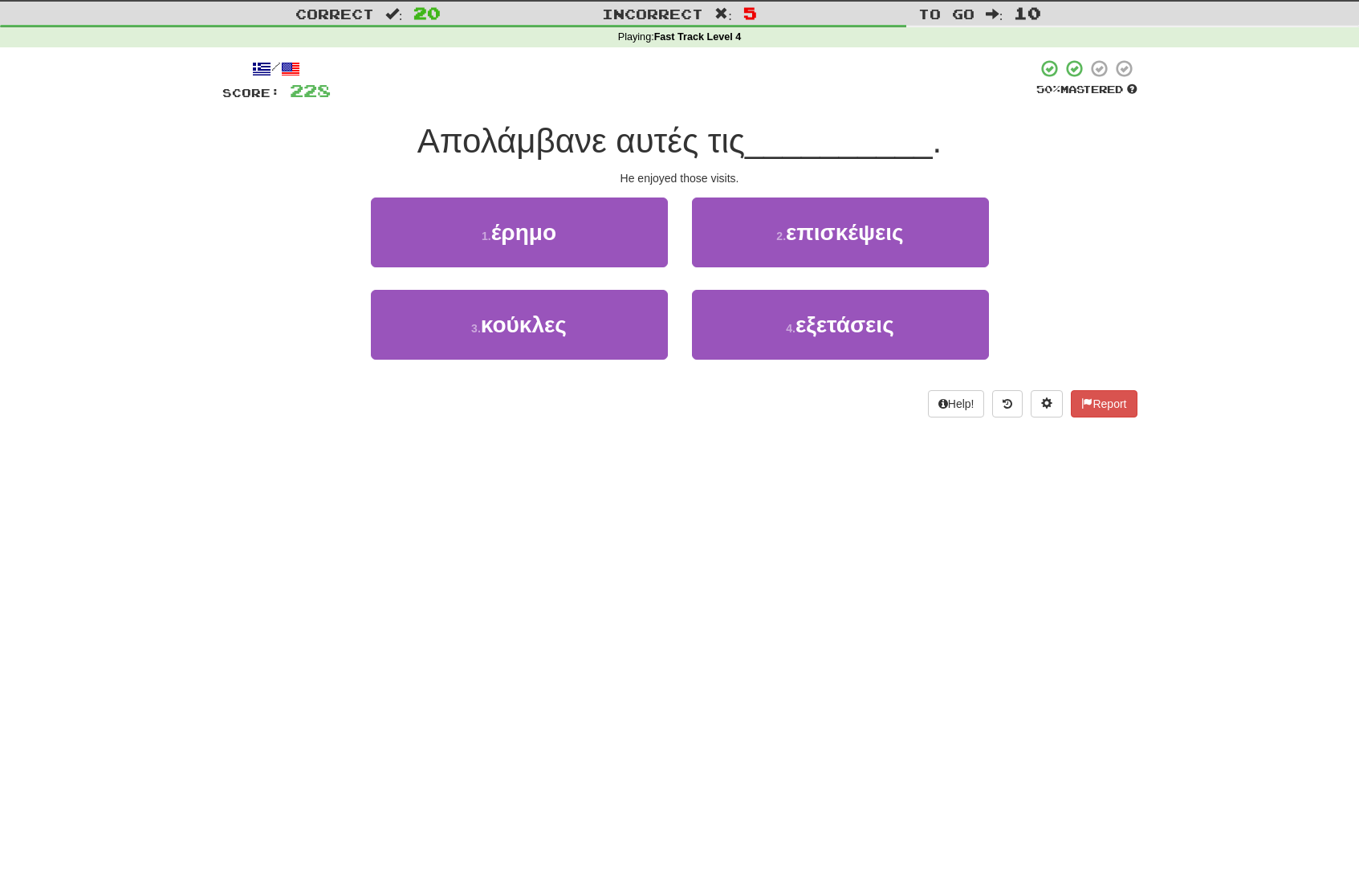
scroll to position [39, 1]
click at [829, 234] on span "επισκέψεις" at bounding box center [845, 232] width 118 height 25
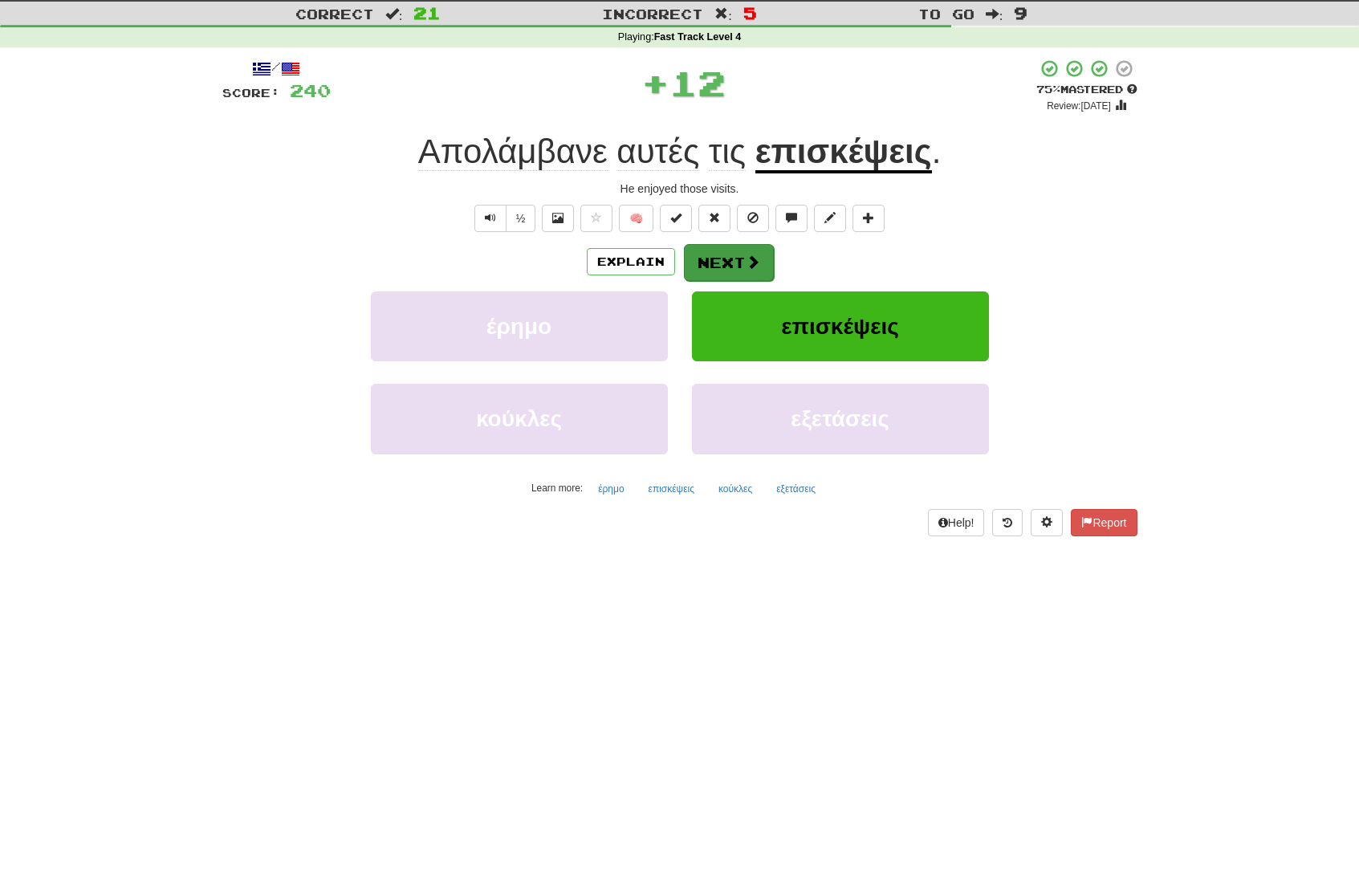
click at [756, 256] on span at bounding box center [753, 262] width 15 height 15
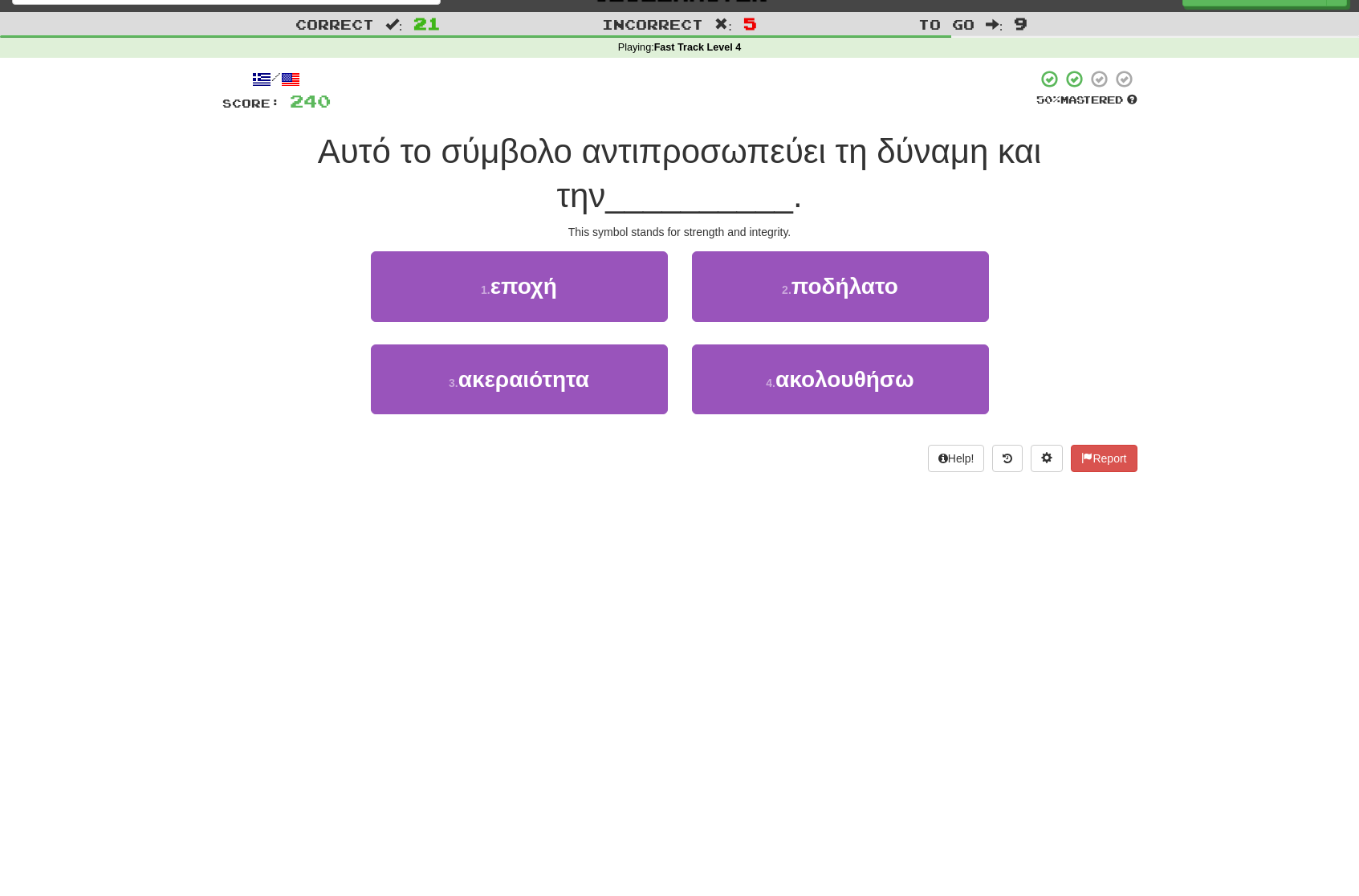
click at [530, 292] on button "1 . εποχή" at bounding box center [520, 286] width 297 height 70
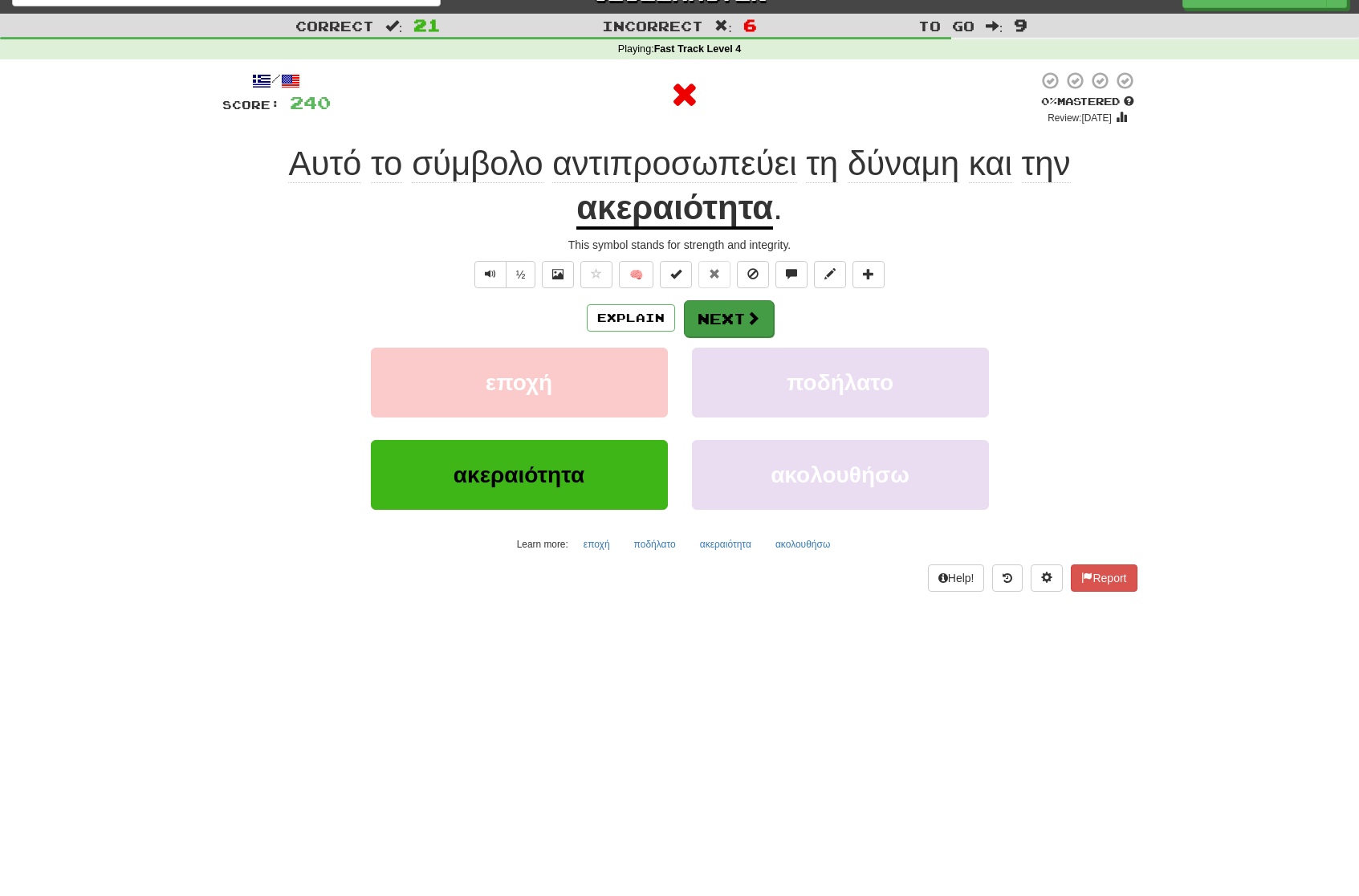
scroll to position [27, 1]
click at [751, 321] on span at bounding box center [753, 318] width 15 height 15
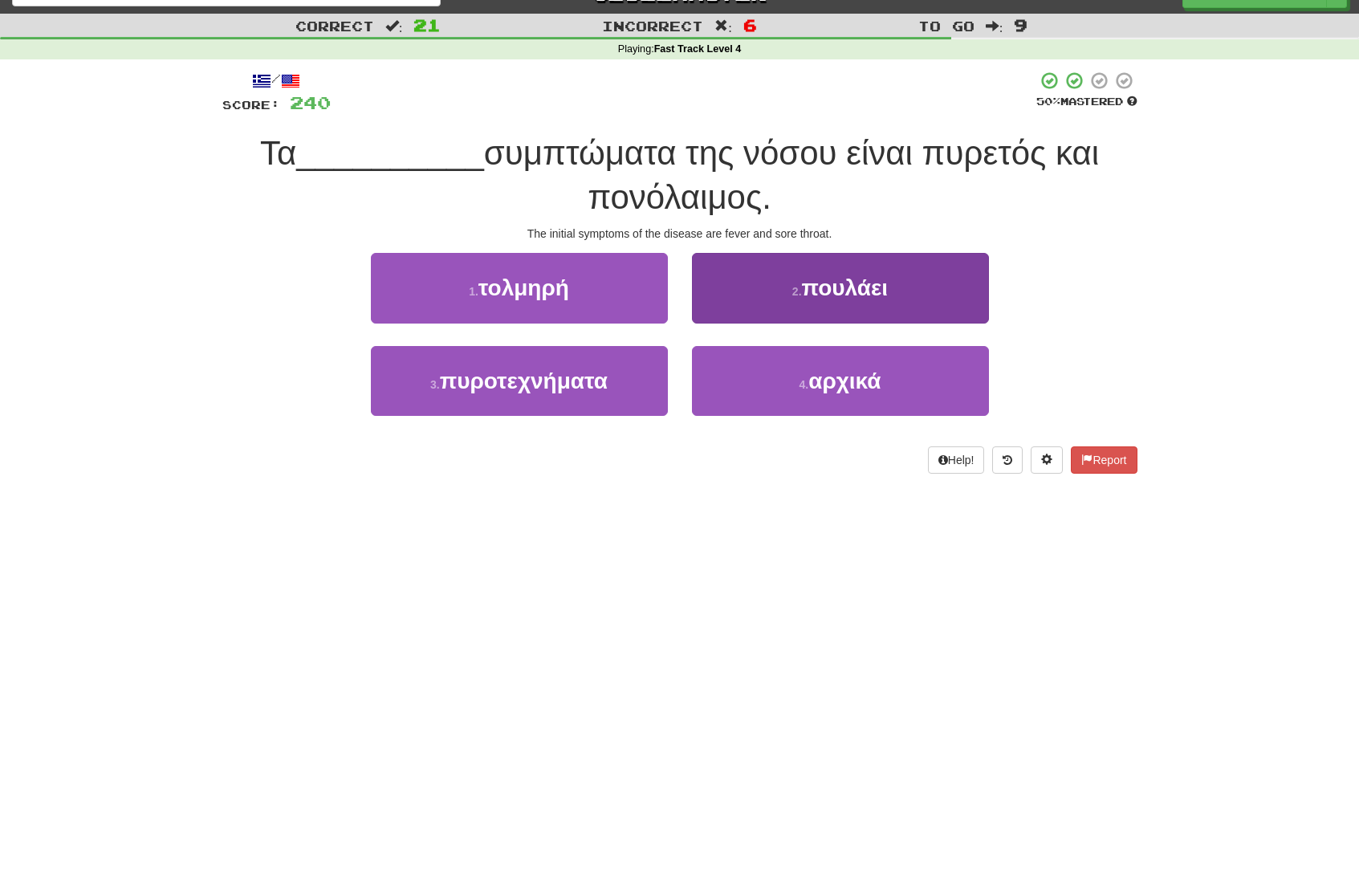
click at [828, 384] on span "αρχικά" at bounding box center [844, 381] width 72 height 25
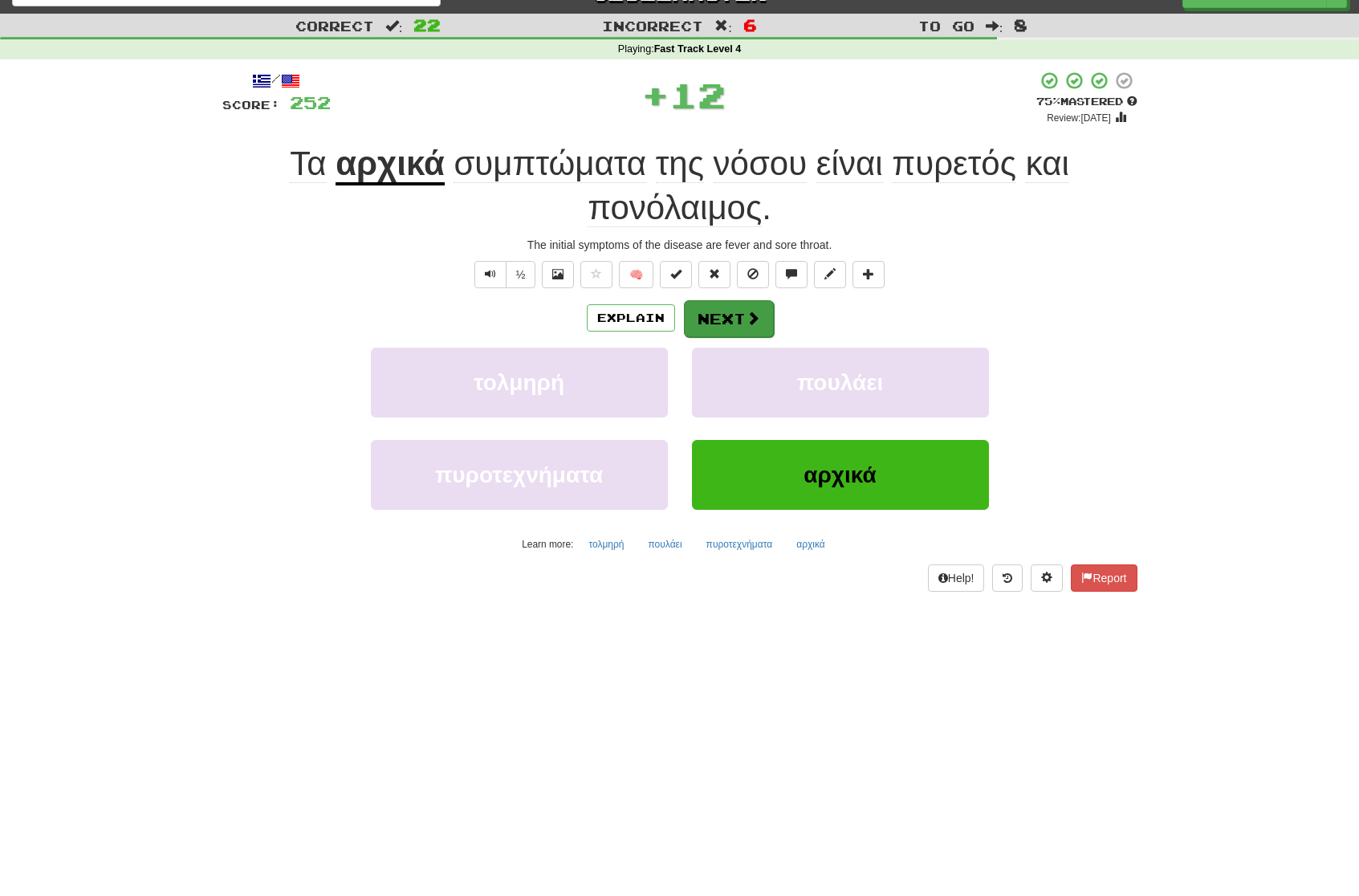
click at [725, 319] on button "Next" at bounding box center [728, 319] width 90 height 37
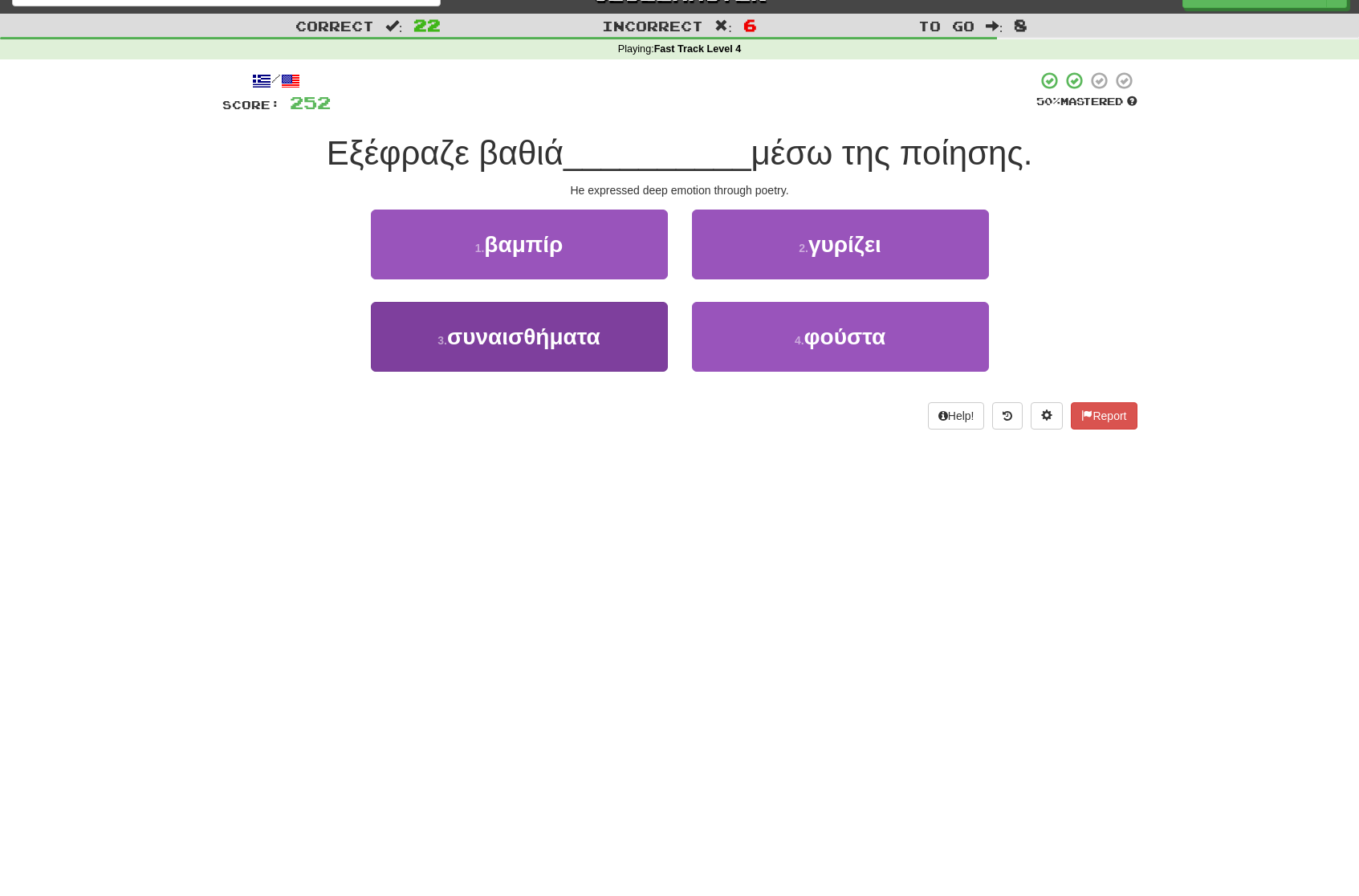
click at [494, 336] on span "συναισθήματα" at bounding box center [524, 337] width 154 height 25
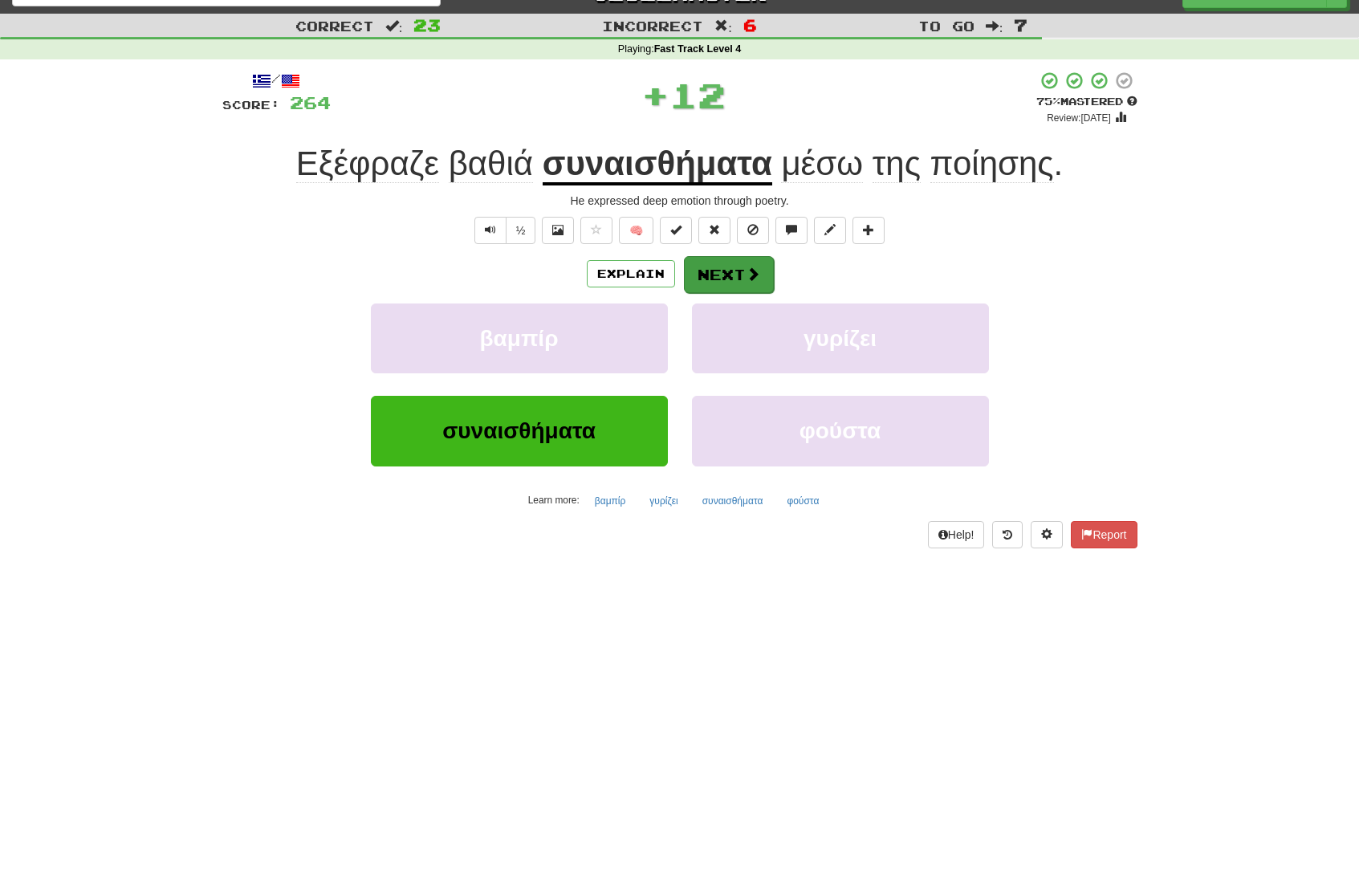
click at [731, 276] on button "Next" at bounding box center [728, 274] width 90 height 37
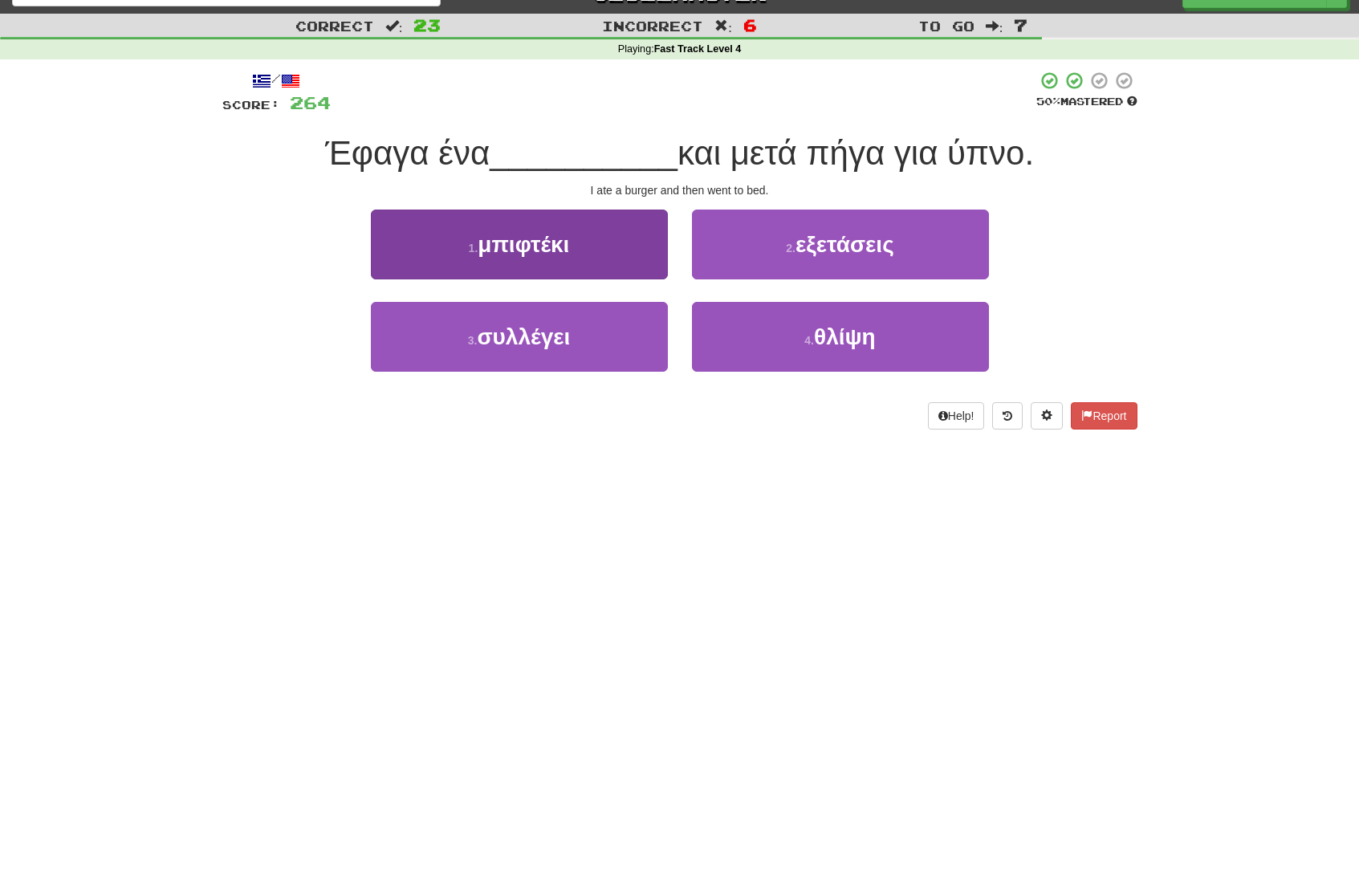
click at [526, 246] on span "μπιφτέκι" at bounding box center [523, 245] width 91 height 25
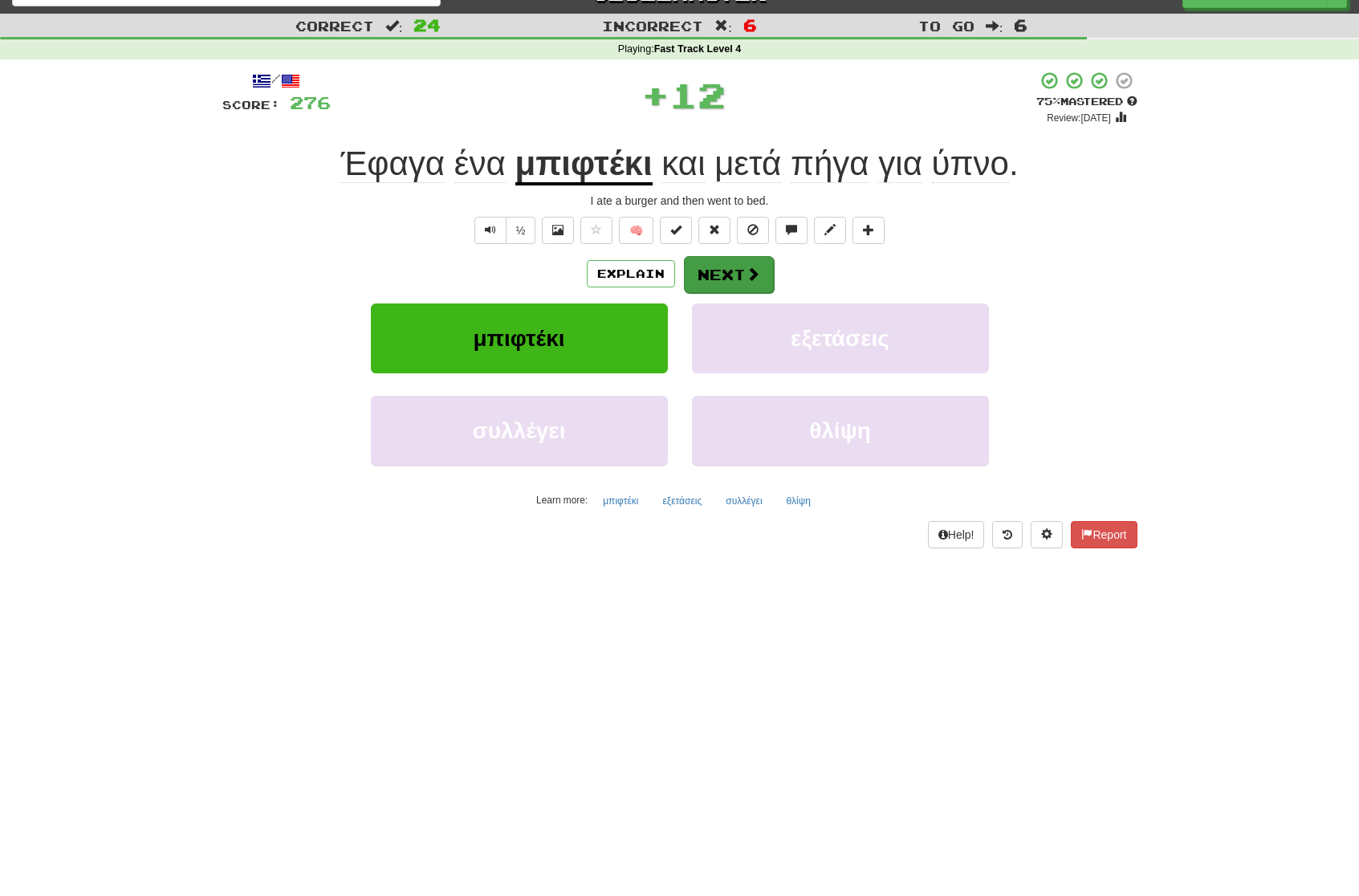
scroll to position [22, 1]
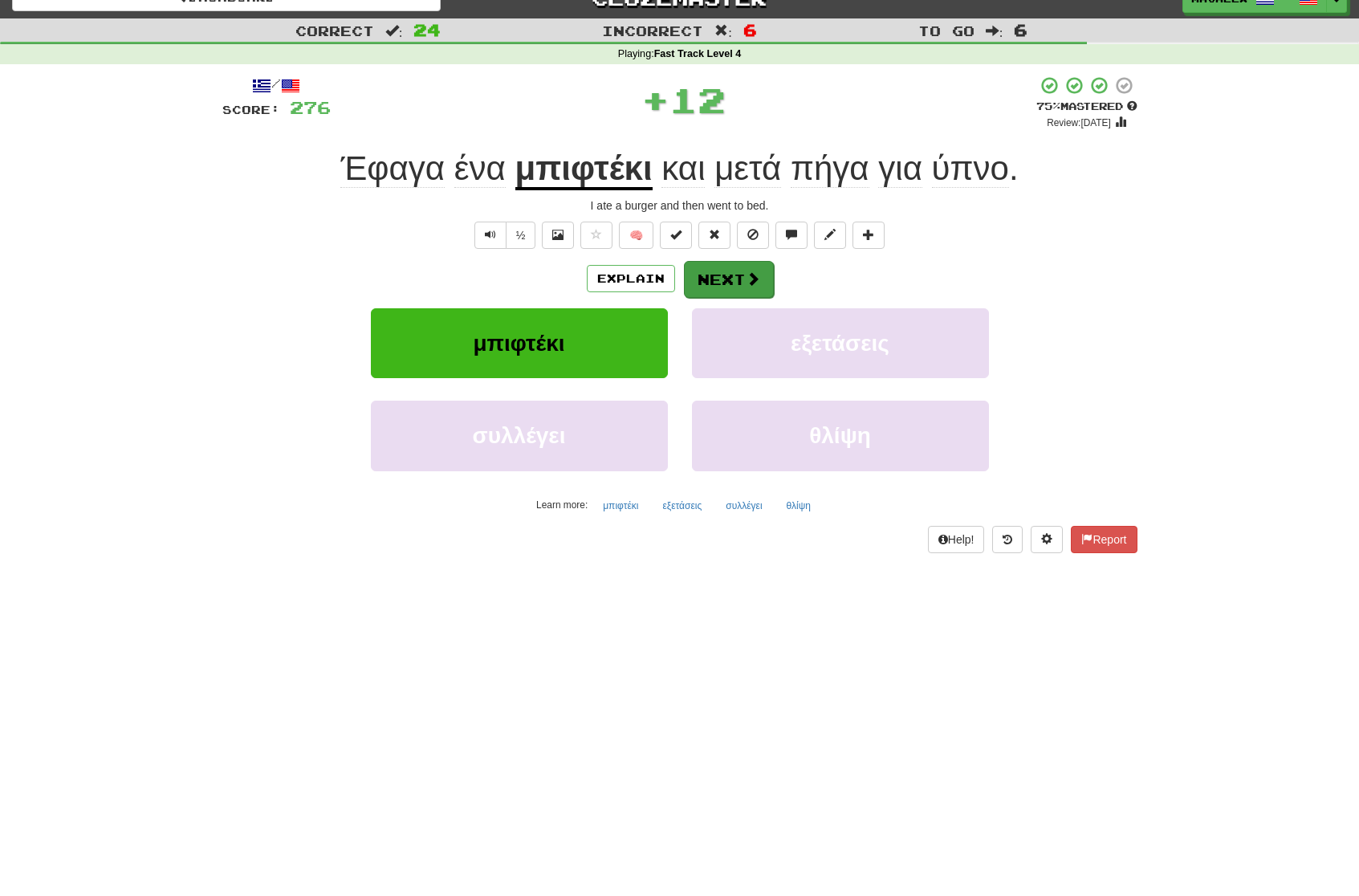
click at [755, 264] on button "Next" at bounding box center [728, 279] width 90 height 37
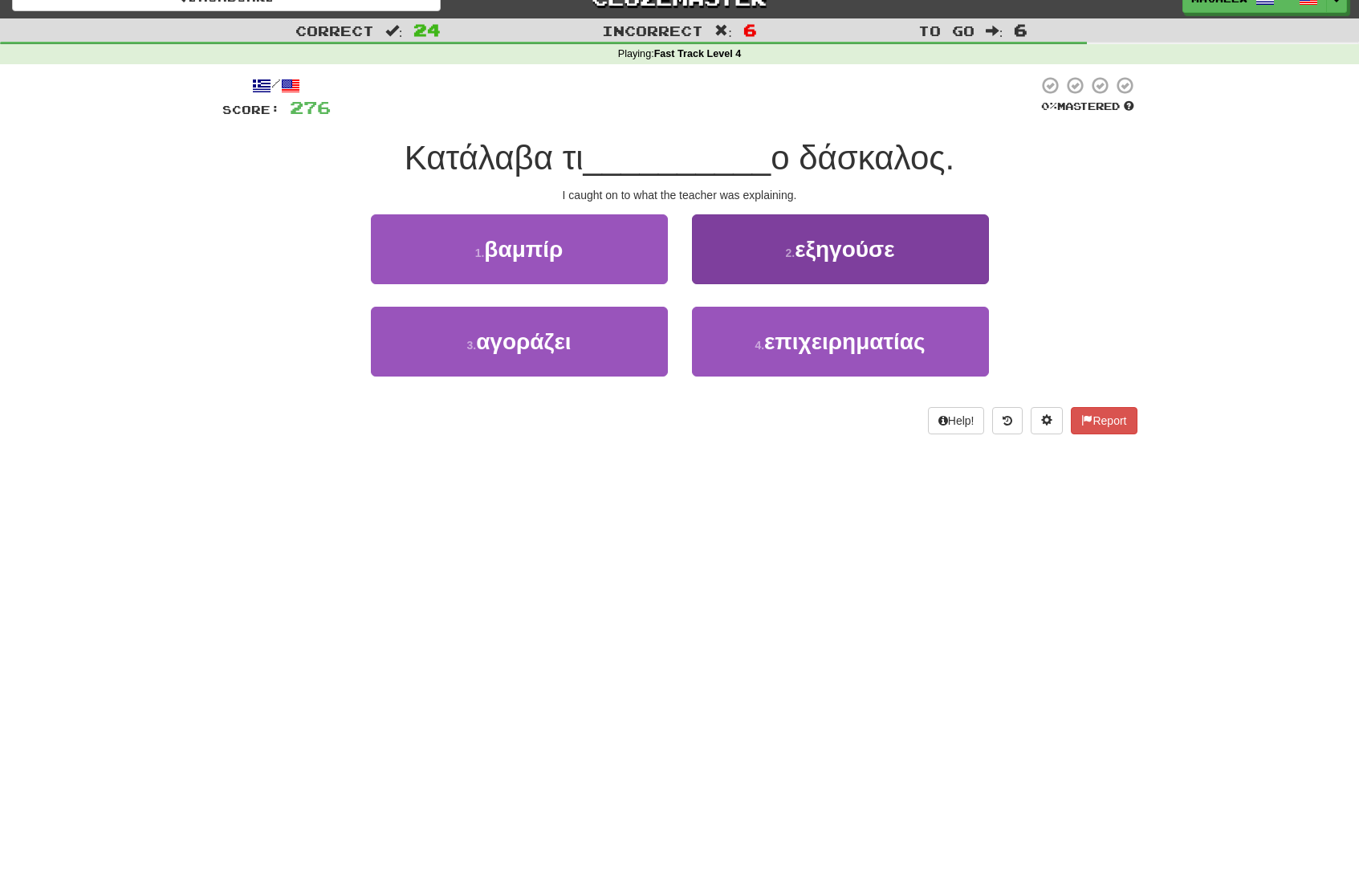
scroll to position [25, 0]
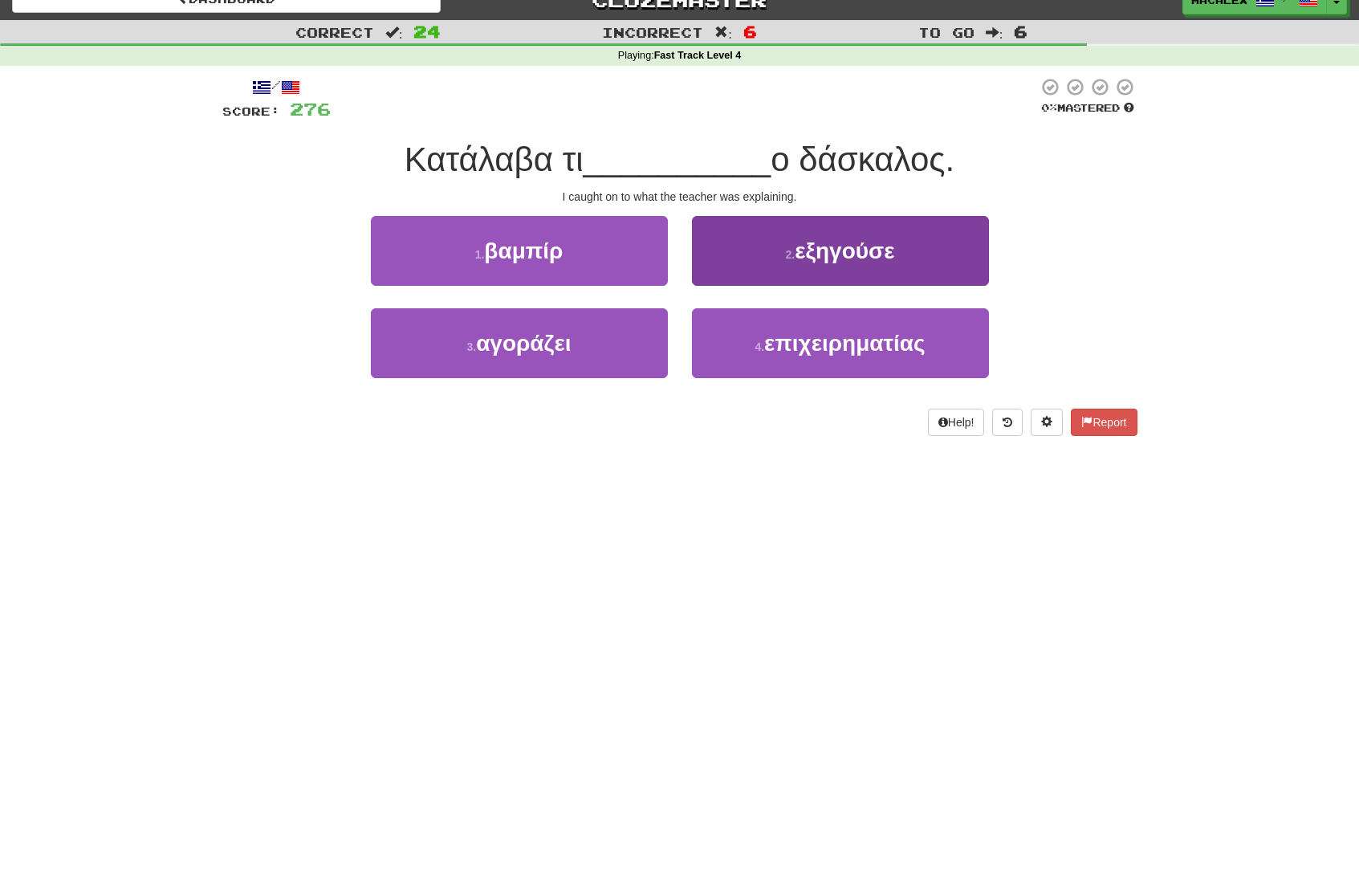
click at [837, 242] on span "εξηγούσε" at bounding box center [844, 250] width 99 height 25
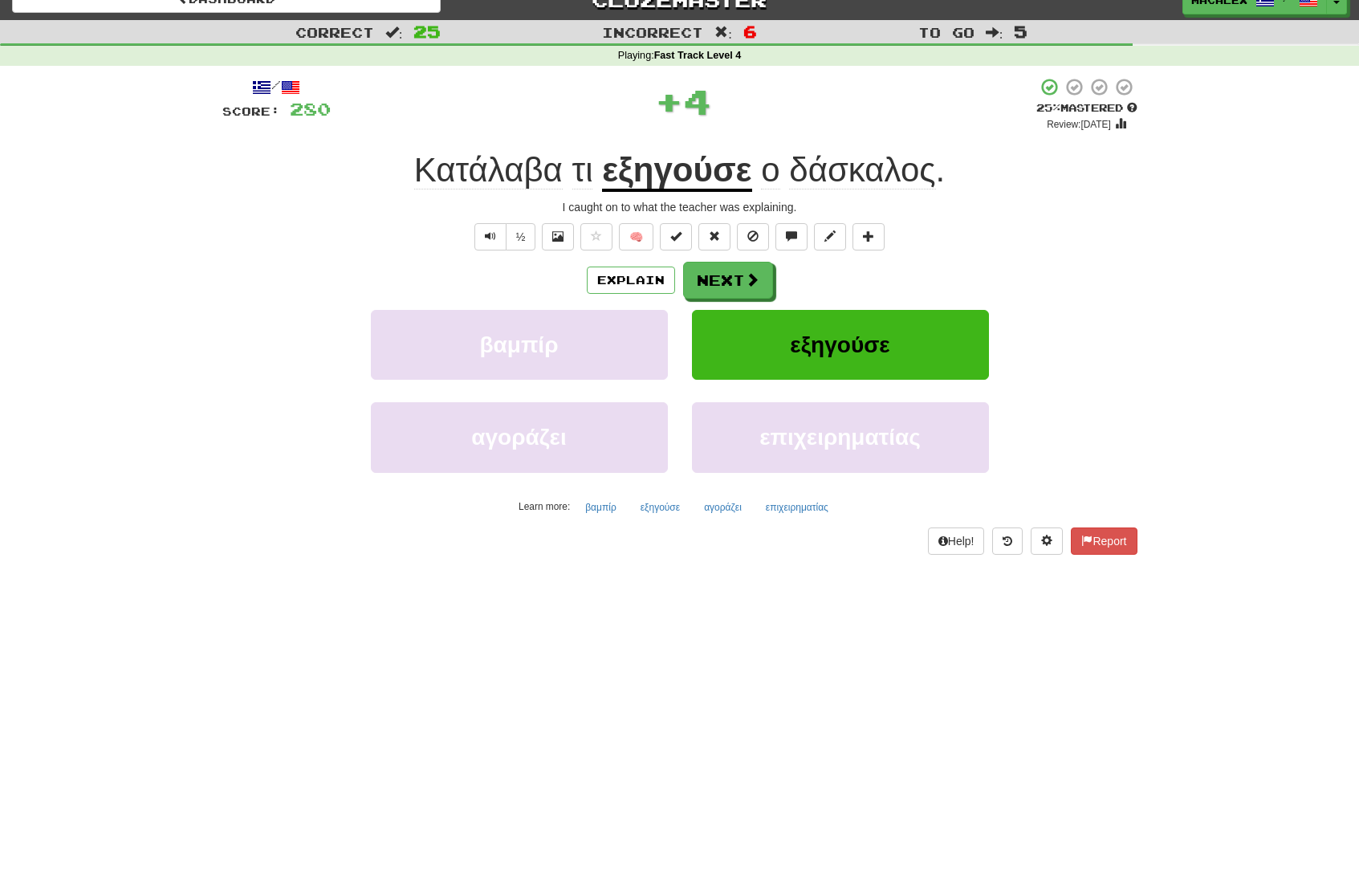
scroll to position [20, 0]
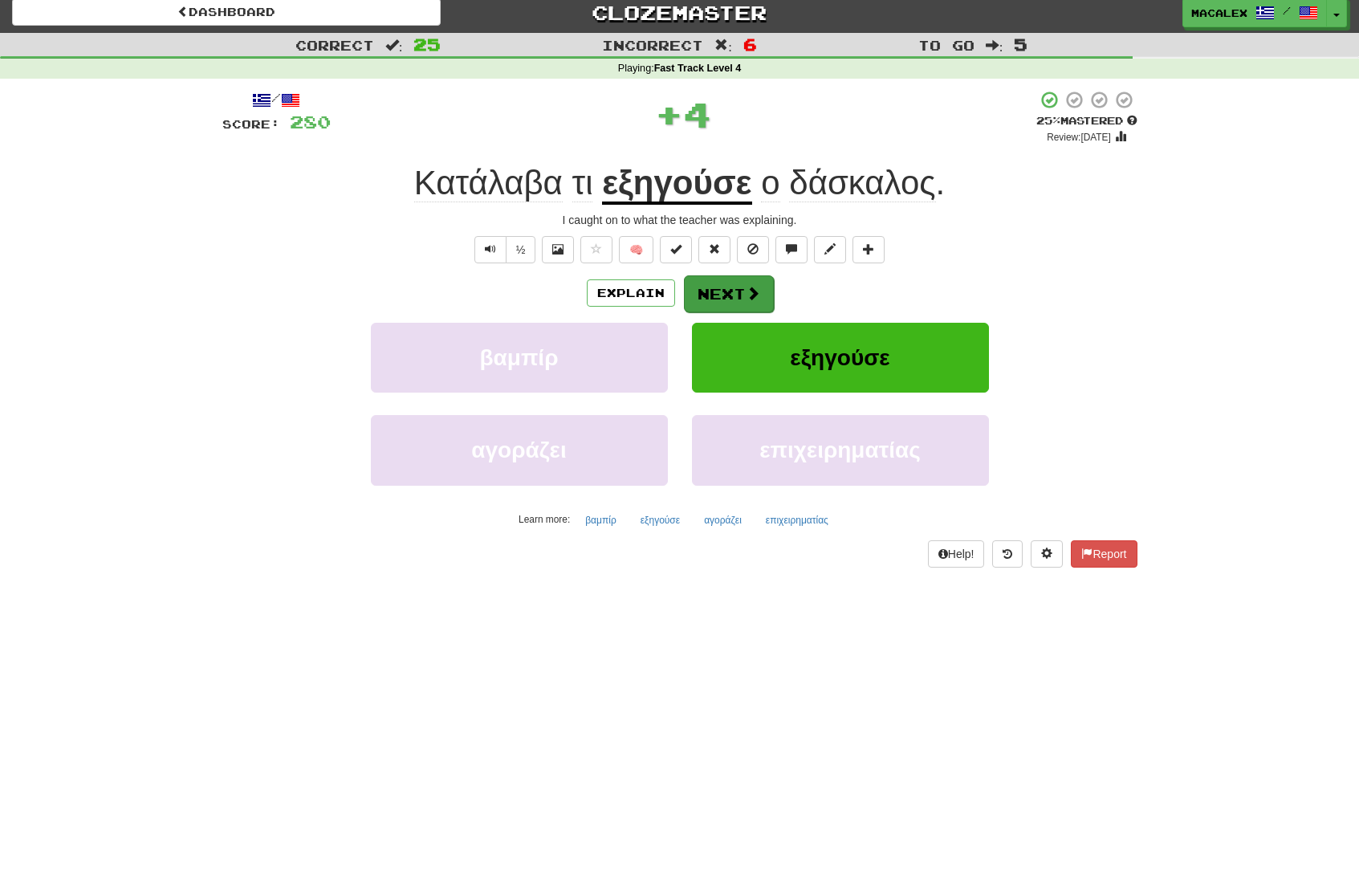
click at [735, 282] on button "Next" at bounding box center [728, 293] width 90 height 37
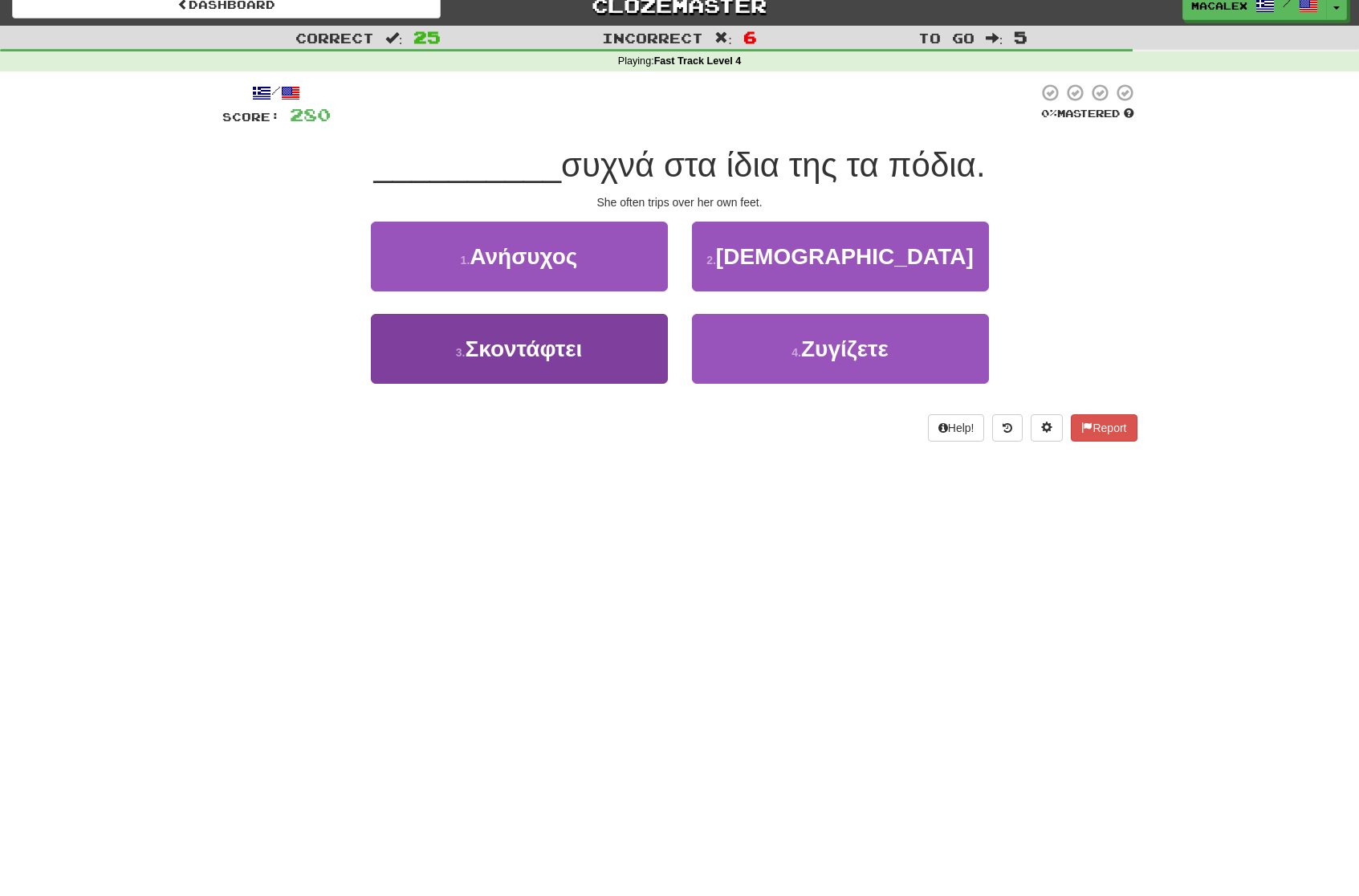
click at [565, 351] on span "Σκοντάφτει" at bounding box center [523, 349] width 117 height 25
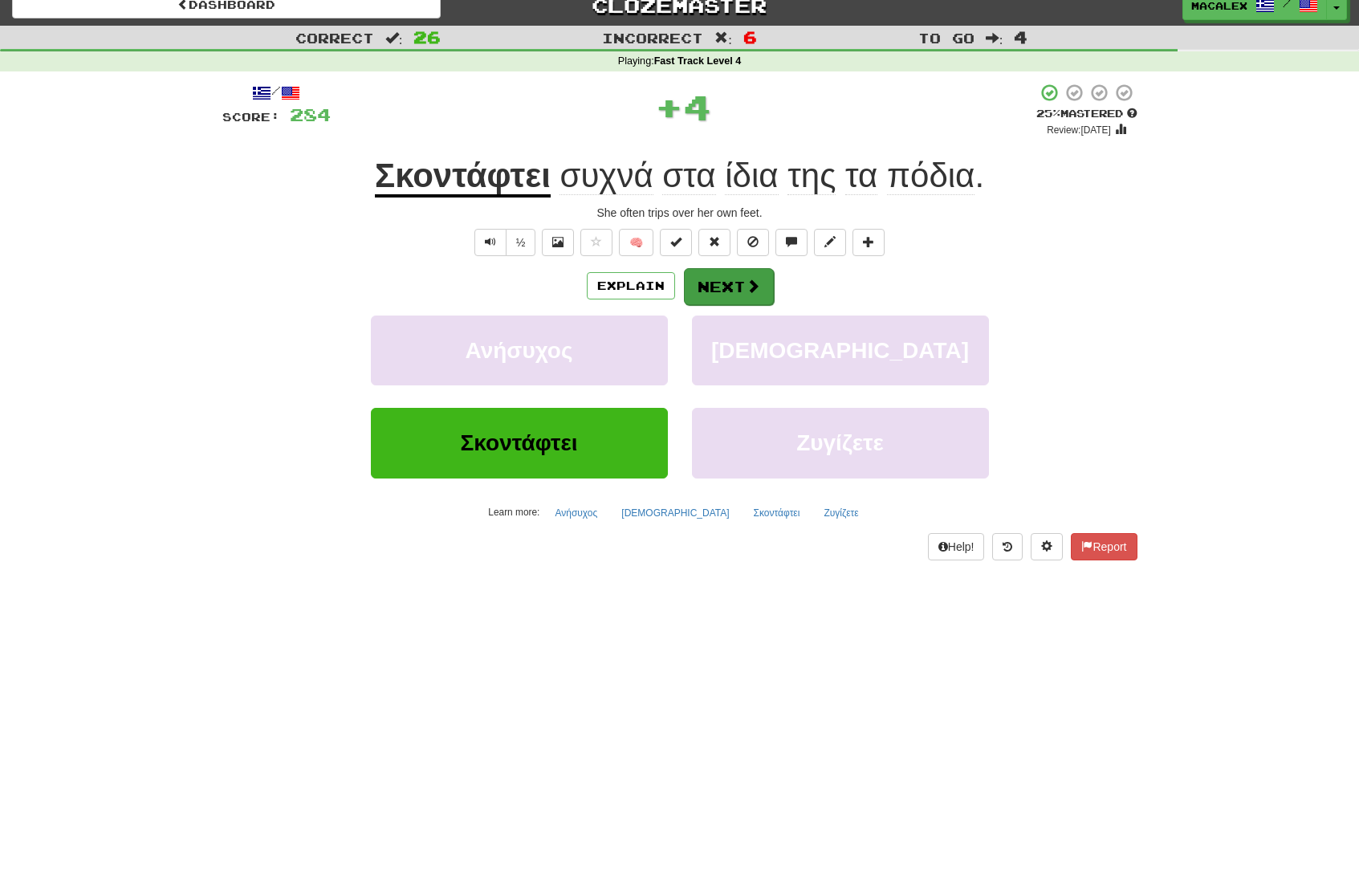
click at [729, 286] on button "Next" at bounding box center [728, 287] width 90 height 37
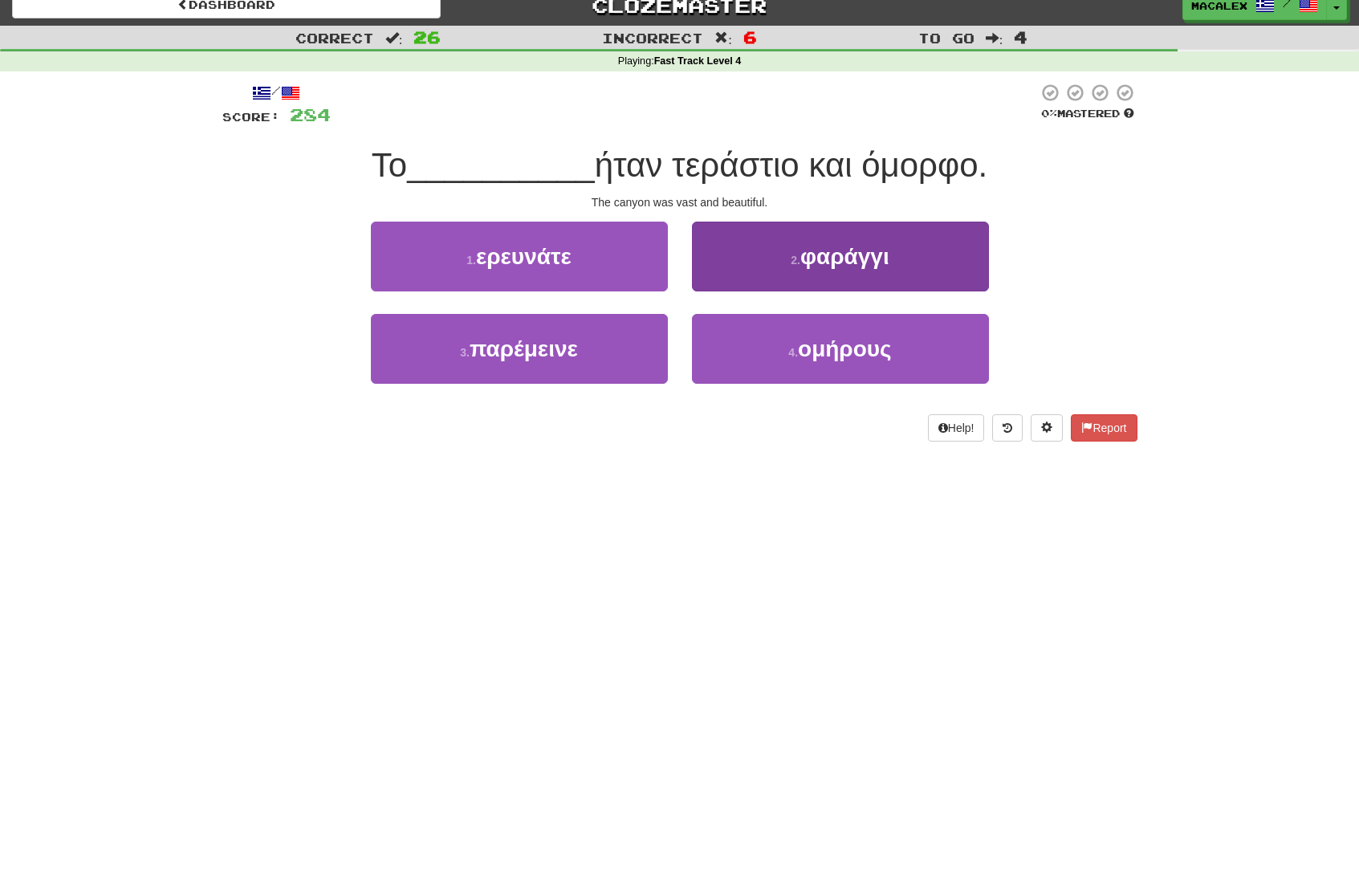
click at [777, 268] on button "2 . φαράγγι" at bounding box center [841, 256] width 297 height 70
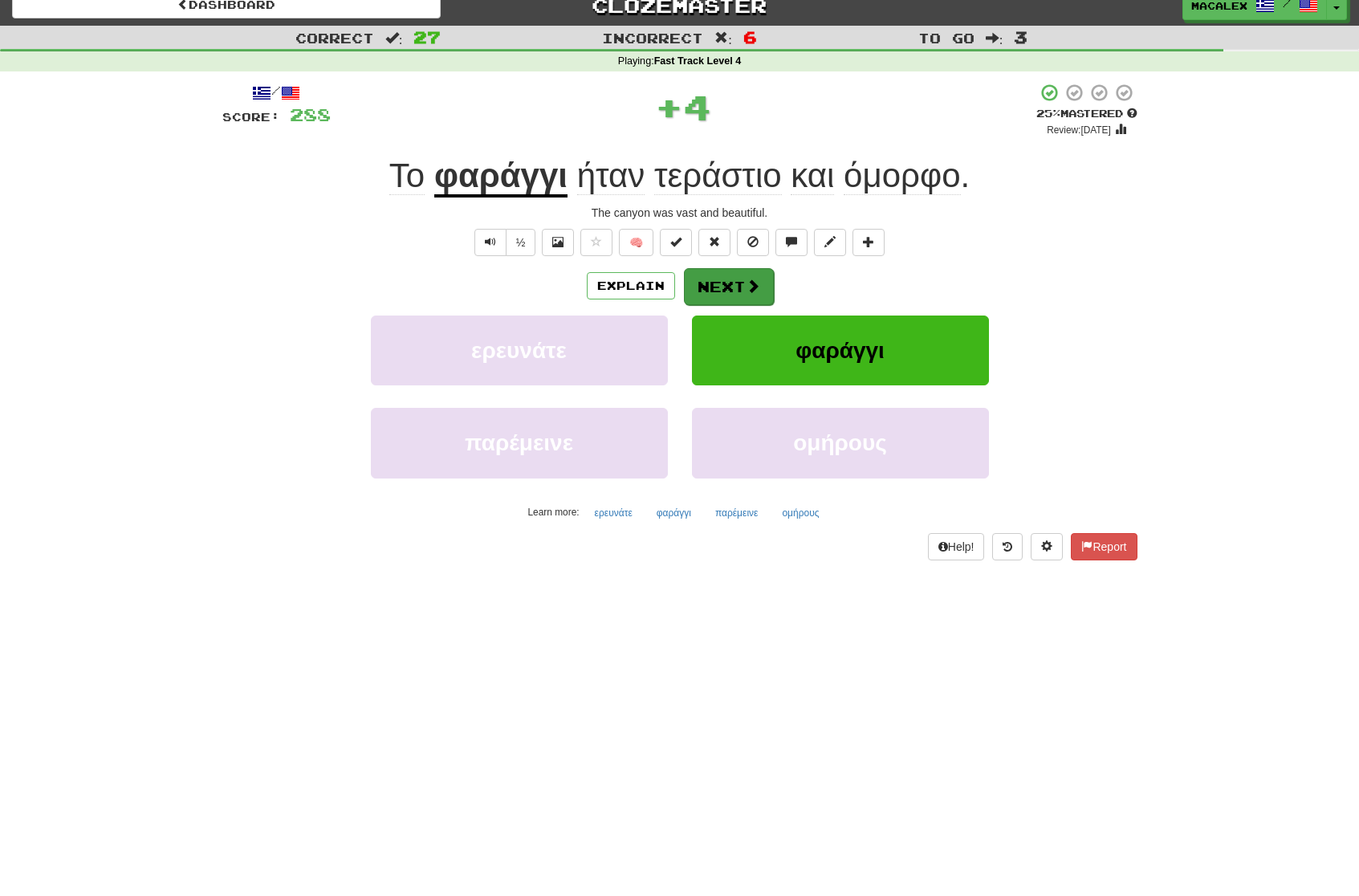
click at [742, 281] on button "Next" at bounding box center [728, 287] width 90 height 37
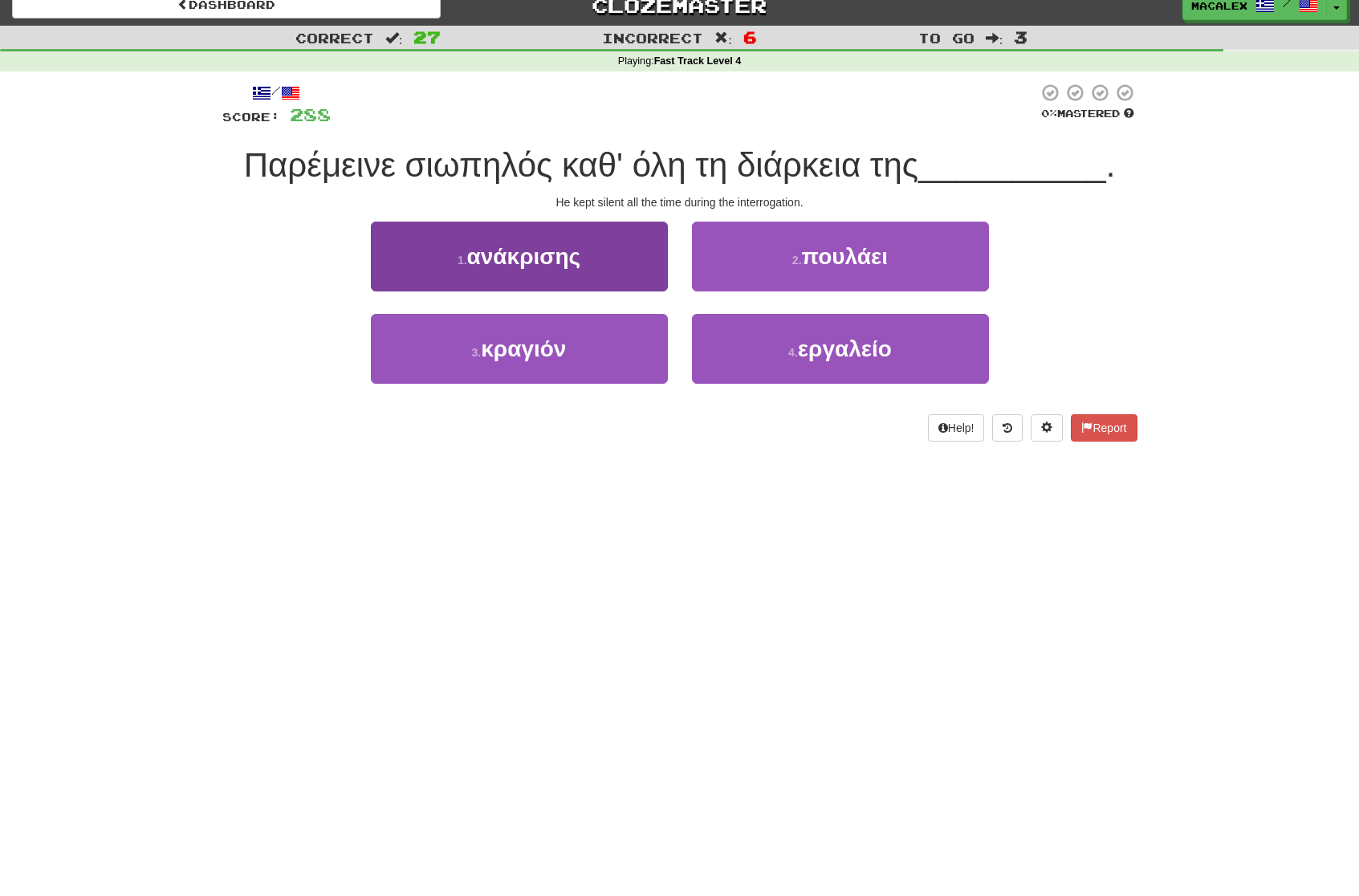
click at [505, 266] on span "ανάκρισης" at bounding box center [524, 256] width 114 height 25
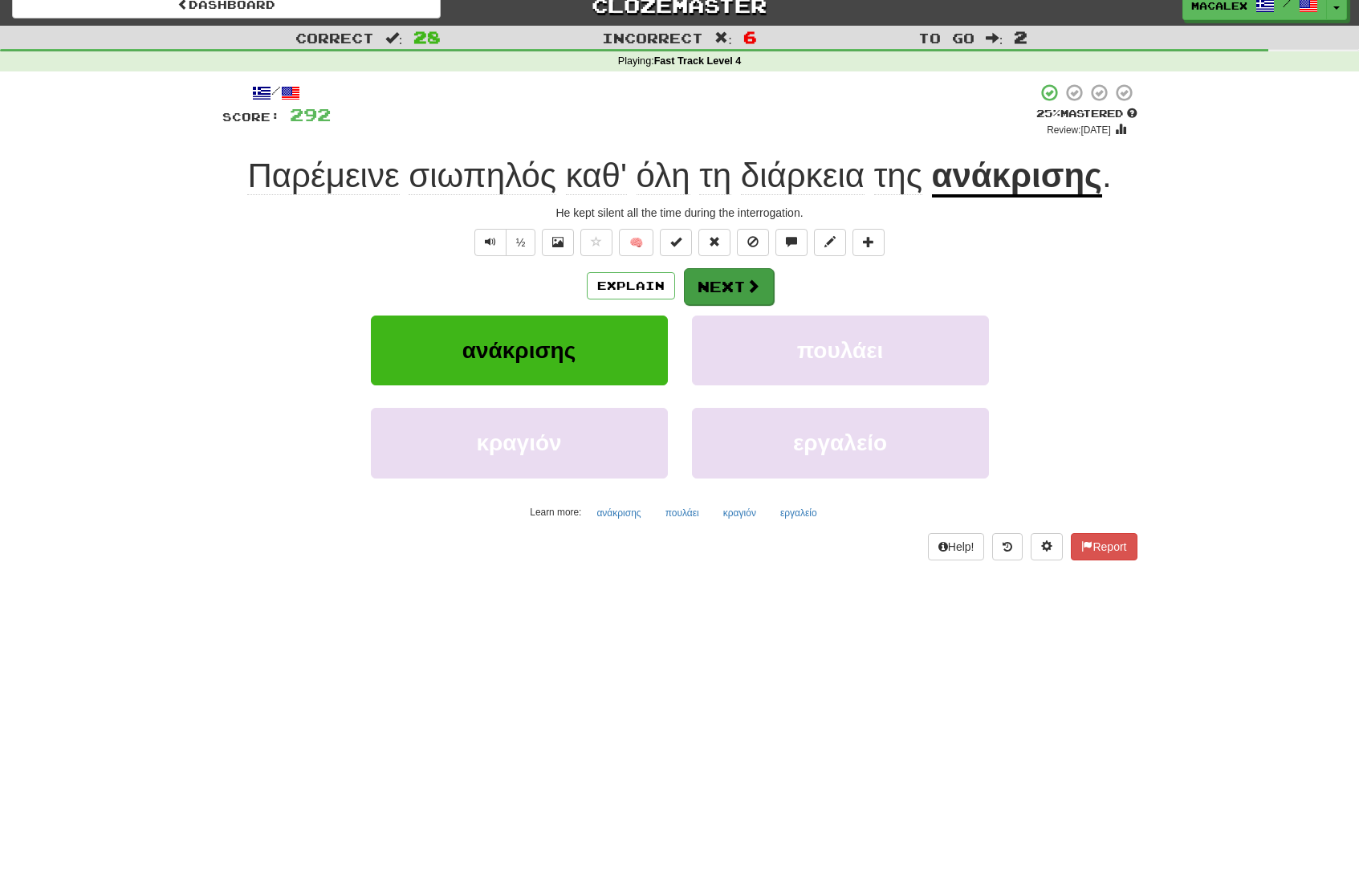
click at [750, 288] on span at bounding box center [753, 286] width 15 height 15
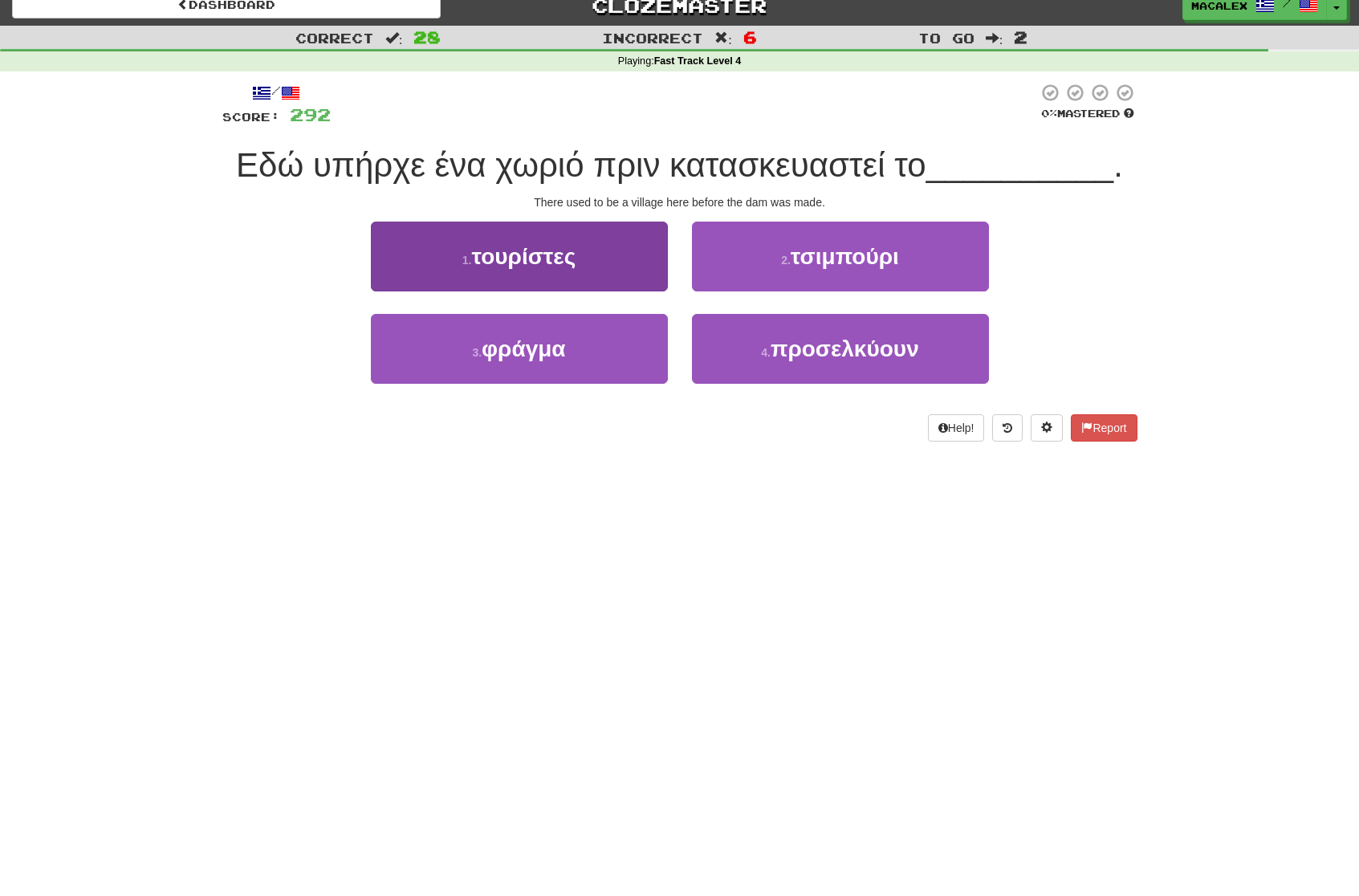
drag, startPoint x: 529, startPoint y: 340, endPoint x: 539, endPoint y: 337, distance: 10.4
click at [529, 339] on span "φράγμα" at bounding box center [524, 349] width 84 height 25
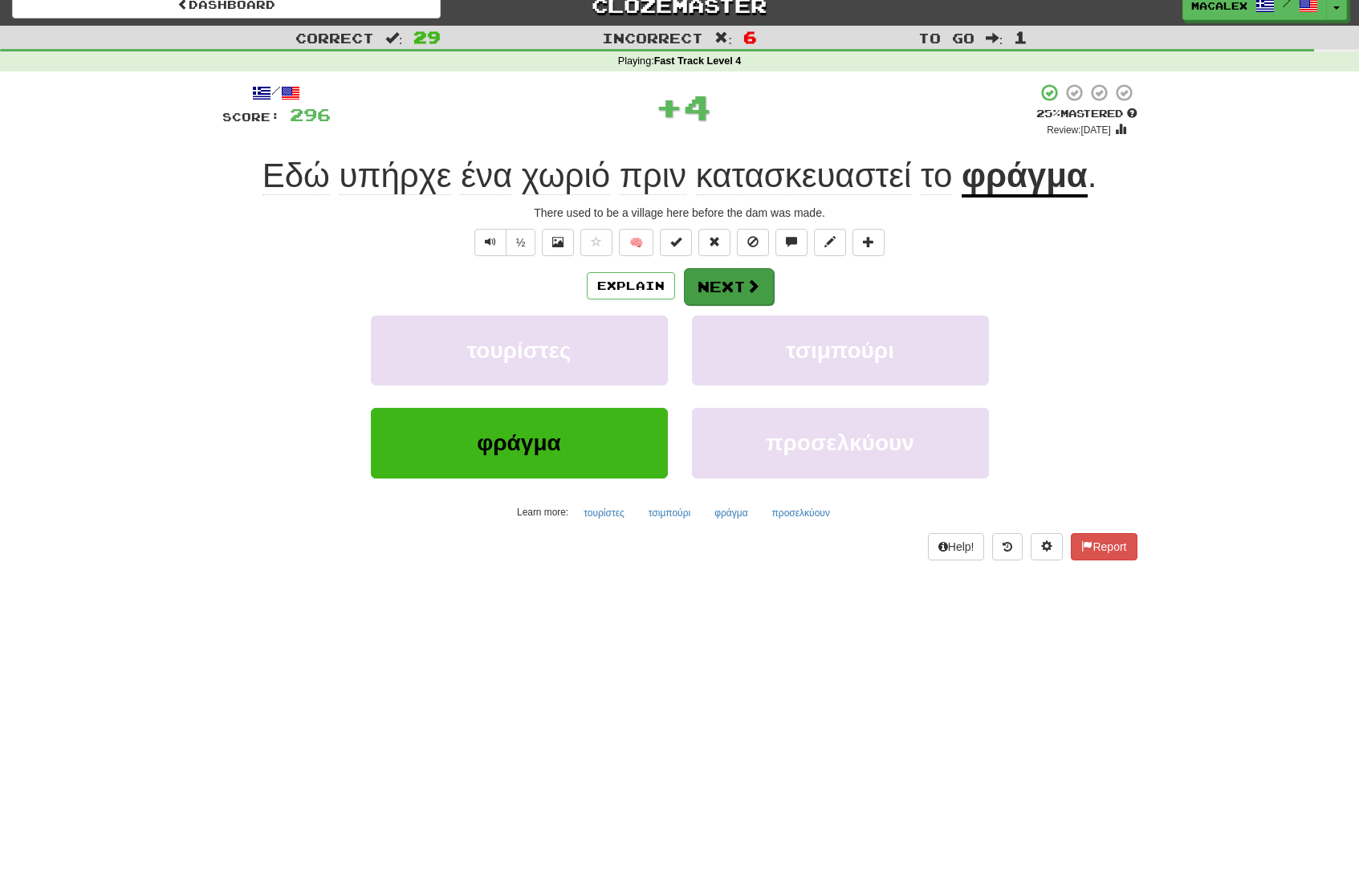
click at [733, 286] on button "Next" at bounding box center [728, 287] width 90 height 37
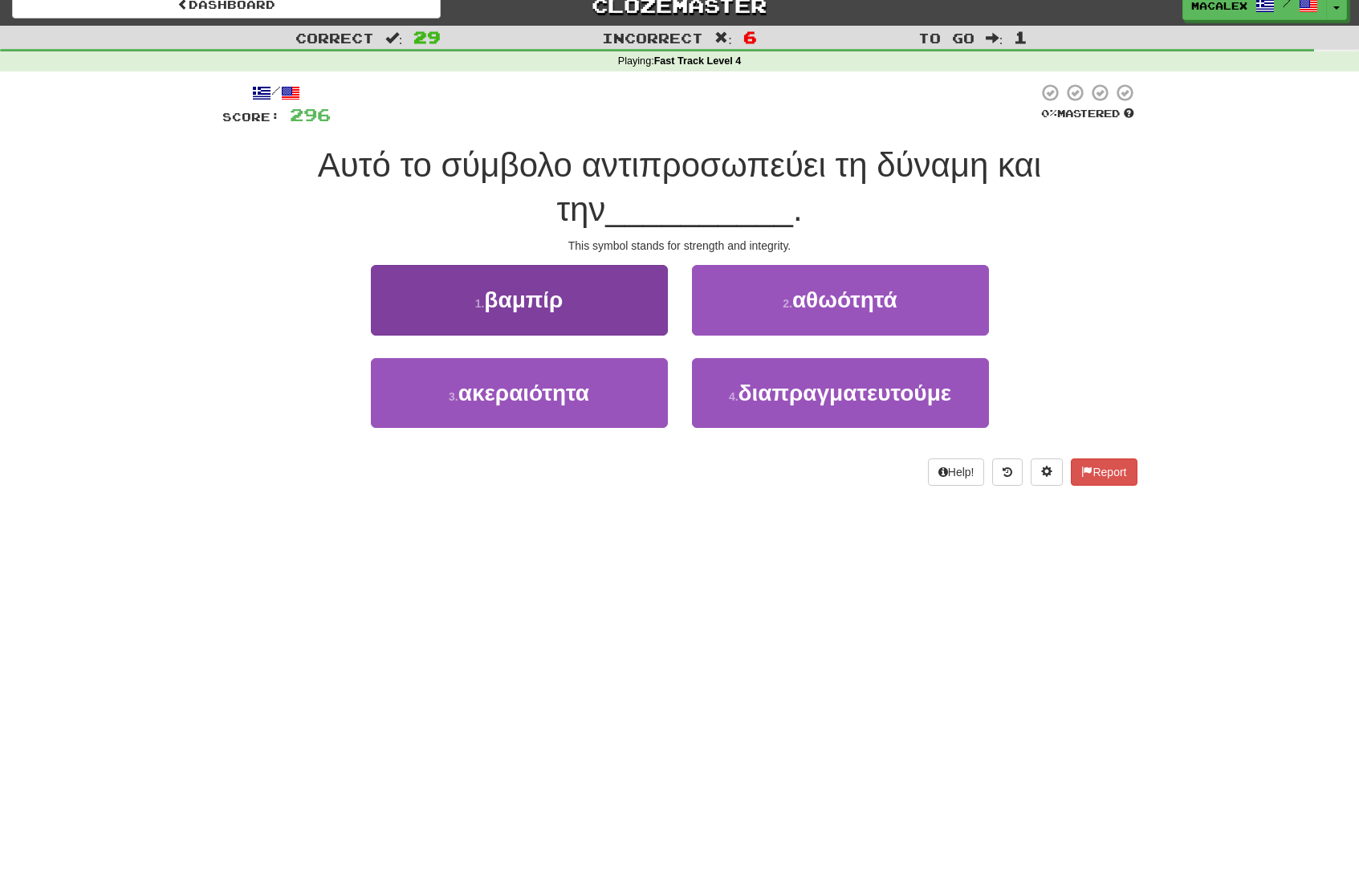
click at [526, 394] on span "ακεραιότητα" at bounding box center [523, 393] width 131 height 25
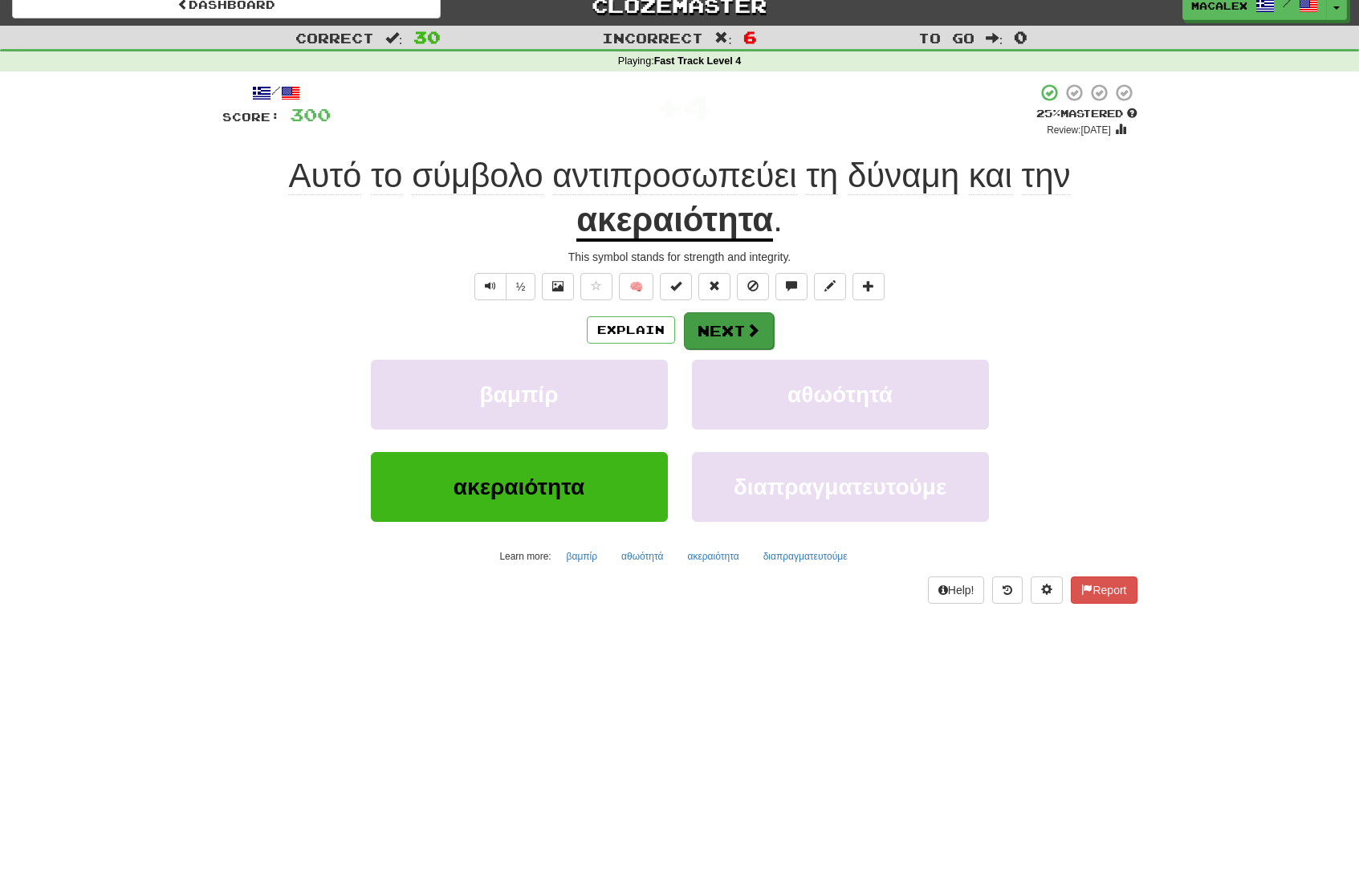
click at [721, 329] on button "Next" at bounding box center [728, 330] width 90 height 37
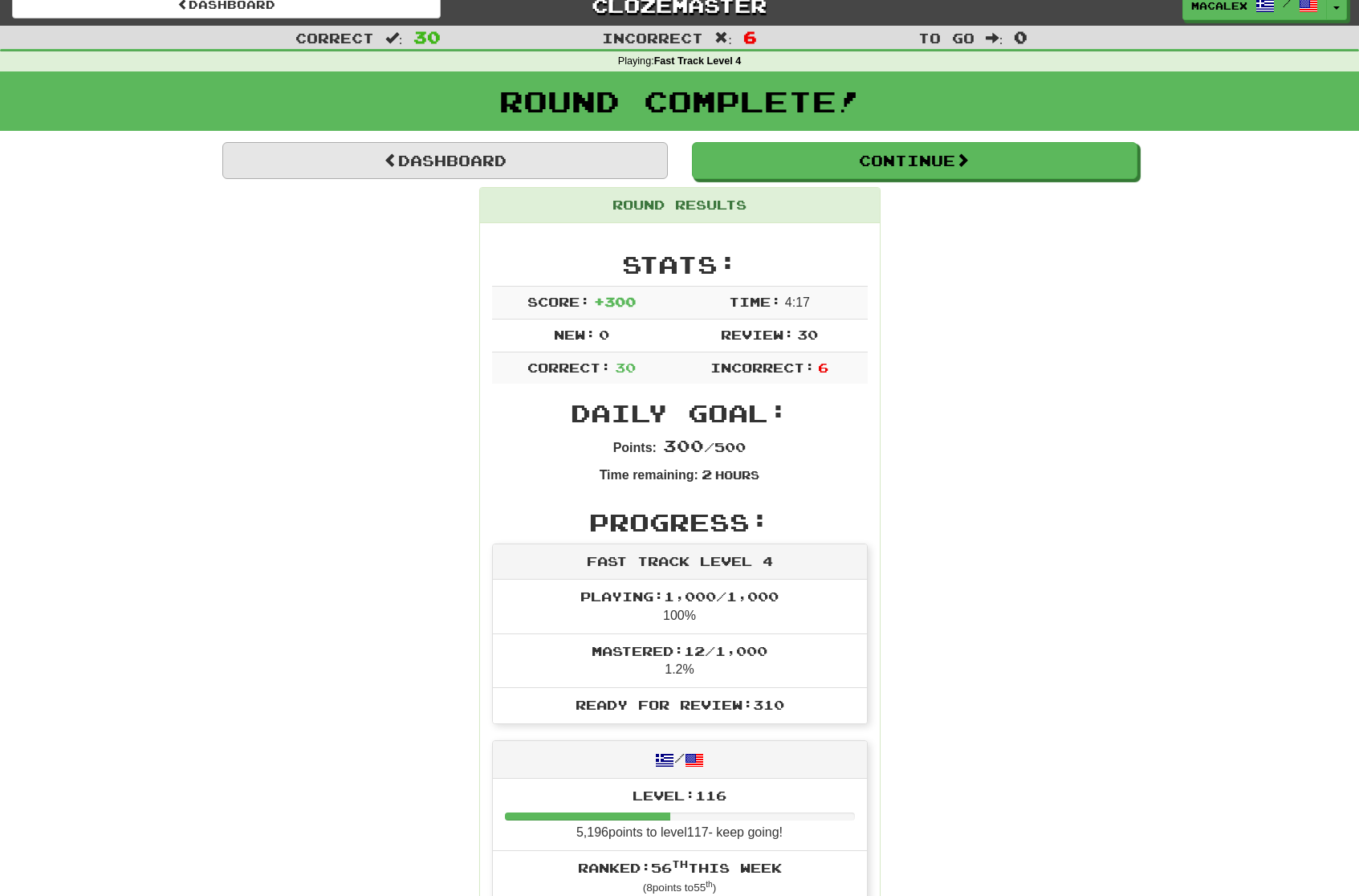
click at [490, 164] on link "Dashboard" at bounding box center [445, 160] width 446 height 37
